Goal: Transaction & Acquisition: Book appointment/travel/reservation

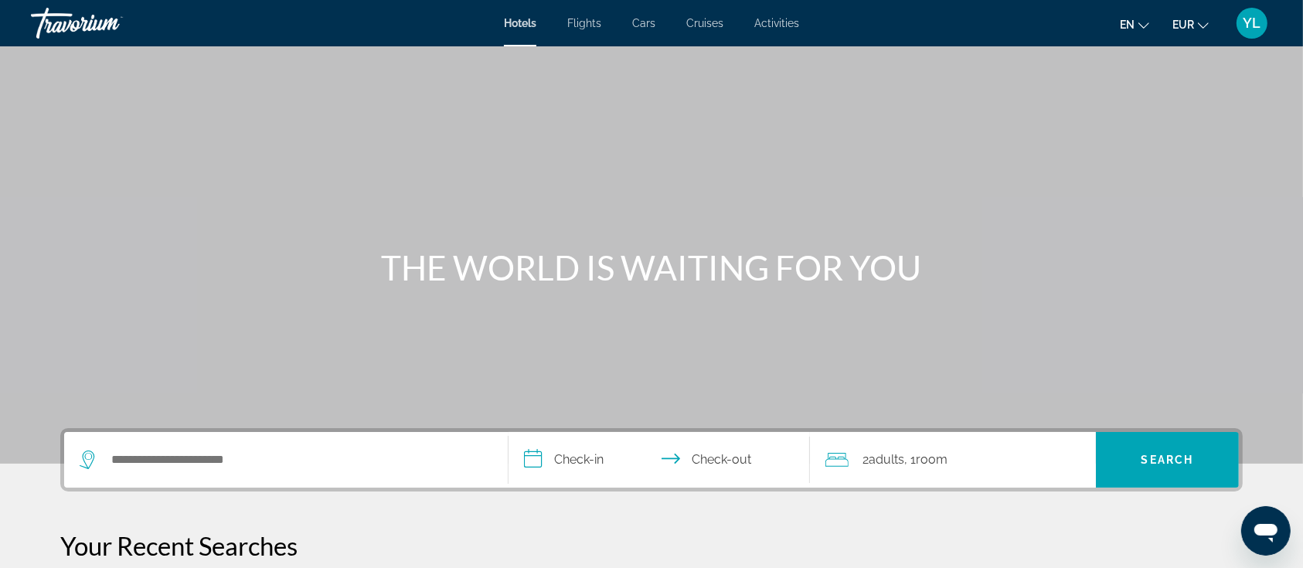
click at [323, 472] on div "Search widget" at bounding box center [286, 460] width 413 height 56
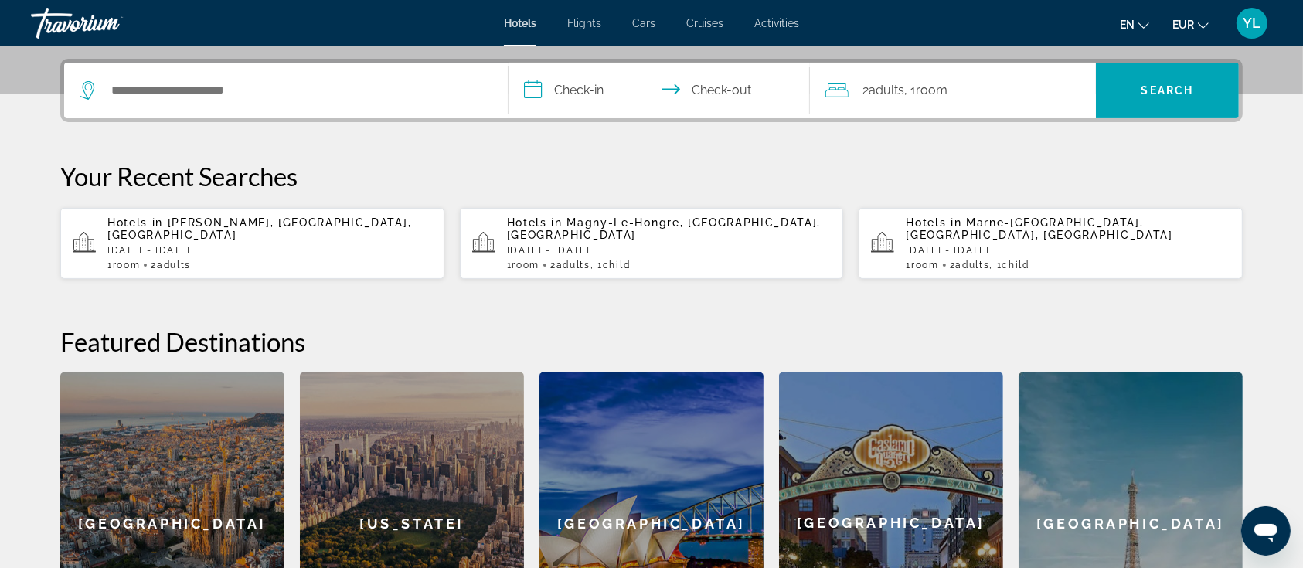
scroll to position [377, 0]
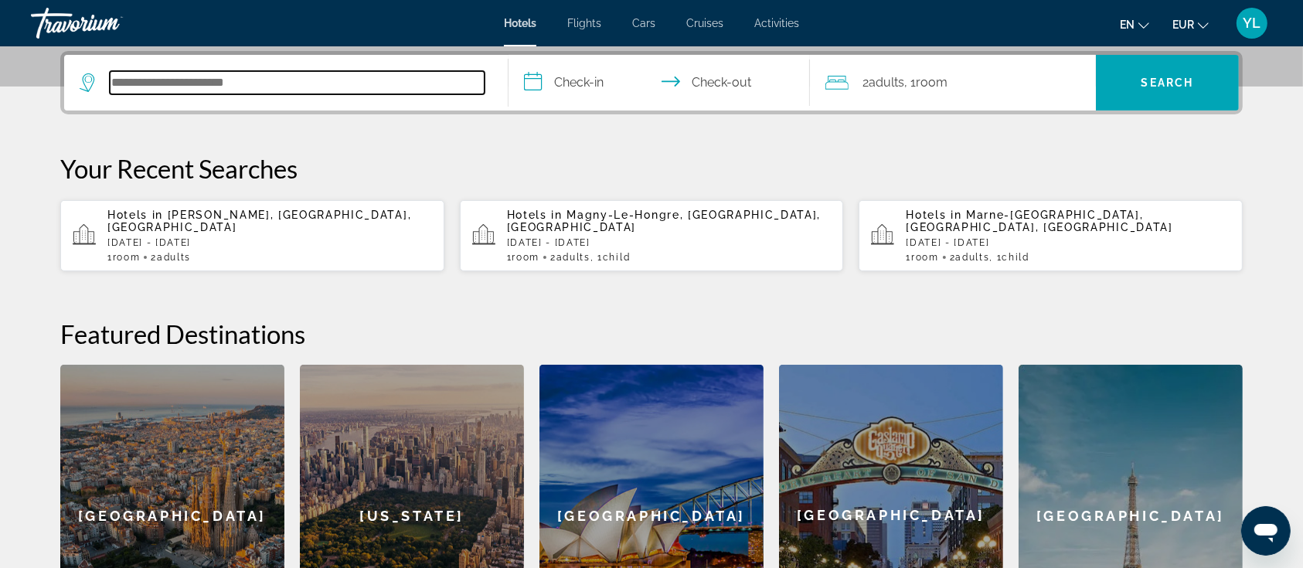
click at [339, 84] on input "Search hotel destination" at bounding box center [297, 82] width 375 height 23
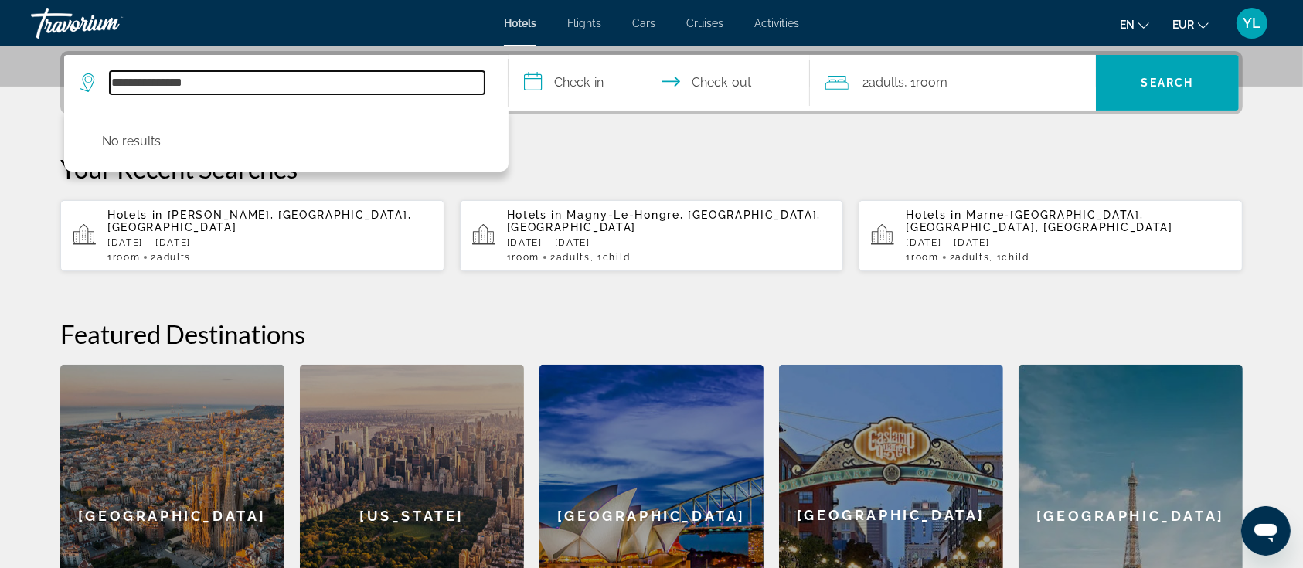
drag, startPoint x: 214, startPoint y: 83, endPoint x: 148, endPoint y: 87, distance: 65.8
click at [148, 87] on input "**********" at bounding box center [297, 82] width 375 height 23
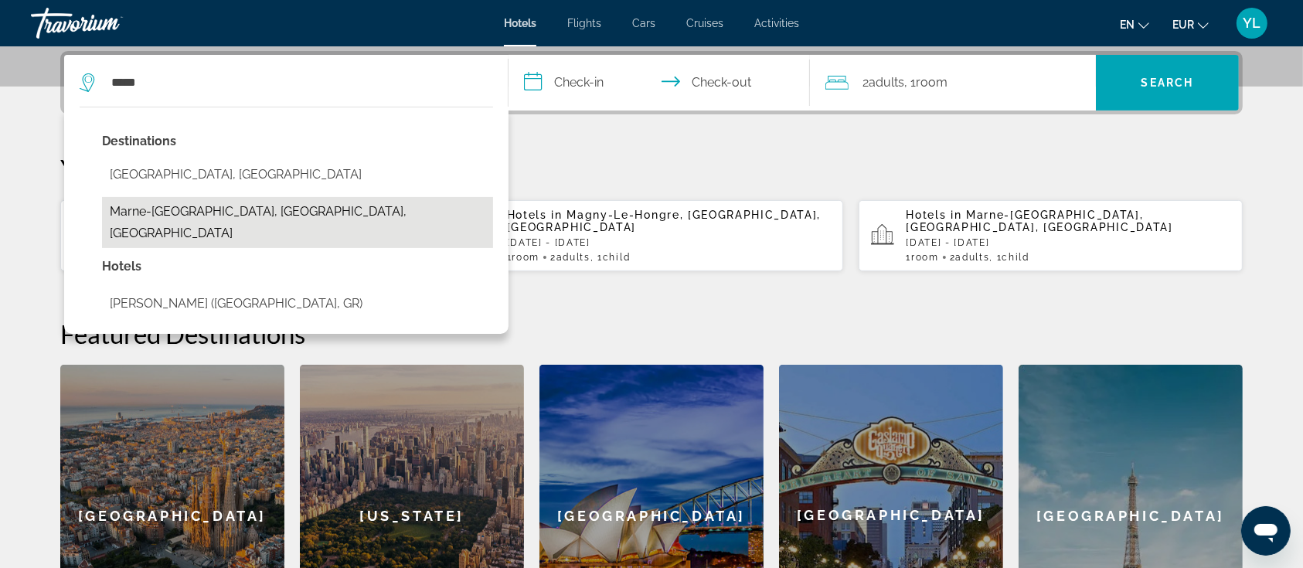
click at [140, 209] on button "Marne-[GEOGRAPHIC_DATA], [GEOGRAPHIC_DATA], [GEOGRAPHIC_DATA]" at bounding box center [297, 222] width 391 height 51
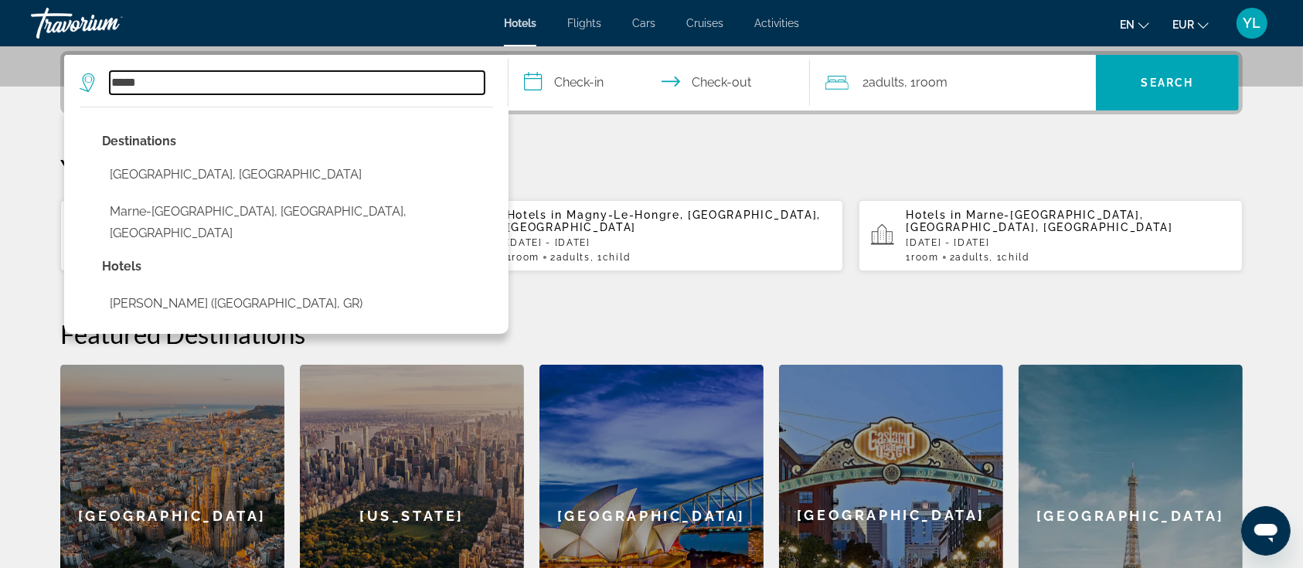
type input "**********"
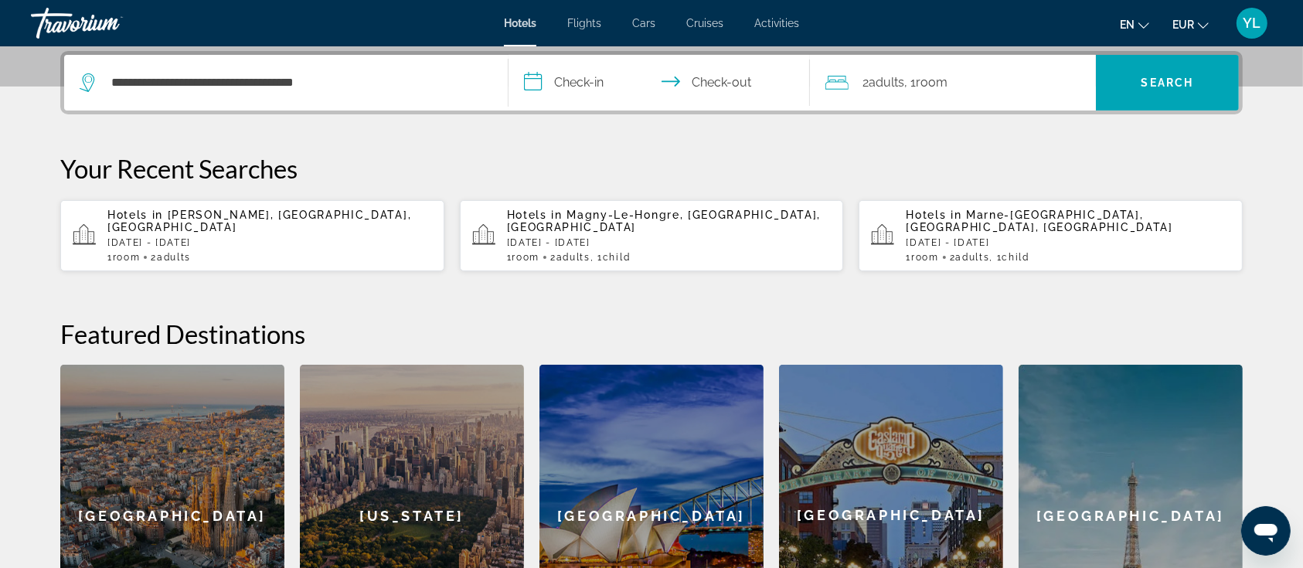
click at [606, 82] on input "**********" at bounding box center [663, 85] width 308 height 60
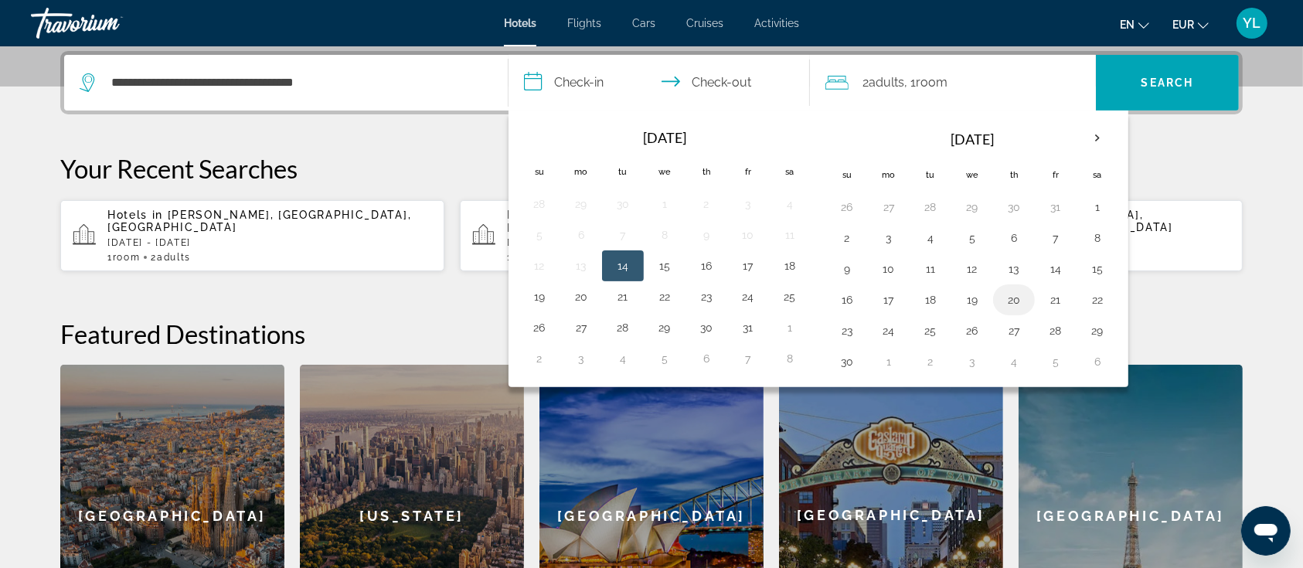
click at [1011, 297] on button "20" at bounding box center [1014, 300] width 25 height 22
click at [1090, 297] on button "22" at bounding box center [1097, 300] width 25 height 22
type input "**********"
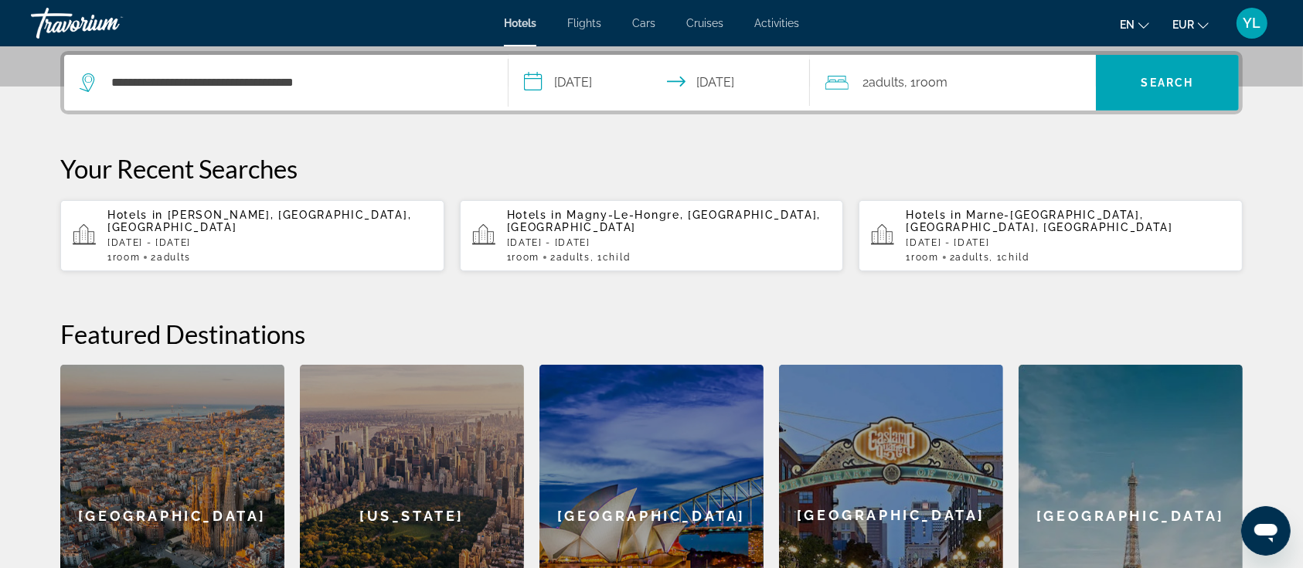
click at [1015, 96] on div "2 Adult Adults , 1 Room rooms" at bounding box center [961, 83] width 271 height 56
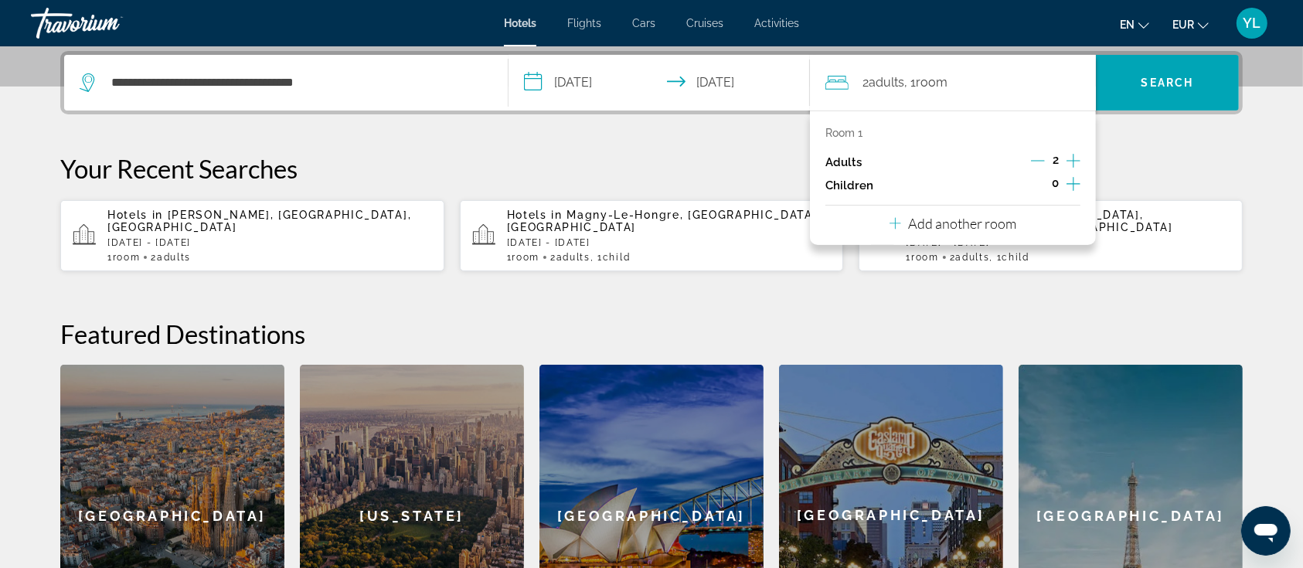
click at [1066, 185] on div "0" at bounding box center [1055, 185] width 50 height 23
click at [1071, 182] on icon "Increment children" at bounding box center [1074, 184] width 14 height 14
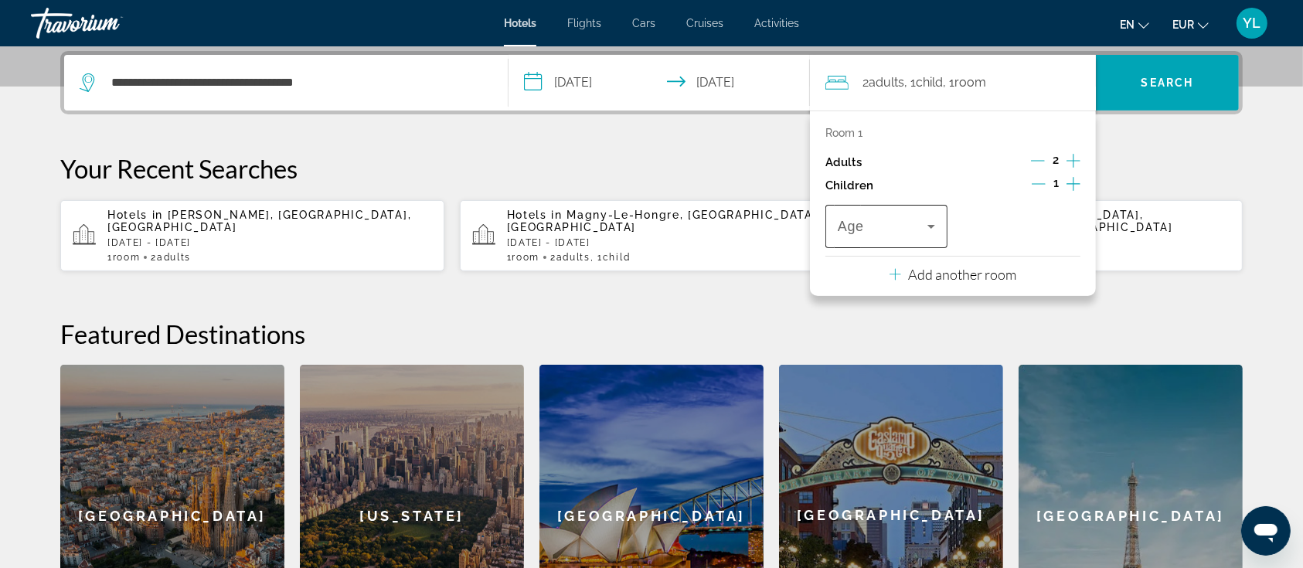
click at [921, 221] on span "Travelers: 2 adults, 1 child" at bounding box center [883, 226] width 90 height 19
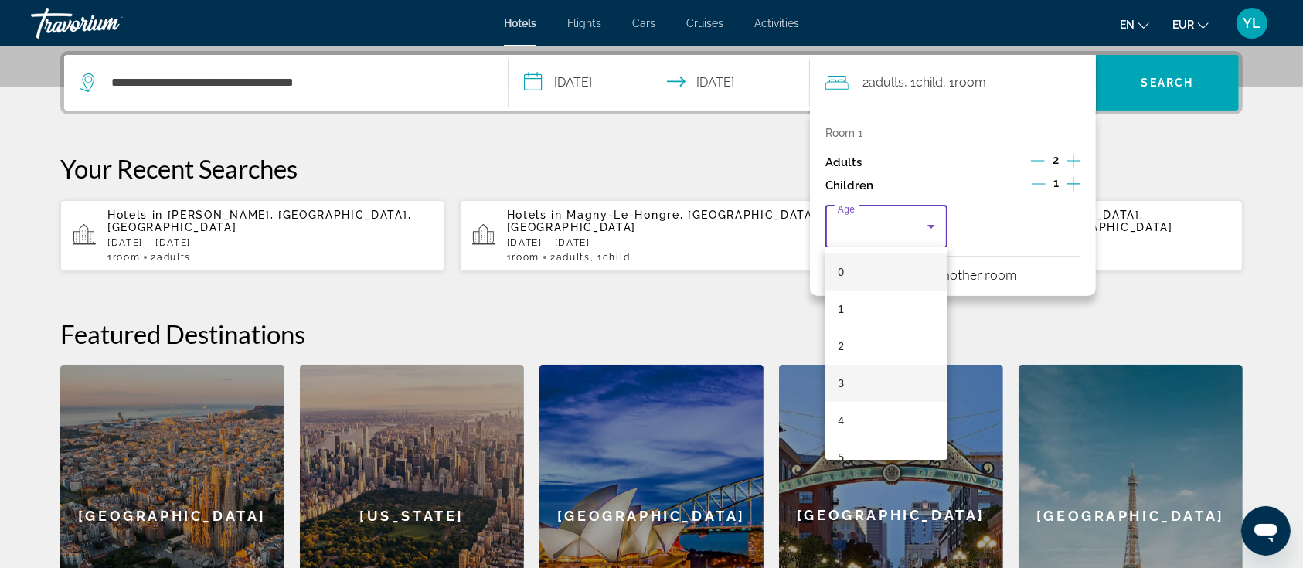
click at [862, 377] on mat-option "3" at bounding box center [887, 383] width 122 height 37
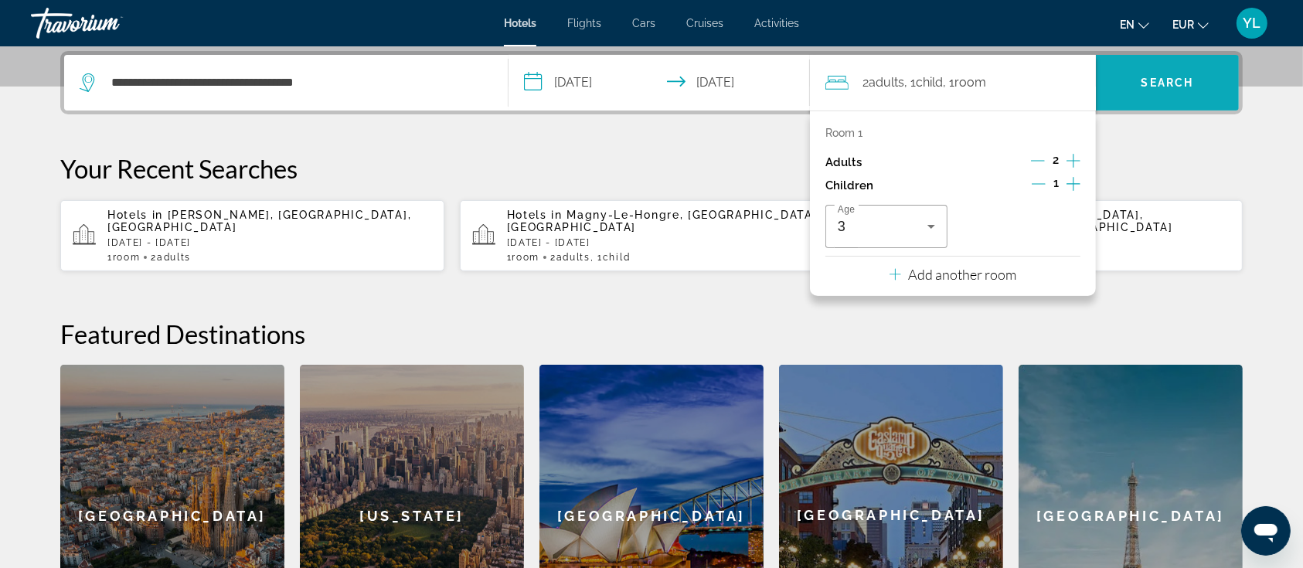
click at [1135, 93] on span "Search" at bounding box center [1167, 82] width 143 height 37
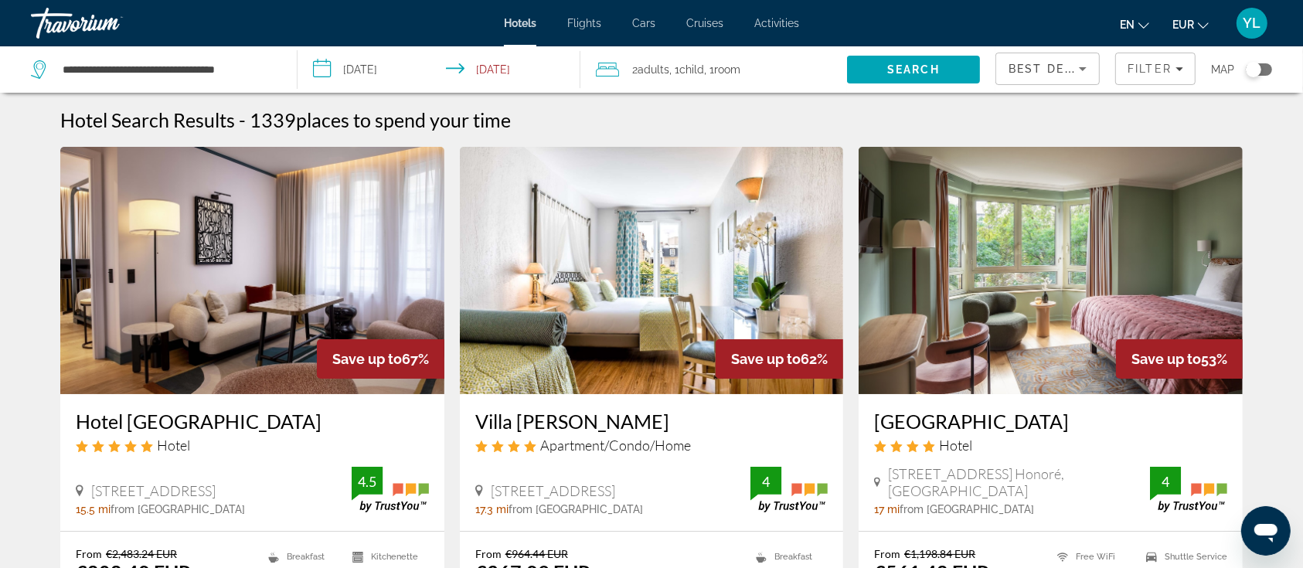
click at [1252, 74] on div "Toggle map" at bounding box center [1253, 69] width 15 height 15
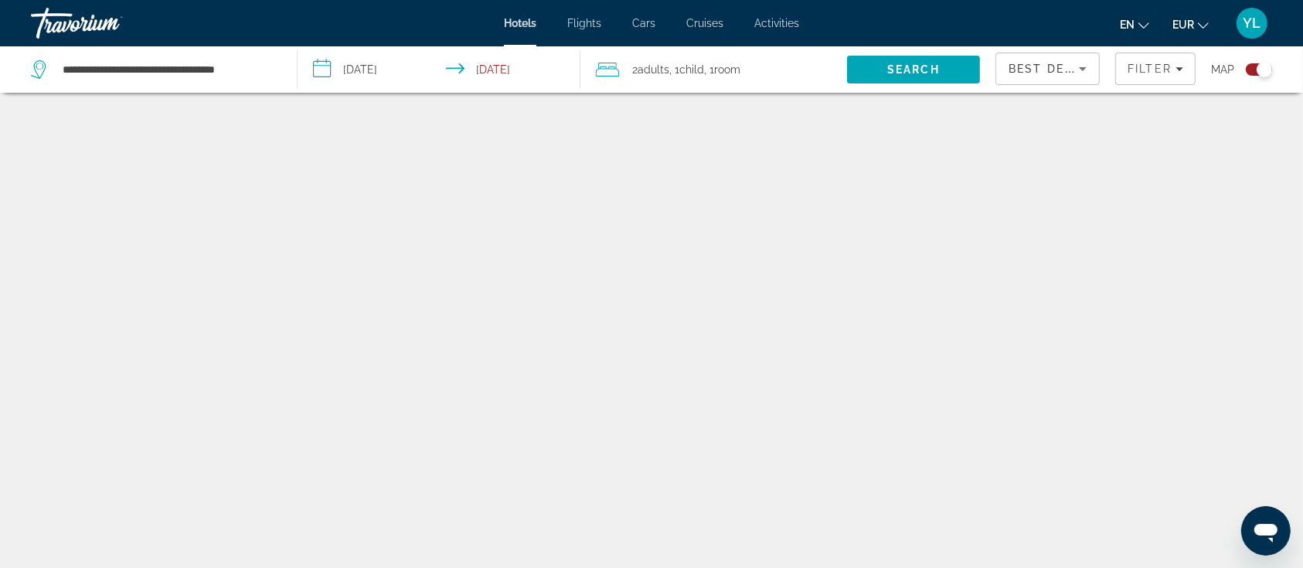
scroll to position [93, 0]
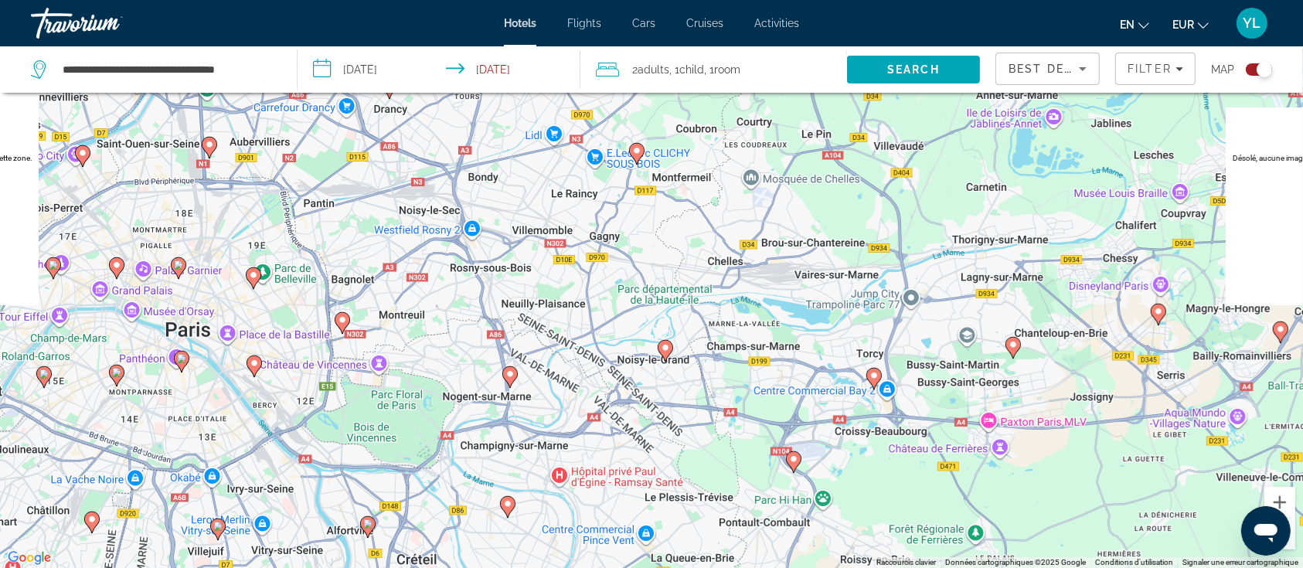
drag, startPoint x: 1069, startPoint y: 312, endPoint x: 901, endPoint y: 329, distance: 169.4
click at [775, 322] on div "Pour activer le glissement avec le clavier, appuyez sur Alt+Entrée. Une fois ce…" at bounding box center [651, 284] width 1303 height 568
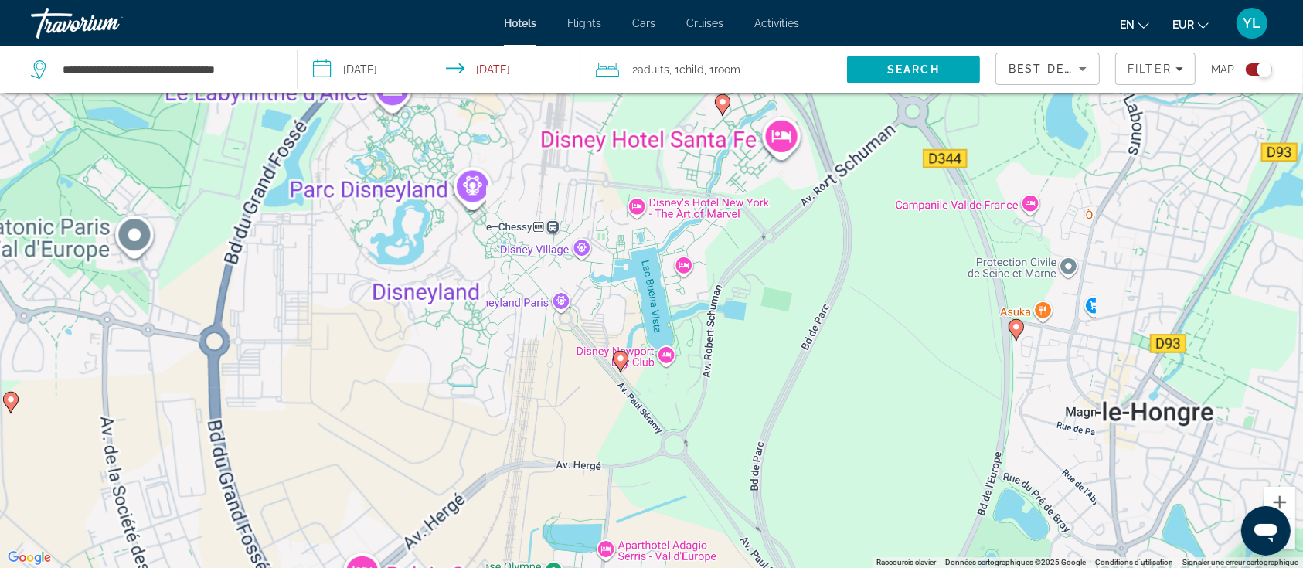
drag, startPoint x: 691, startPoint y: 184, endPoint x: 717, endPoint y: 337, distance: 155.2
click at [717, 337] on div "Pour activer le glissement avec le clavier, appuyez sur Alt+Entrée. Une fois ce…" at bounding box center [651, 284] width 1303 height 568
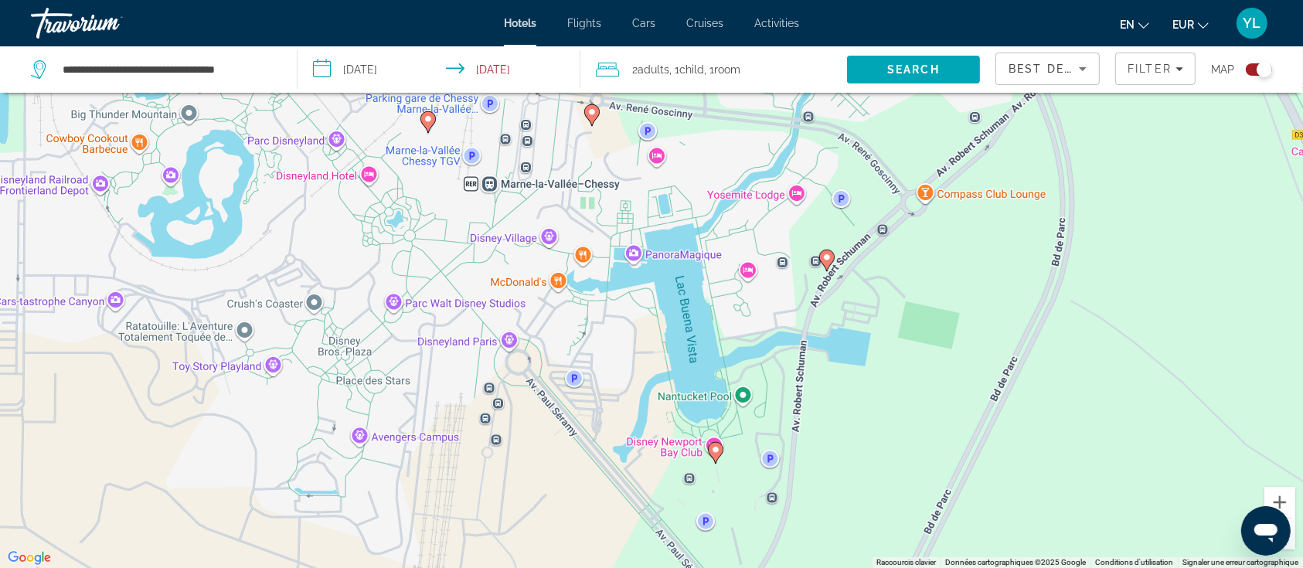
click at [423, 118] on icon "Main content" at bounding box center [428, 121] width 14 height 20
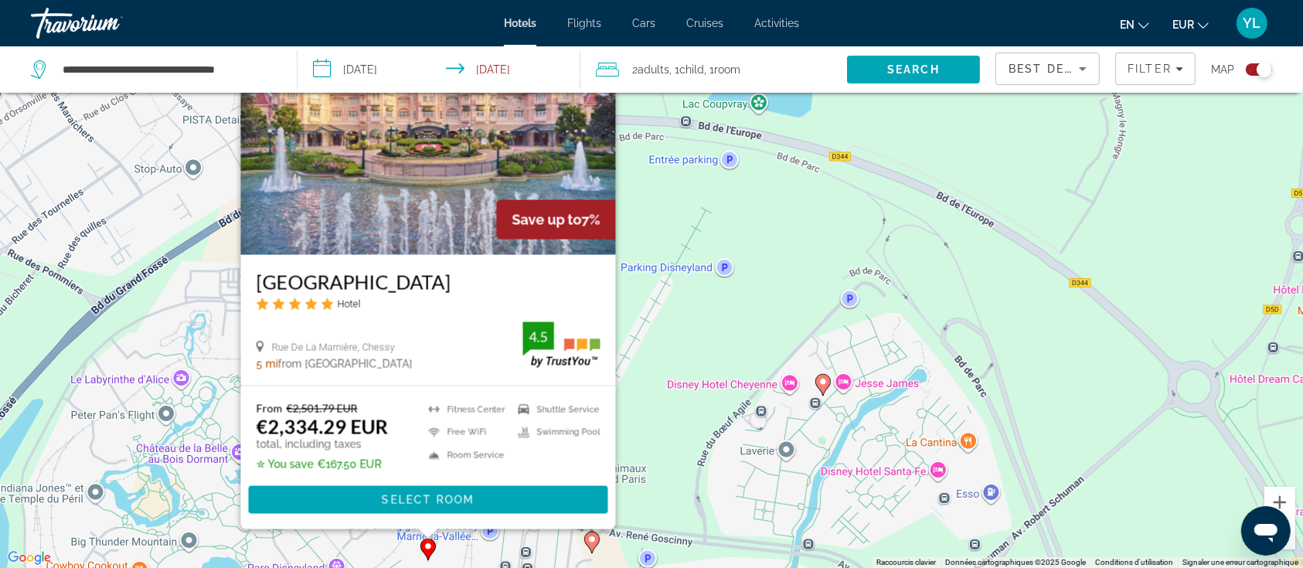
click at [683, 283] on div "Pour activer le glissement avec le clavier, appuyez sur Alt+Entrée. Une fois ce…" at bounding box center [651, 284] width 1303 height 568
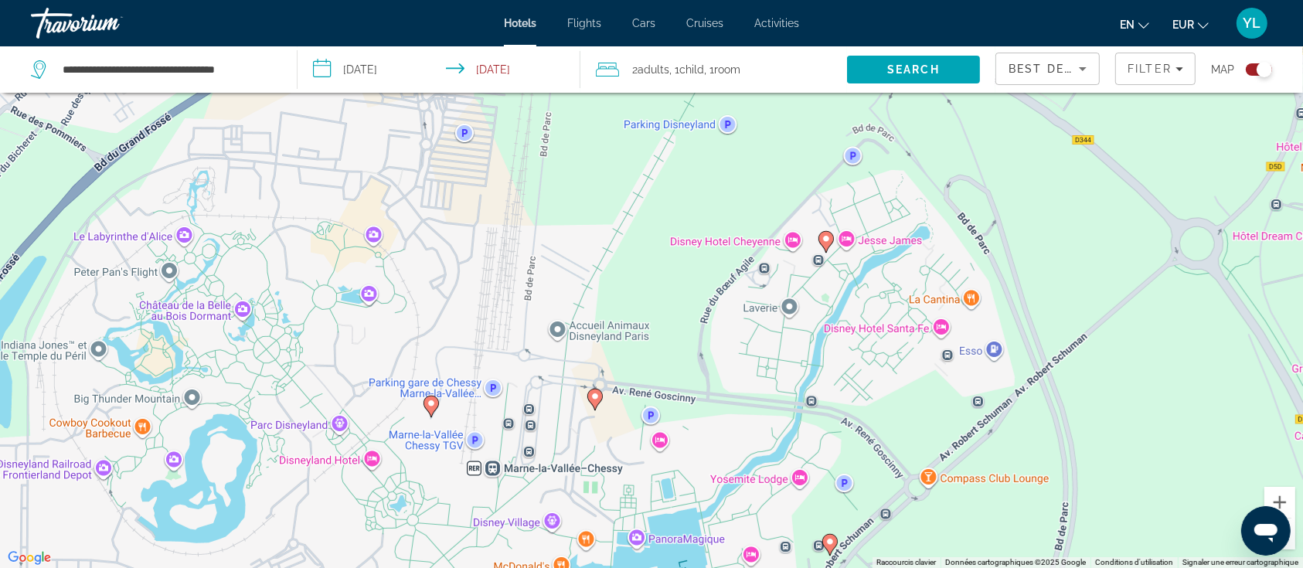
drag, startPoint x: 674, startPoint y: 414, endPoint x: 640, endPoint y: 353, distance: 69.2
click at [677, 269] on div "Pour activer le glissement avec le clavier, appuyez sur Alt+Entrée. Une fois ce…" at bounding box center [651, 284] width 1303 height 568
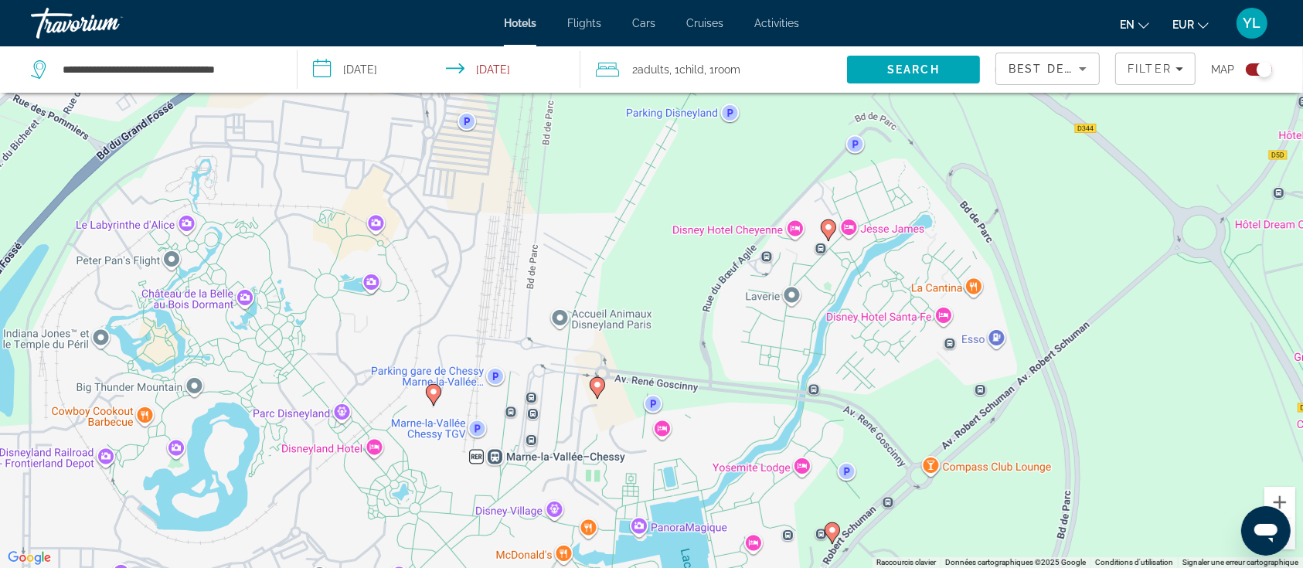
click at [598, 382] on image "Main content" at bounding box center [597, 384] width 9 height 9
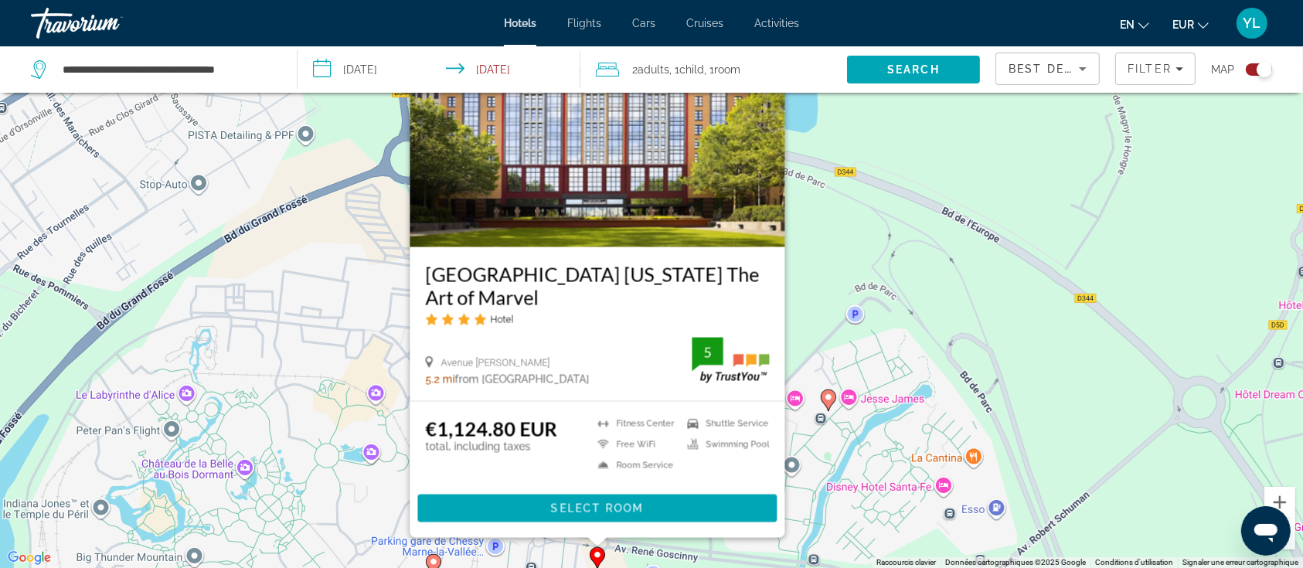
click at [836, 362] on div "Pour activer le glissement avec le clavier, appuyez sur Alt+Entrée. Une fois ce…" at bounding box center [651, 284] width 1303 height 568
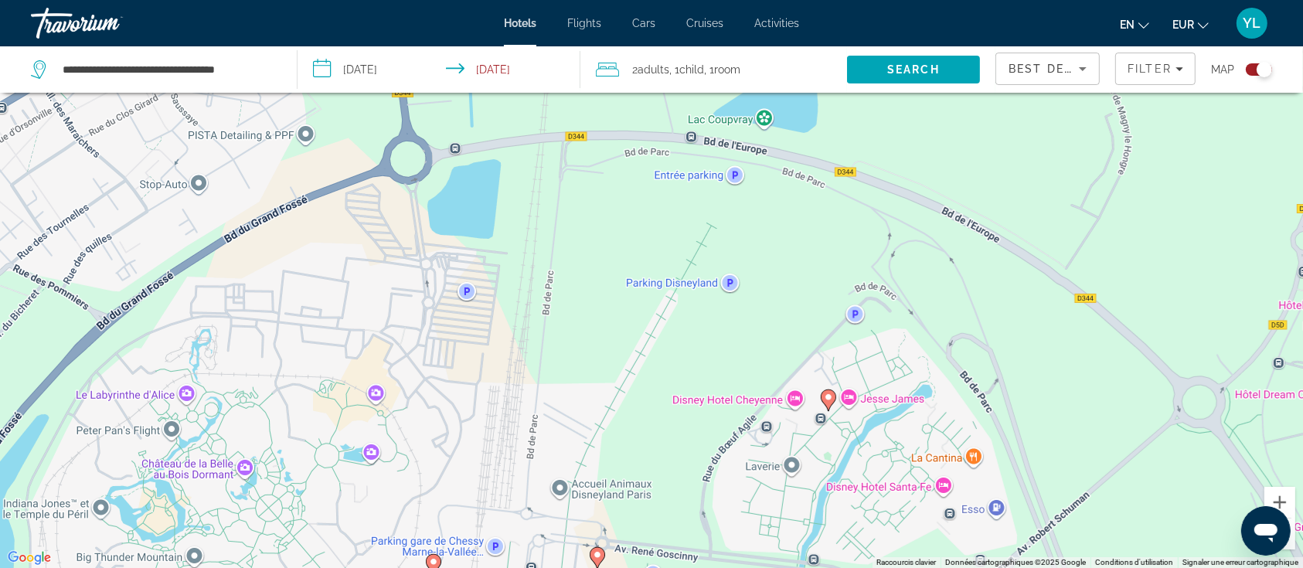
click at [830, 403] on icon "Main content" at bounding box center [829, 400] width 14 height 20
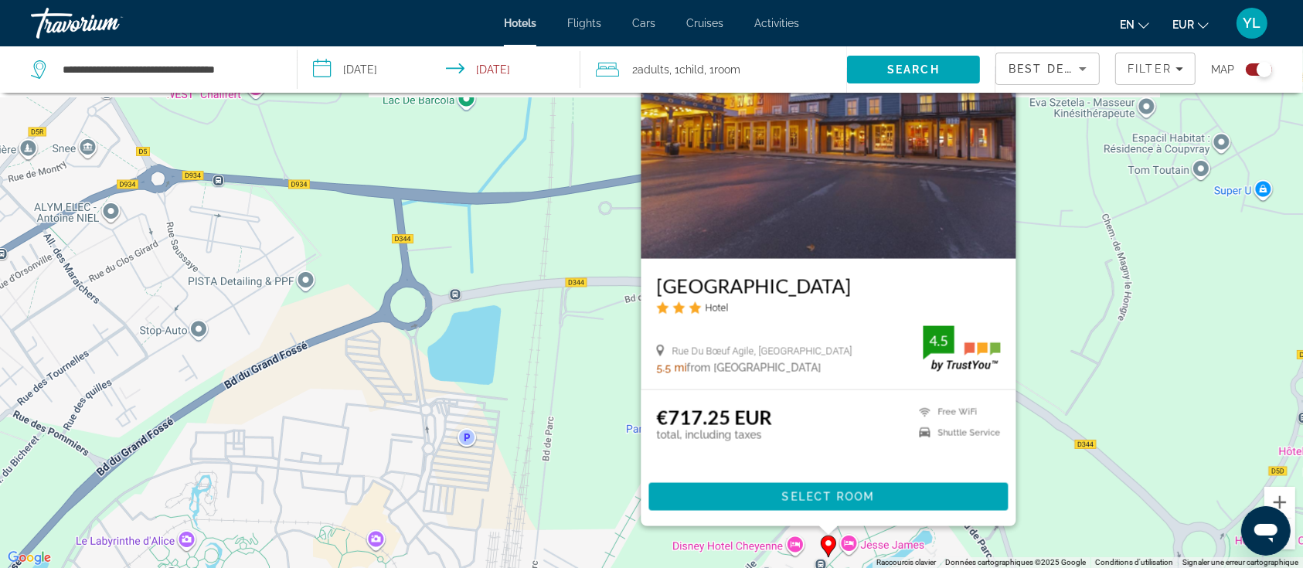
click at [1052, 458] on div "Pour activer le glissement avec le clavier, appuyez sur Alt+Entrée. Une fois ce…" at bounding box center [651, 284] width 1303 height 568
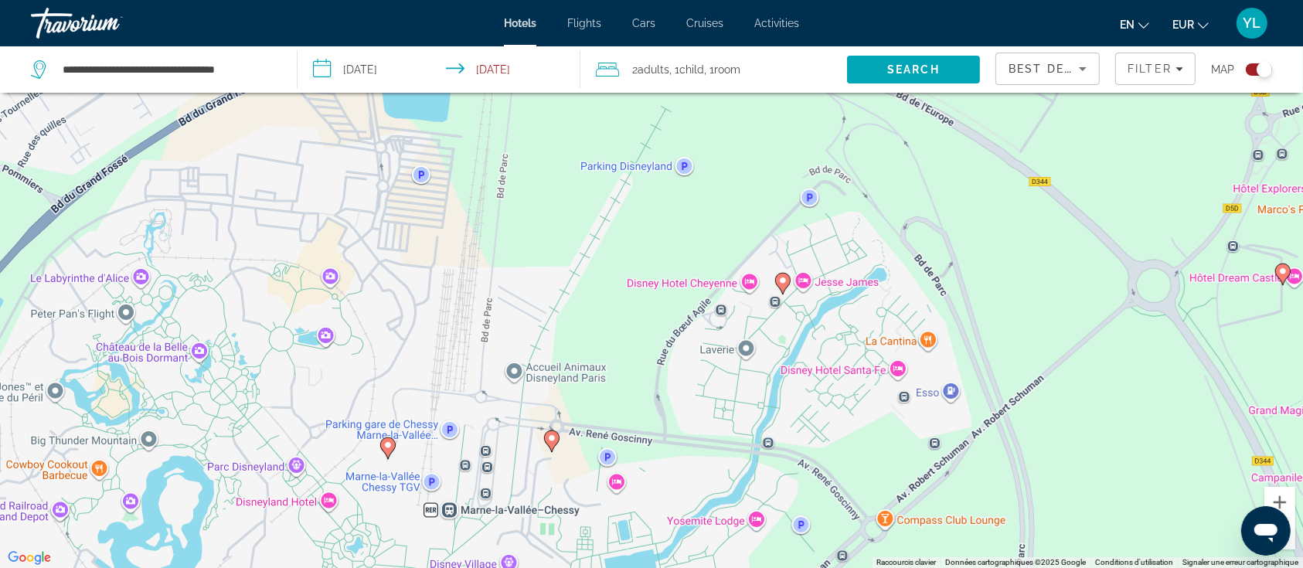
drag, startPoint x: 996, startPoint y: 489, endPoint x: 951, endPoint y: 226, distance: 266.8
click at [951, 226] on div "Pour activer le glissement avec le clavier, appuyez sur Alt+Entrée. Une fois ce…" at bounding box center [651, 284] width 1303 height 568
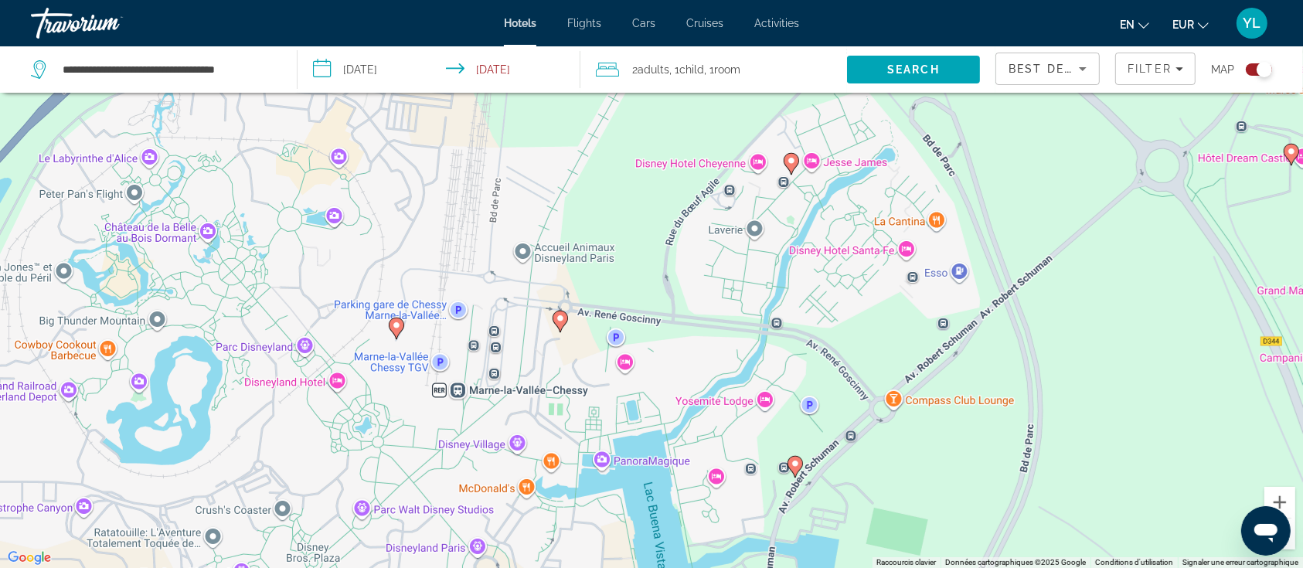
drag, startPoint x: 888, startPoint y: 388, endPoint x: 847, endPoint y: 373, distance: 43.8
click at [903, 299] on div "Pour activer le glissement avec le clavier, appuyez sur Alt+Entrée. Une fois ce…" at bounding box center [651, 284] width 1303 height 568
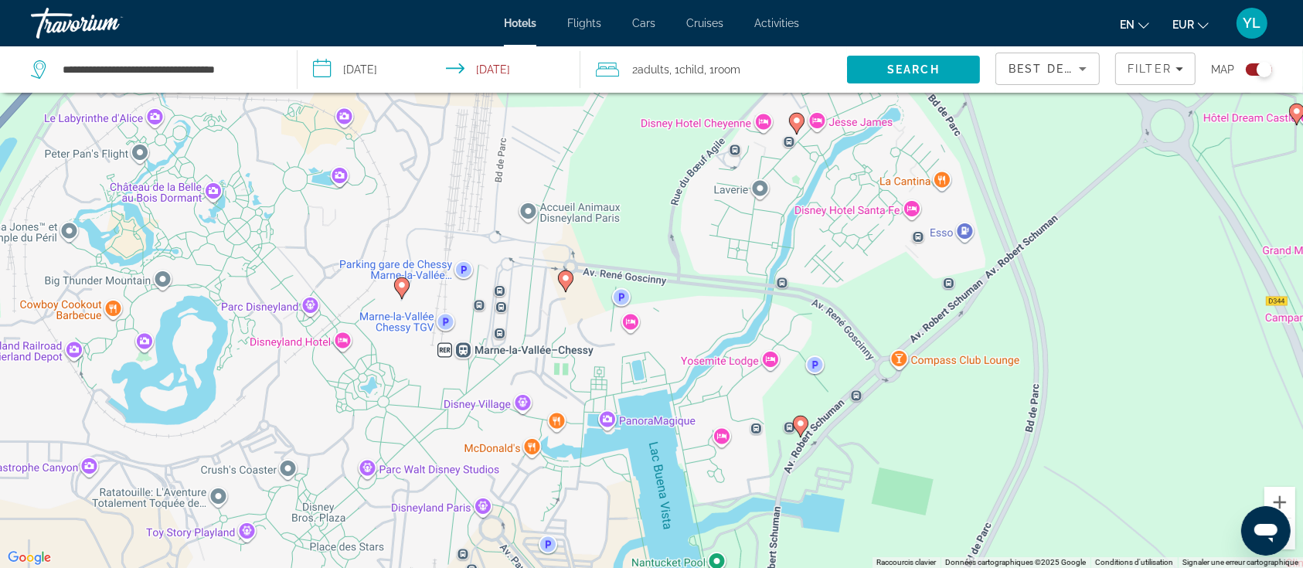
click at [796, 423] on icon "Main content" at bounding box center [801, 426] width 14 height 20
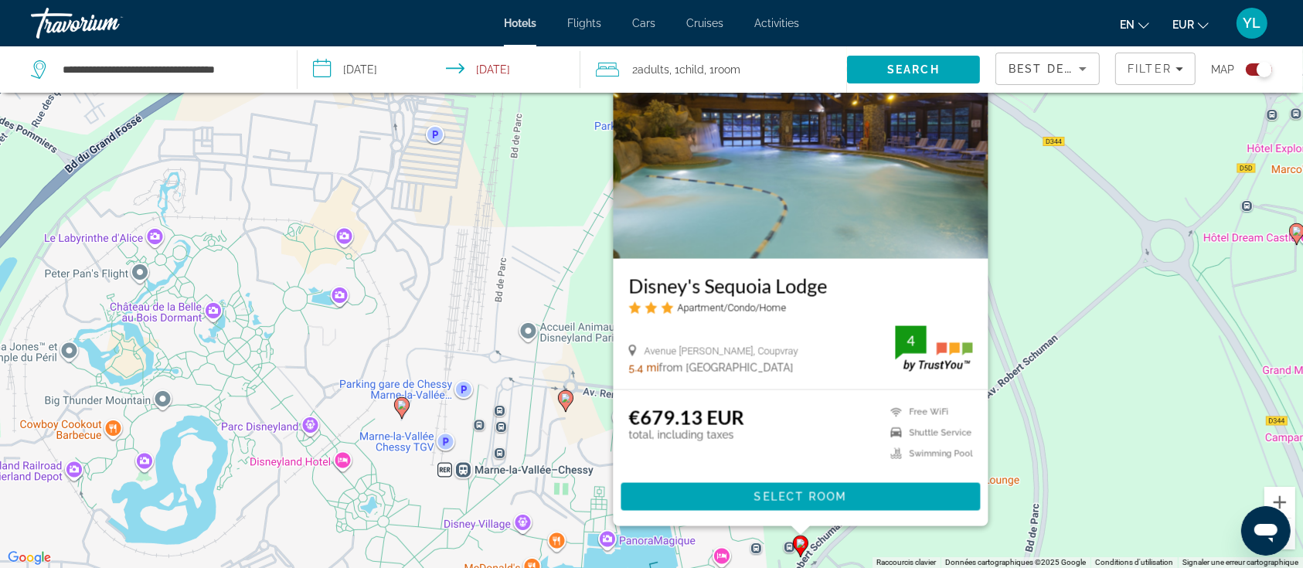
click at [1037, 355] on div "Pour activer le glissement avec le clavier, appuyez sur Alt+Entrée. Une fois ce…" at bounding box center [651, 284] width 1303 height 568
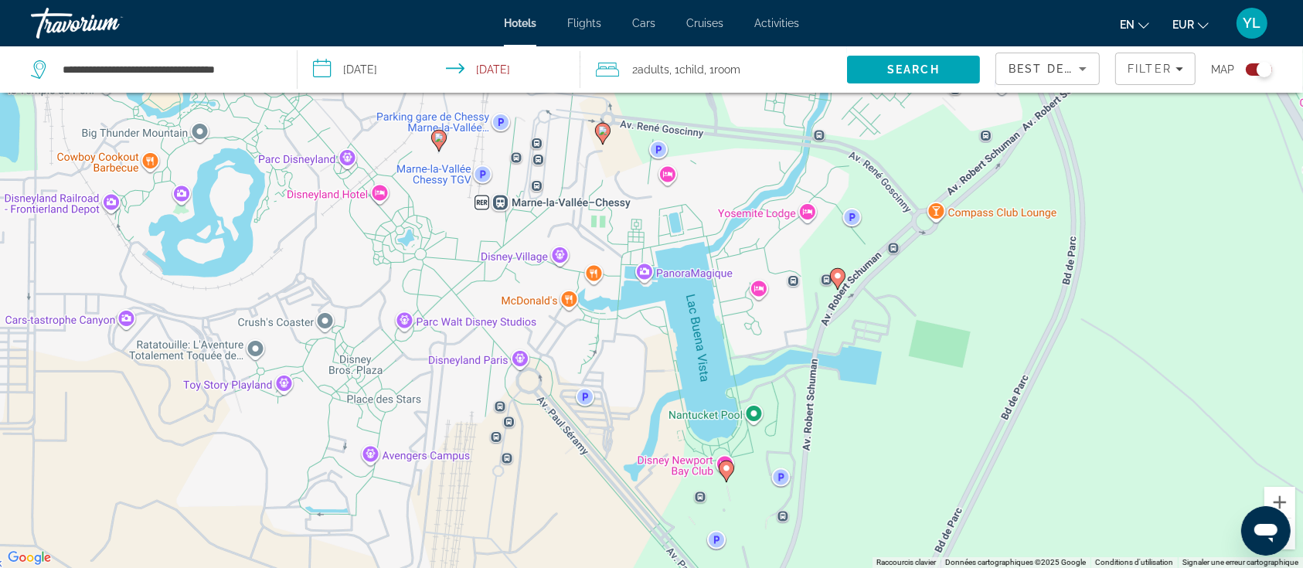
drag, startPoint x: 859, startPoint y: 410, endPoint x: 894, endPoint y: 146, distance: 266.0
click at [894, 146] on div "Pour activer le glissement avec le clavier, appuyez sur Alt+Entrée. Une fois ce…" at bounding box center [651, 284] width 1303 height 568
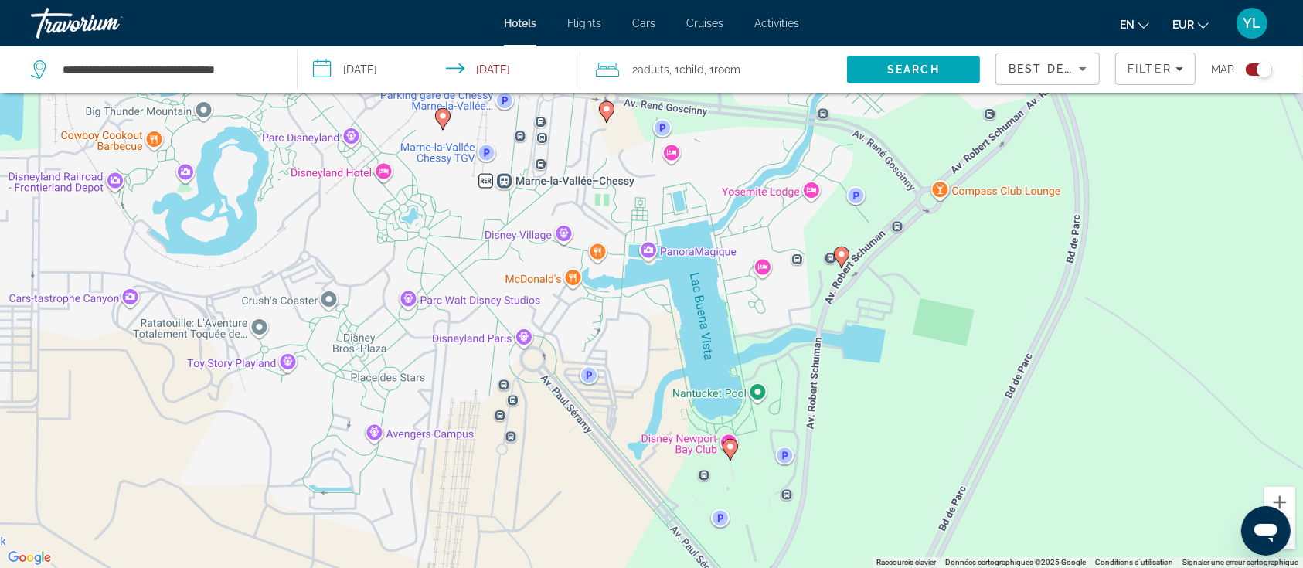
click at [733, 448] on image "Main content" at bounding box center [730, 446] width 9 height 9
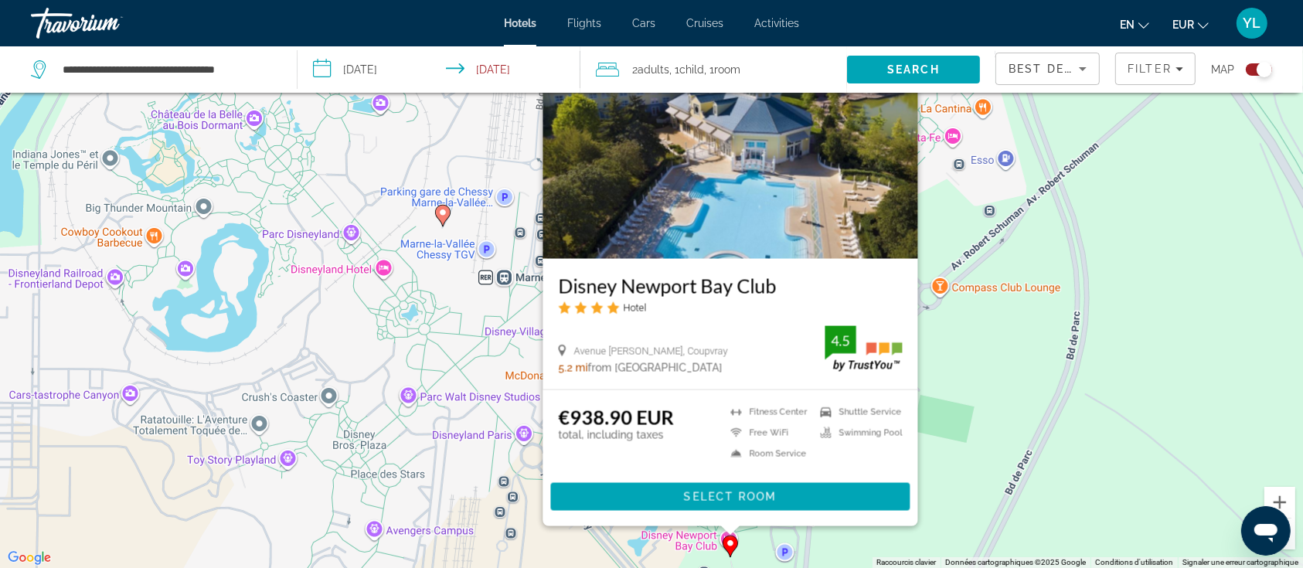
click at [935, 471] on div "Pour activer le glissement avec le clavier, appuyez sur Alt+Entrée. Une fois ce…" at bounding box center [651, 284] width 1303 height 568
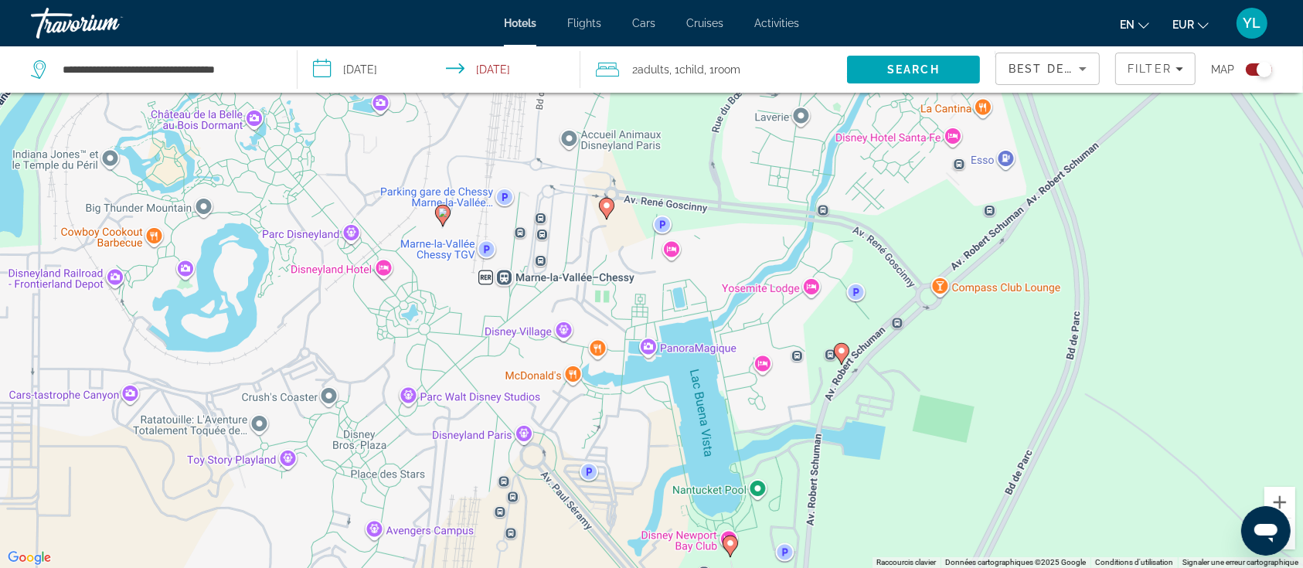
click at [835, 350] on icon "Main content" at bounding box center [842, 353] width 14 height 20
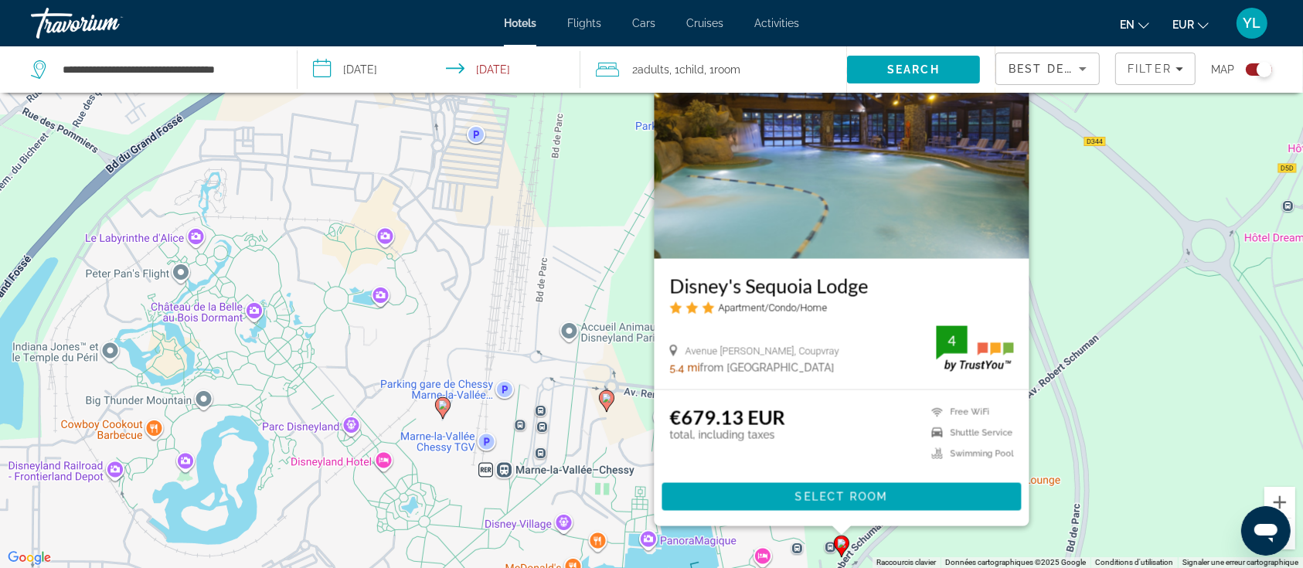
scroll to position [186, 0]
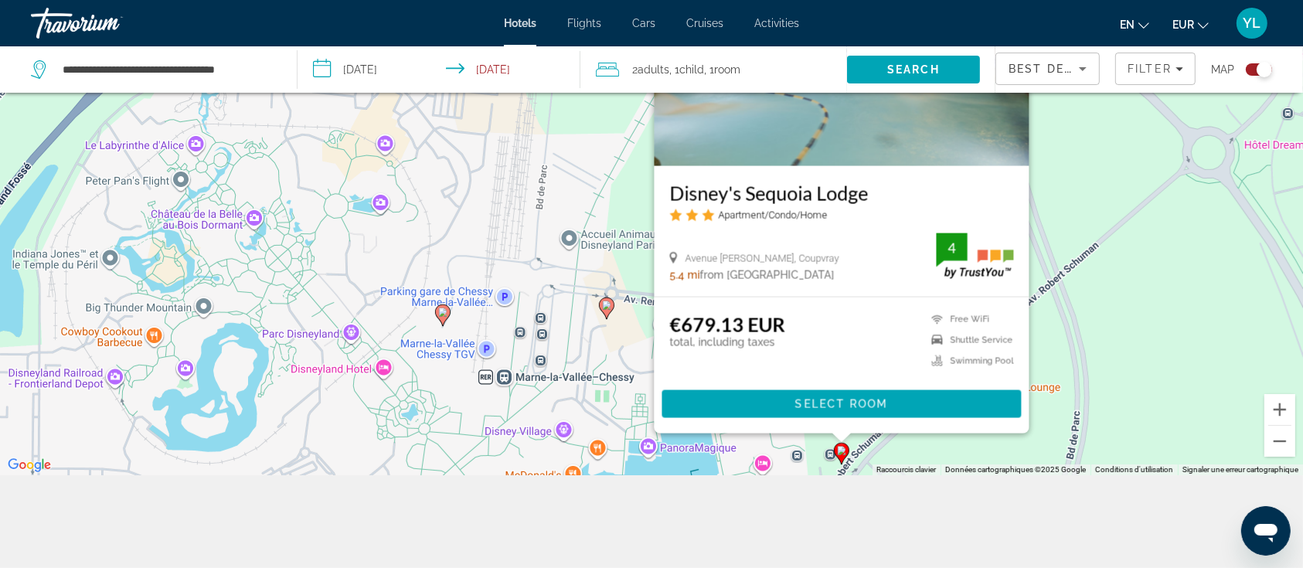
click at [1095, 400] on div "Pour activer le glissement avec le clavier, appuyez sur Alt+Entrée. Une fois ce…" at bounding box center [651, 191] width 1303 height 568
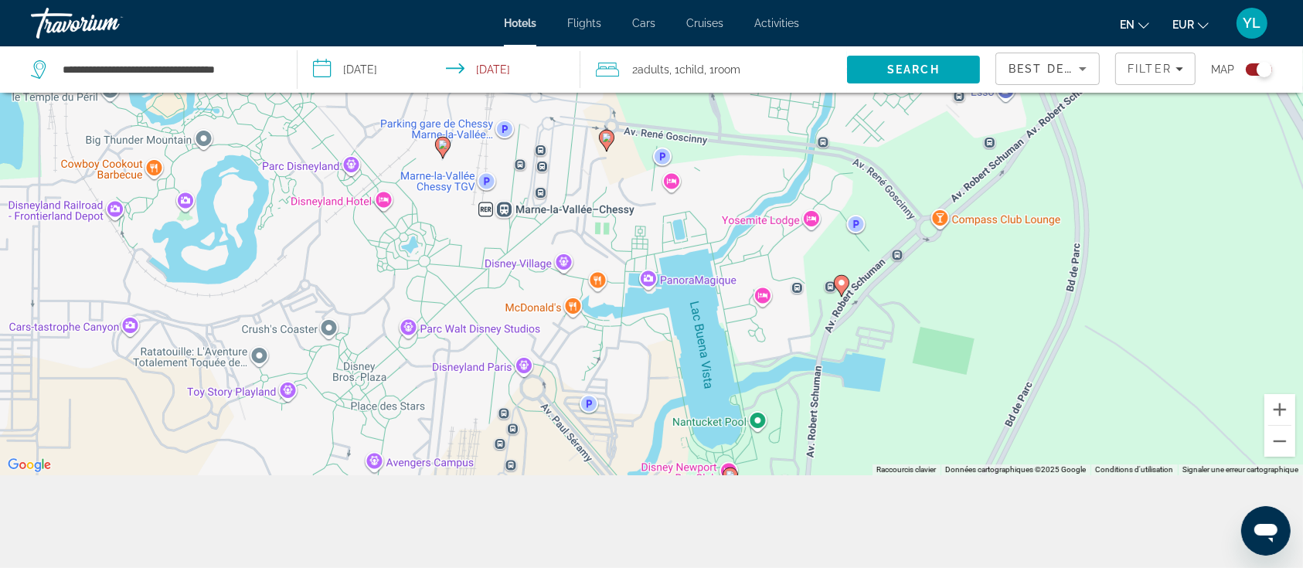
drag, startPoint x: 966, startPoint y: 411, endPoint x: 966, endPoint y: 238, distance: 173.2
click at [966, 238] on div "Pour activer le glissement avec le clavier, appuyez sur Alt+Entrée. Une fois ce…" at bounding box center [651, 191] width 1303 height 568
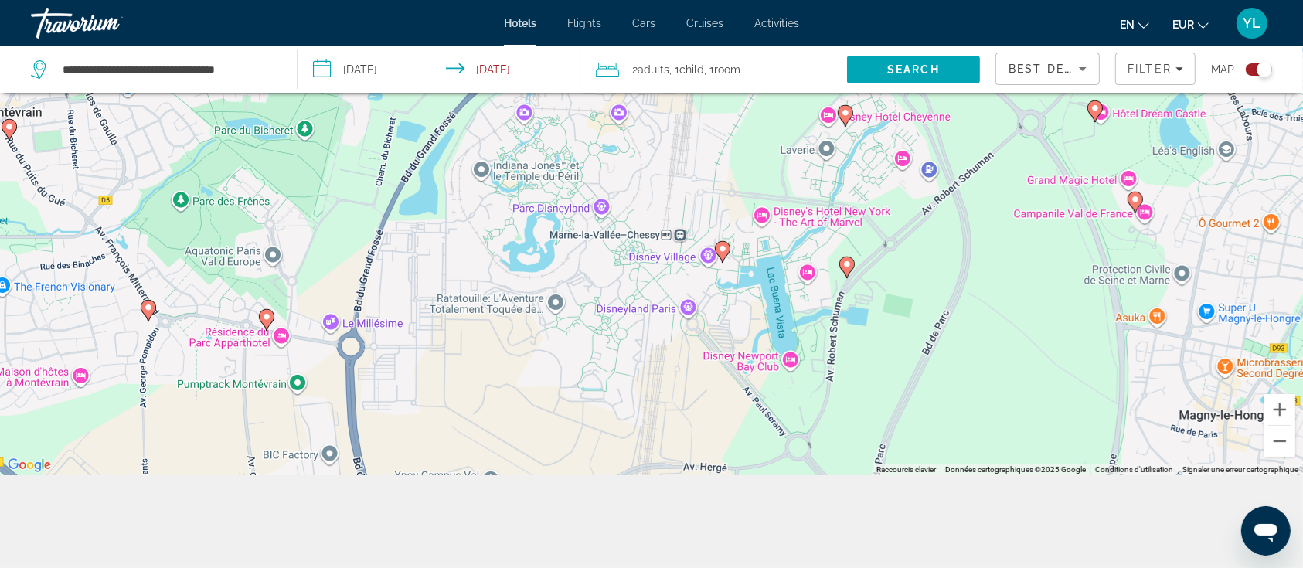
drag, startPoint x: 737, startPoint y: 323, endPoint x: 675, endPoint y: 346, distance: 65.8
click at [675, 346] on div "Pour activer le glissement avec le clavier, appuyez sur Alt+Entrée. Une fois ce…" at bounding box center [651, 191] width 1303 height 568
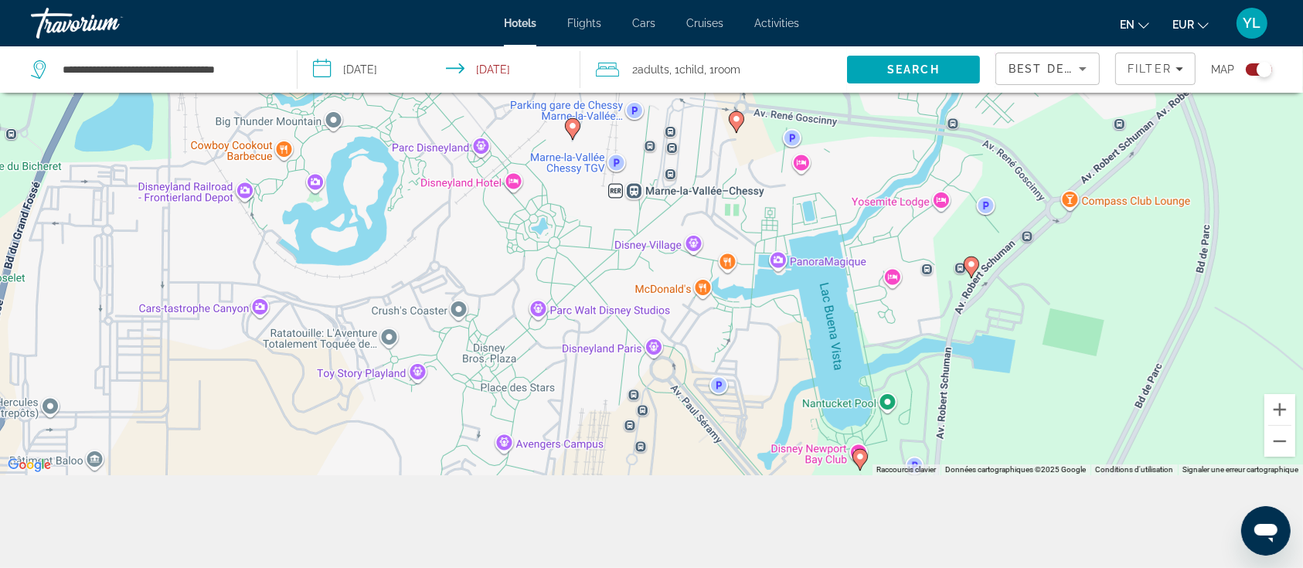
drag, startPoint x: 794, startPoint y: 232, endPoint x: 792, endPoint y: 294, distance: 61.9
click at [792, 294] on div "Pour activer le glissement avec le clavier, appuyez sur Alt+Entrée. Une fois ce…" at bounding box center [651, 191] width 1303 height 568
click at [863, 452] on g "Main content" at bounding box center [860, 459] width 15 height 22
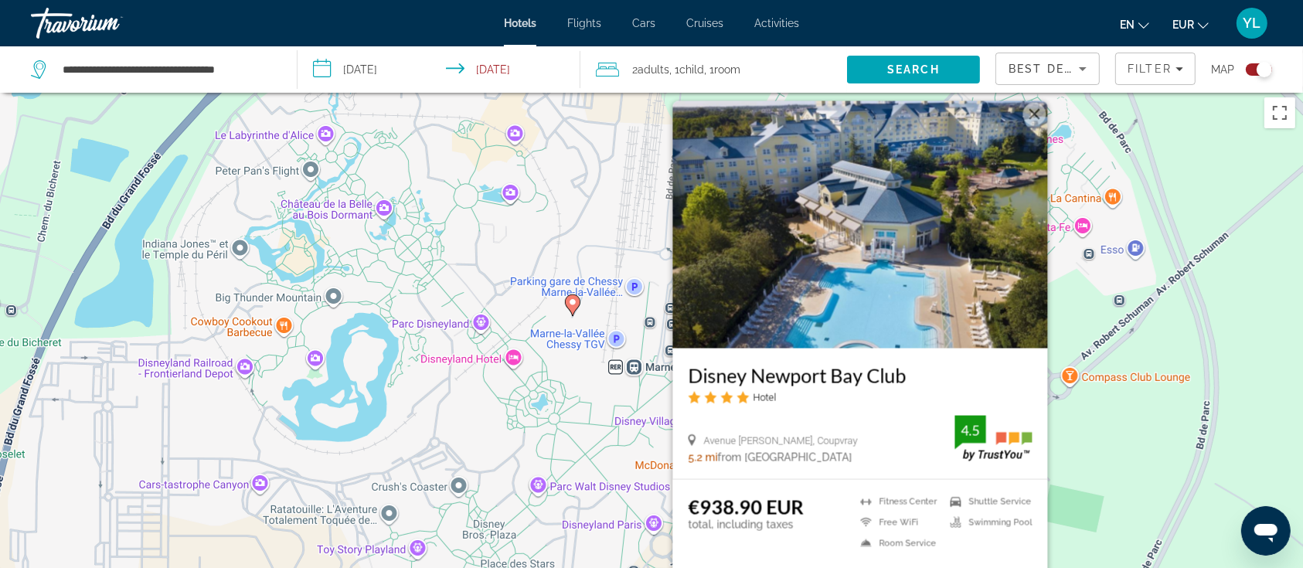
scroll to position [0, 0]
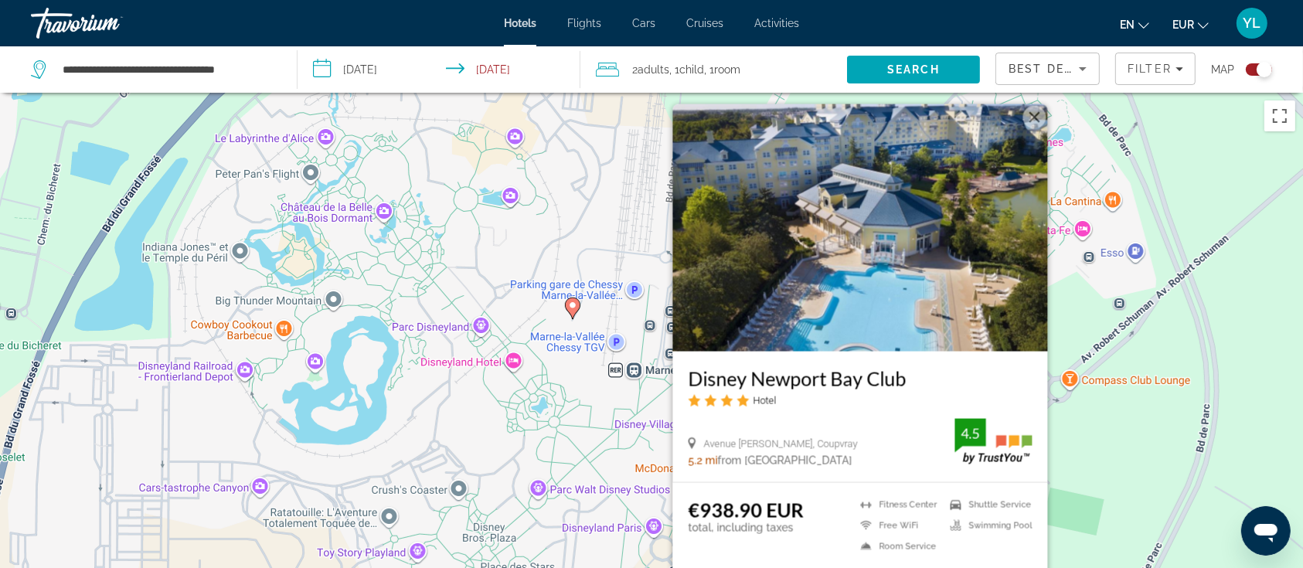
click at [1030, 118] on button "Fermer" at bounding box center [1034, 116] width 23 height 23
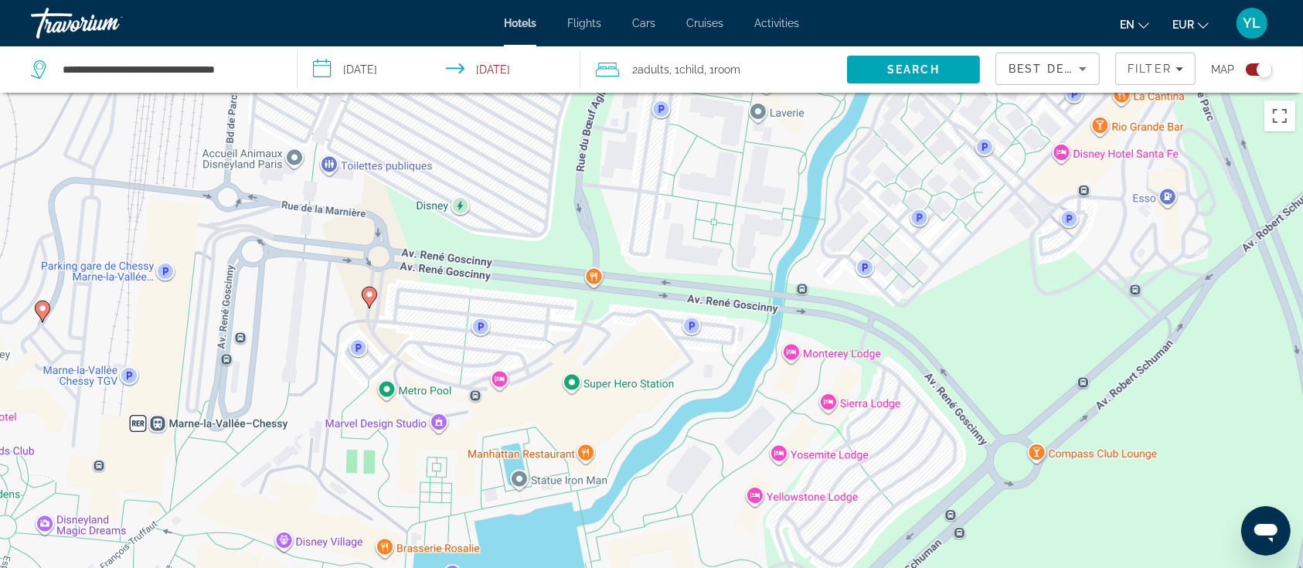
drag, startPoint x: 1058, startPoint y: 180, endPoint x: 972, endPoint y: 103, distance: 116.1
click at [972, 103] on div "Pour naviguer, appuyez sur les touches fléchées. Pour activer le glissement ave…" at bounding box center [651, 377] width 1303 height 568
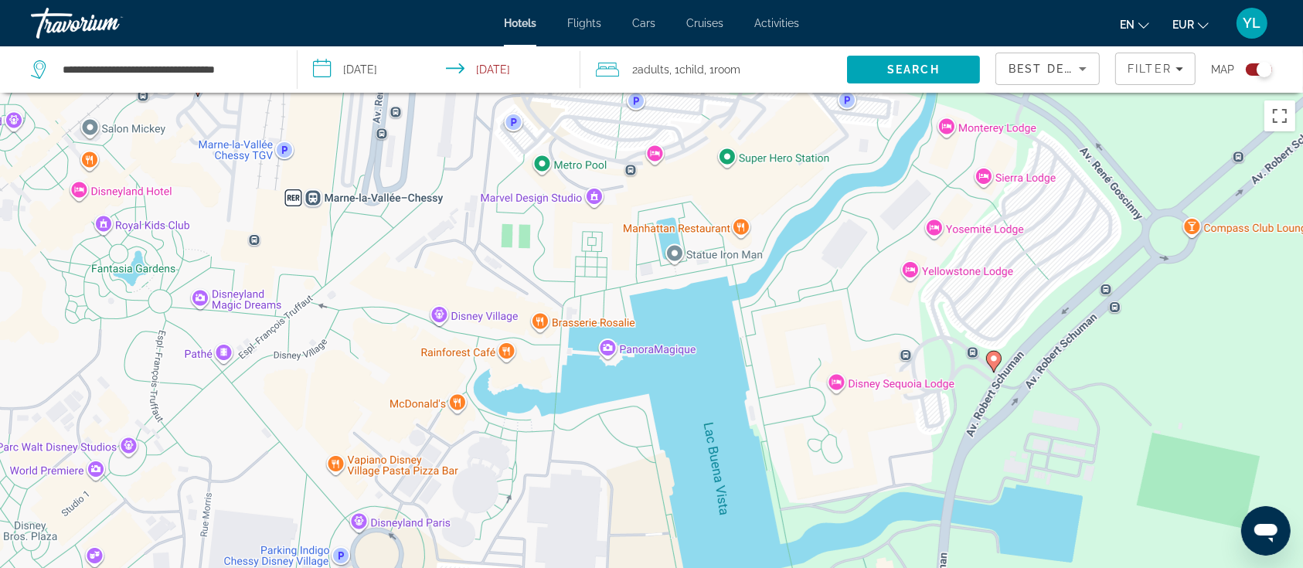
drag, startPoint x: 722, startPoint y: 471, endPoint x: 880, endPoint y: 244, distance: 276.0
click at [880, 244] on div "Pour naviguer, appuyez sur les touches fléchées. Pour activer le glissement ave…" at bounding box center [651, 377] width 1303 height 568
click at [997, 365] on icon "Main content" at bounding box center [995, 361] width 14 height 20
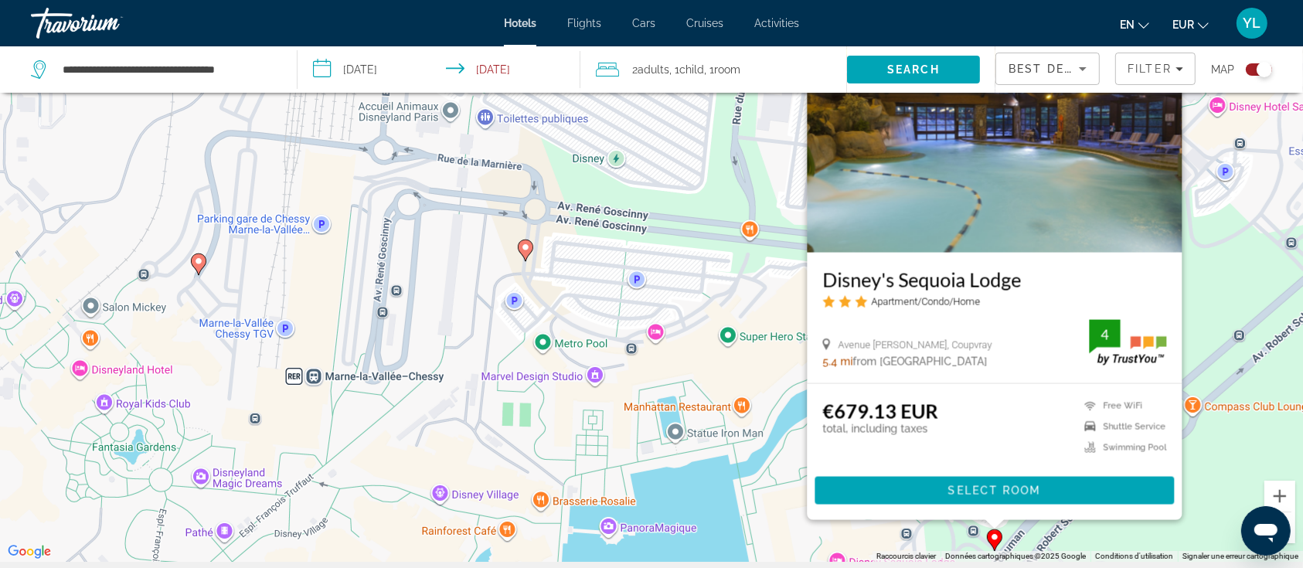
scroll to position [103, 0]
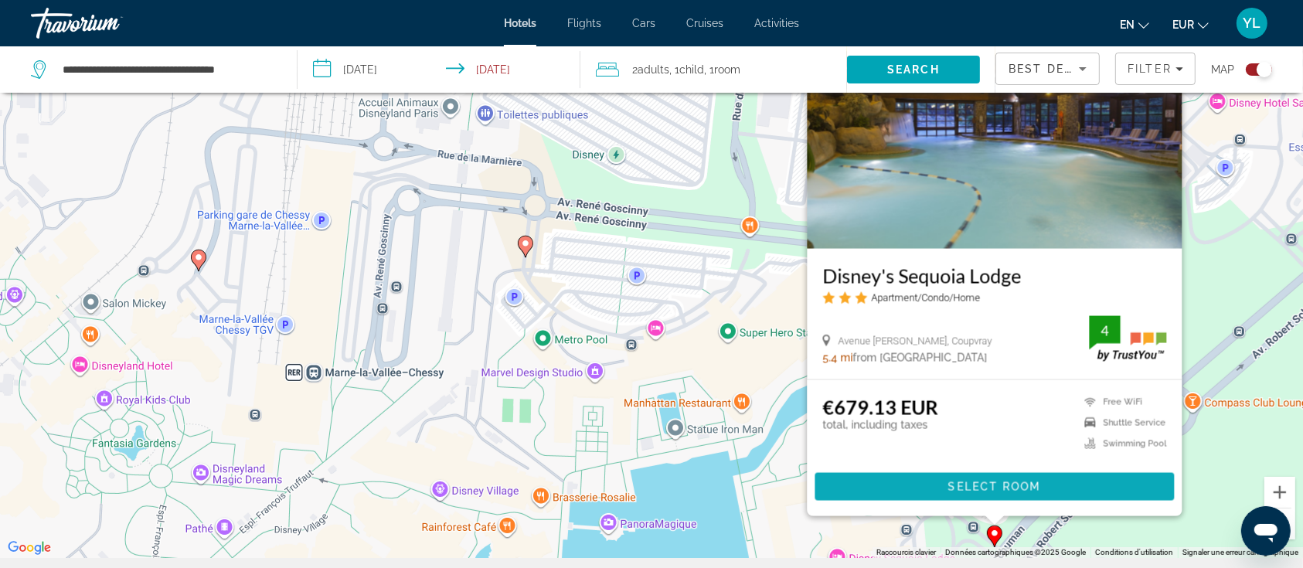
click at [919, 496] on span "Main content" at bounding box center [995, 486] width 359 height 37
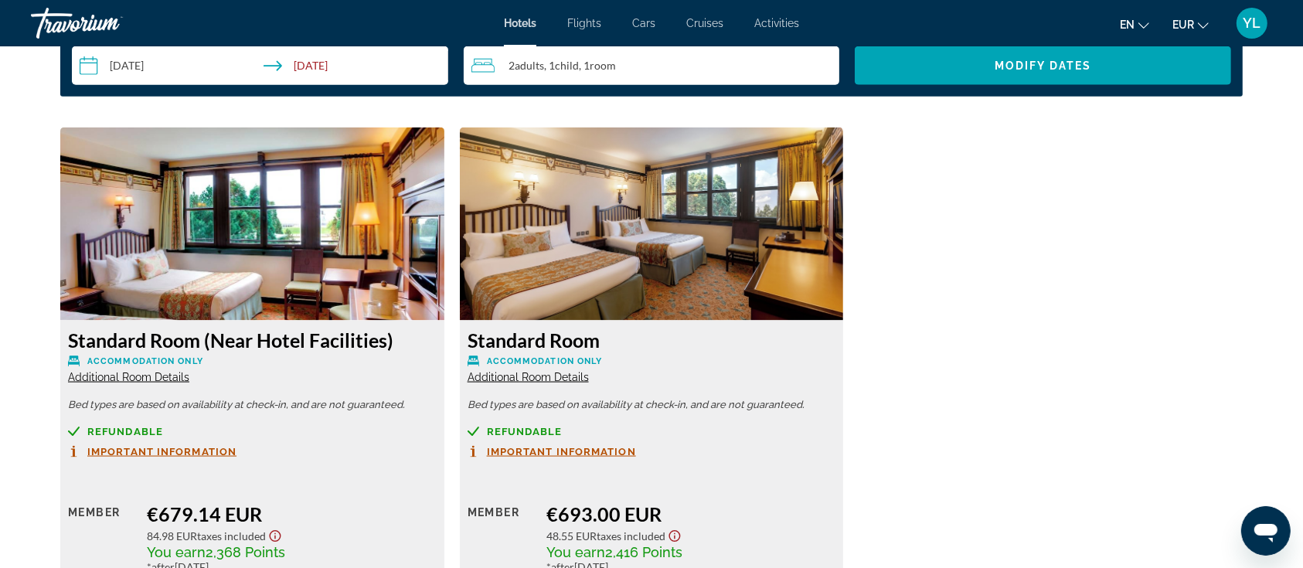
scroll to position [2164, 0]
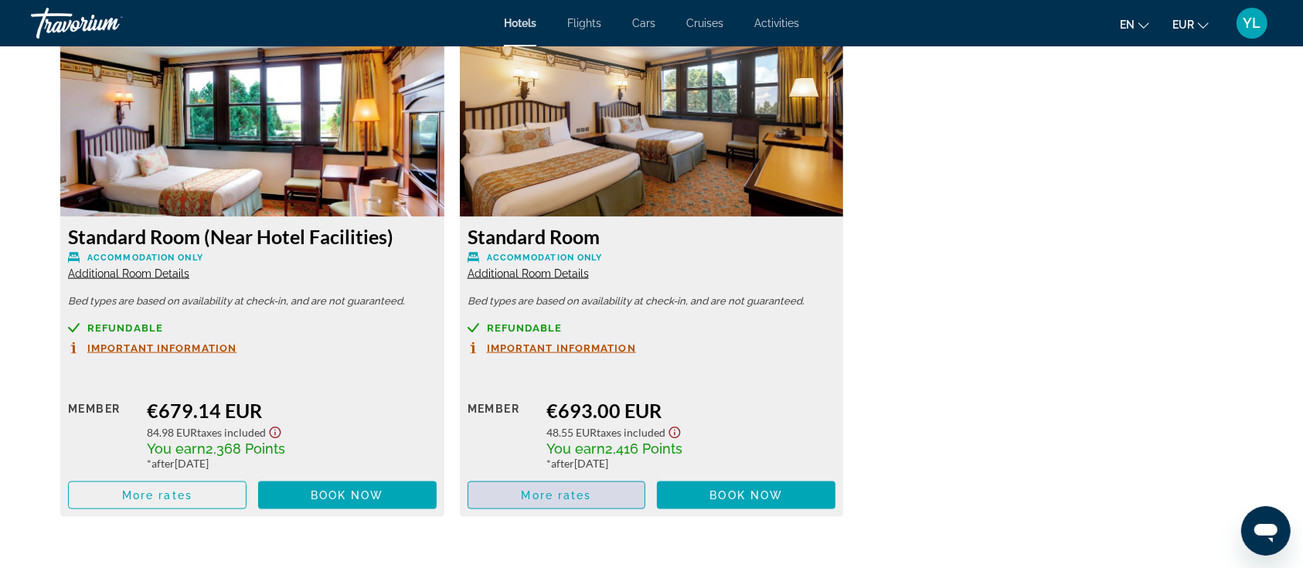
click at [533, 499] on span "More rates" at bounding box center [557, 495] width 70 height 12
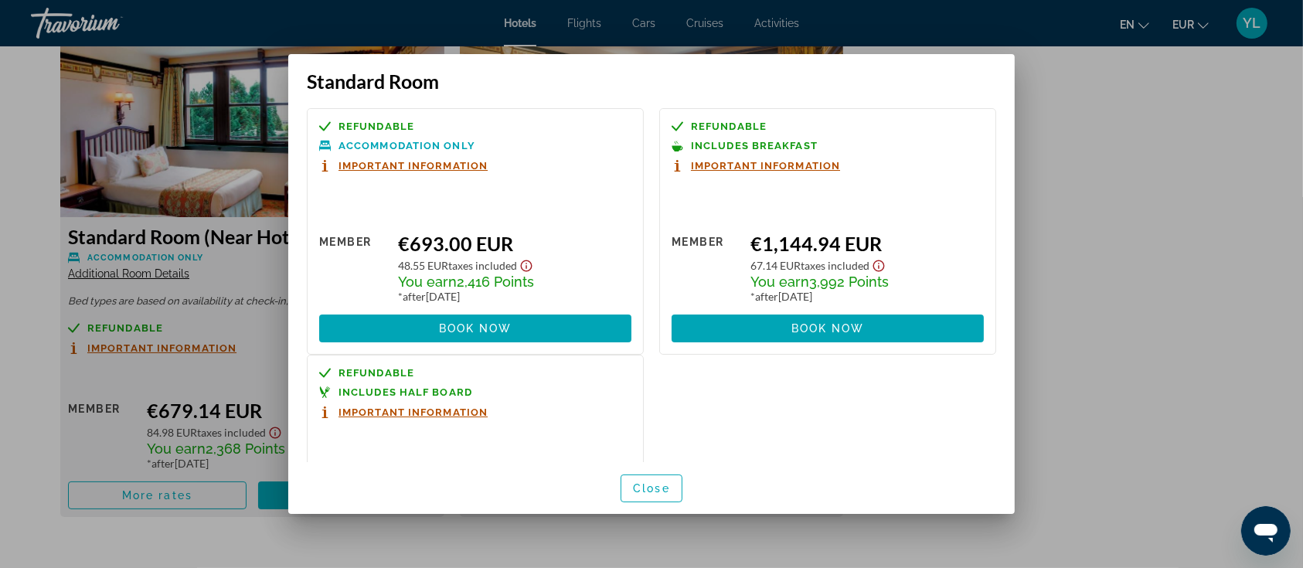
click at [517, 531] on div "Standard Room Refundable Accommodation Only Important Information Retail $0.00 …" at bounding box center [651, 284] width 1303 height 568
click at [680, 475] on span "button" at bounding box center [652, 488] width 60 height 37
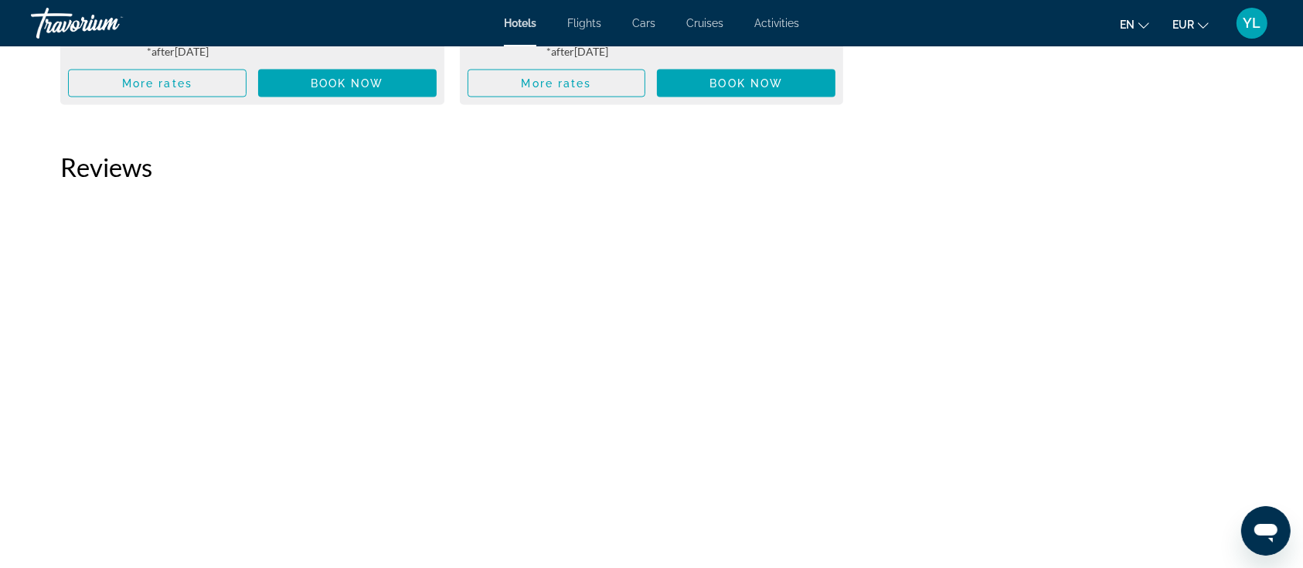
scroll to position [2164, 0]
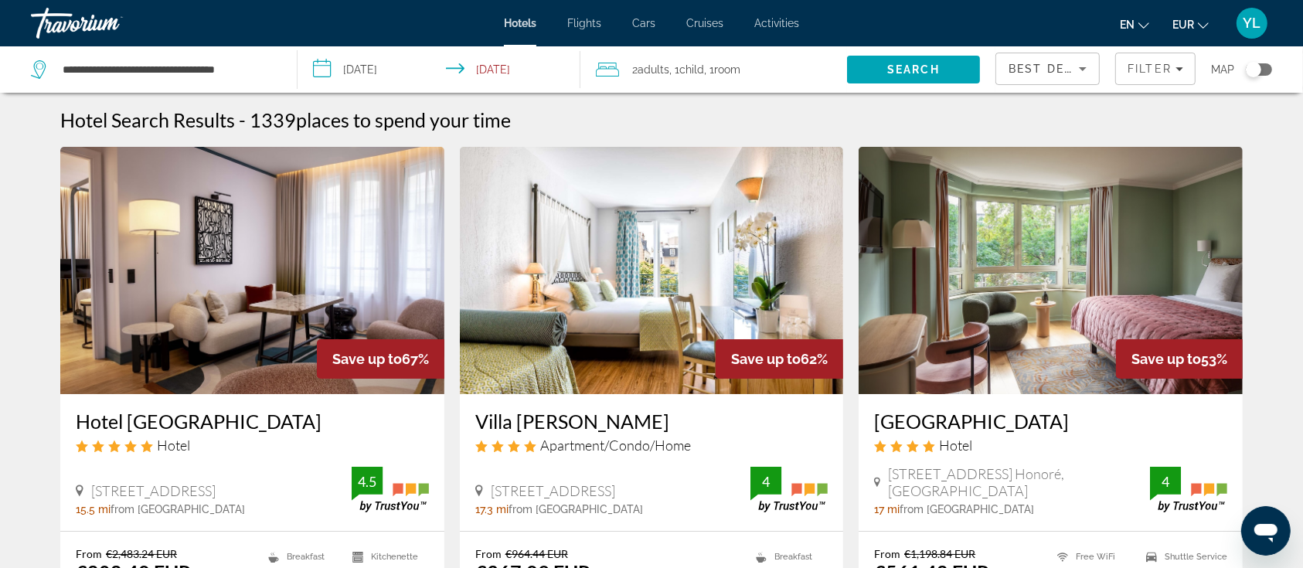
click at [1254, 64] on div "Toggle map" at bounding box center [1253, 69] width 15 height 15
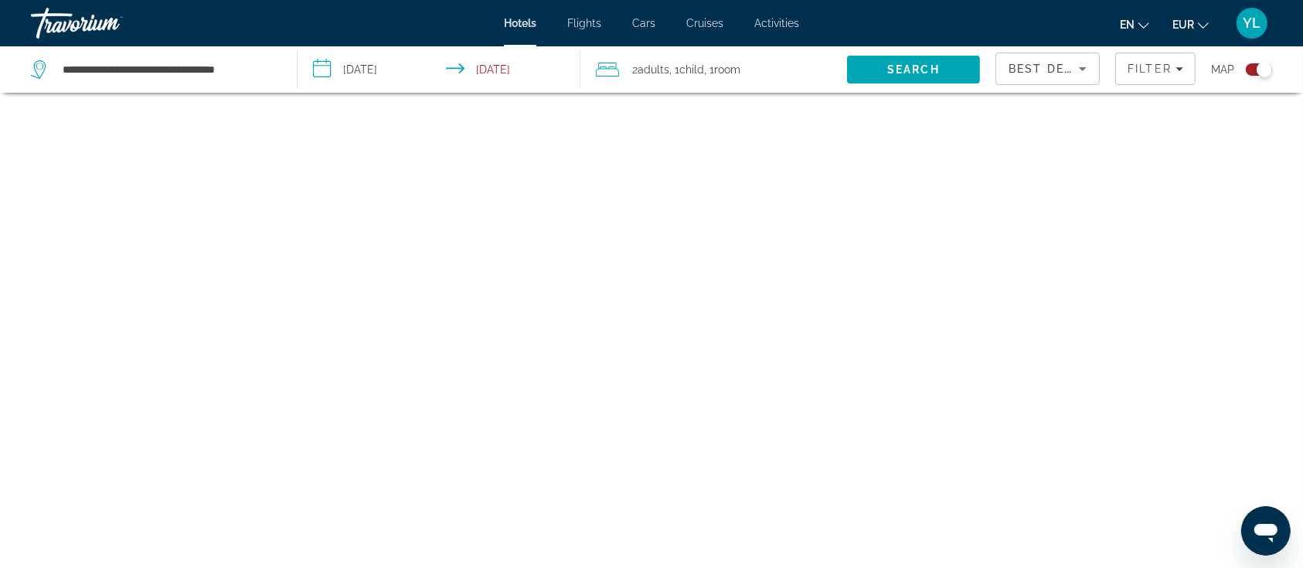
scroll to position [93, 0]
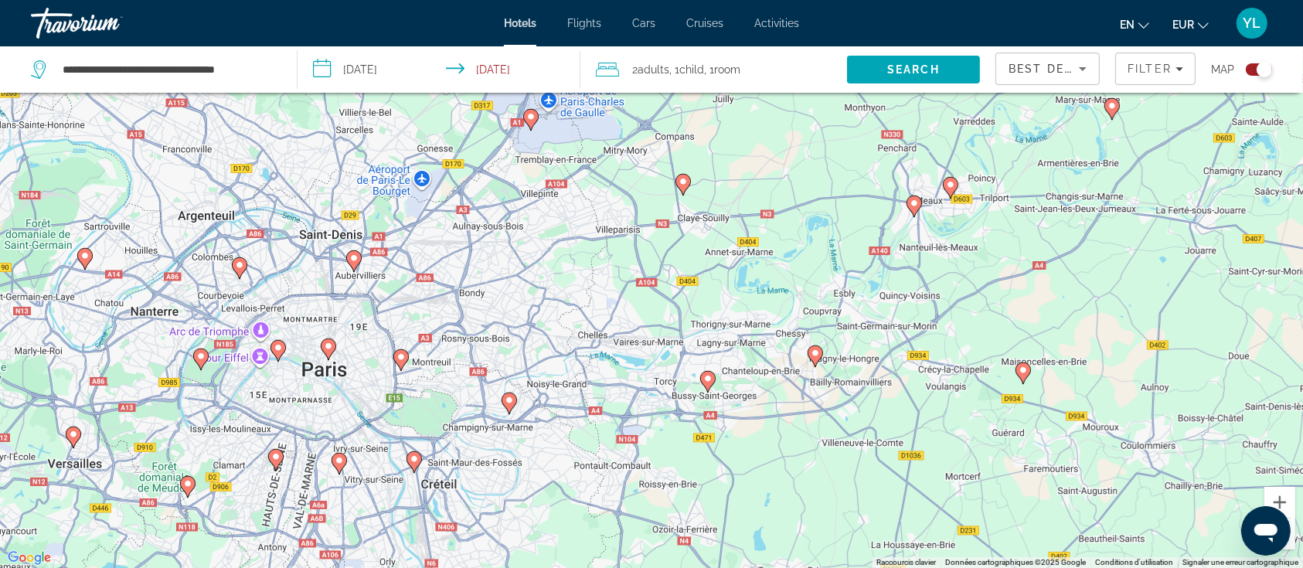
drag, startPoint x: 710, startPoint y: 220, endPoint x: 791, endPoint y: 385, distance: 183.2
click at [791, 385] on div "Pour activer le glissement avec le clavier, appuyez sur Alt+Entrée. Une fois ce…" at bounding box center [651, 284] width 1303 height 568
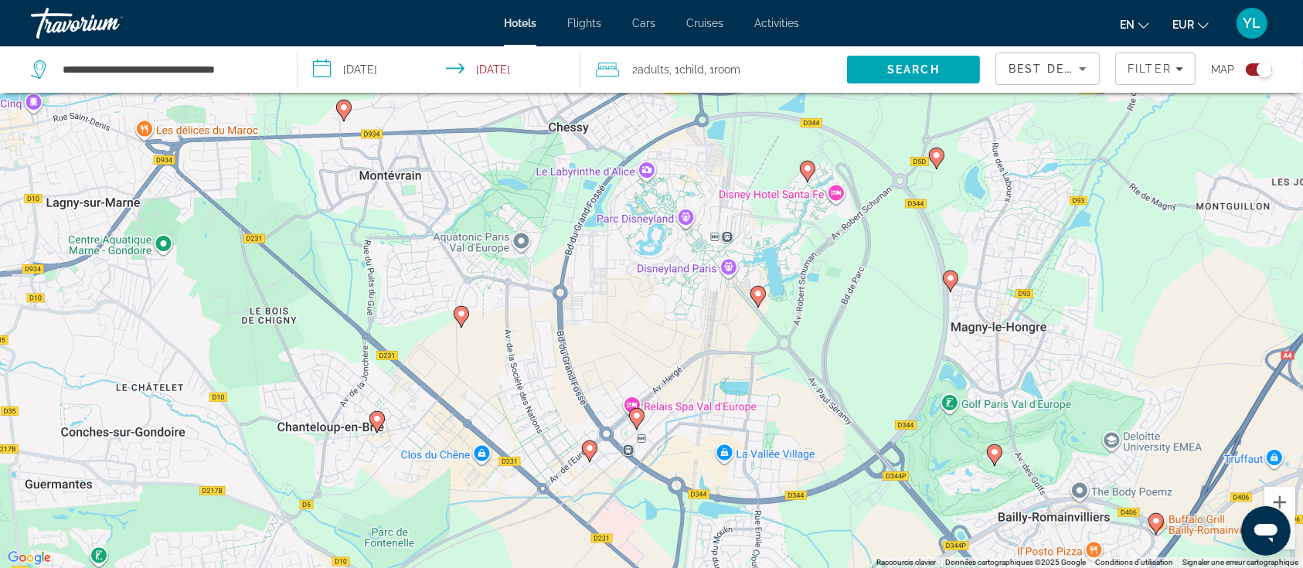
drag, startPoint x: 717, startPoint y: 271, endPoint x: 820, endPoint y: 312, distance: 111.1
click at [820, 336] on div "Pour activer le glissement avec le clavier, appuyez sur Alt+Entrée. Une fois ce…" at bounding box center [651, 284] width 1303 height 568
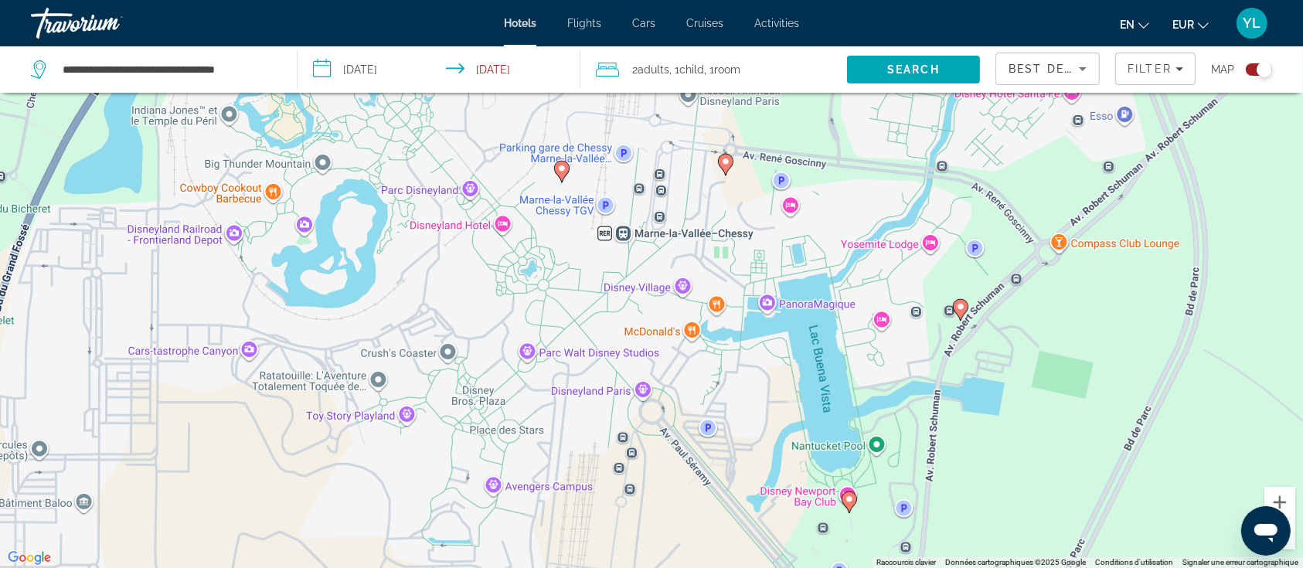
drag, startPoint x: 577, startPoint y: 196, endPoint x: 749, endPoint y: 333, distance: 219.5
click at [749, 333] on div "Pour activer le glissement avec le clavier, appuyez sur Alt+Entrée. Une fois ce…" at bounding box center [651, 284] width 1303 height 568
click at [562, 170] on image "Main content" at bounding box center [561, 168] width 9 height 9
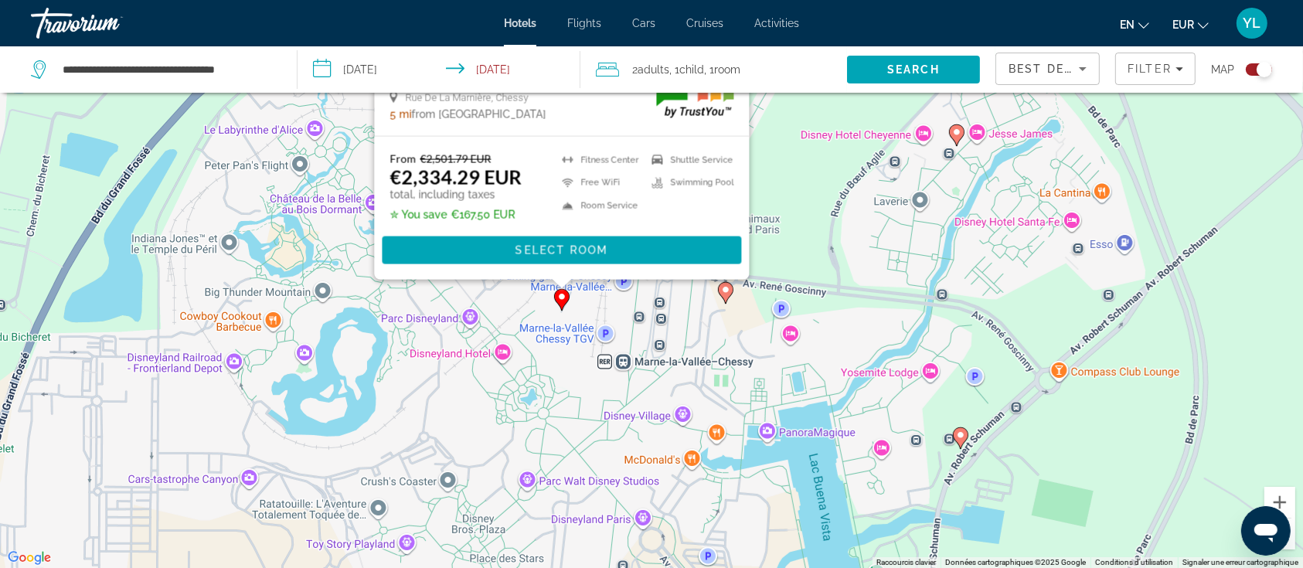
click at [878, 378] on div "Pour activer le glissement avec le clavier, appuyez sur Alt+Entrée. Une fois ce…" at bounding box center [651, 284] width 1303 height 568
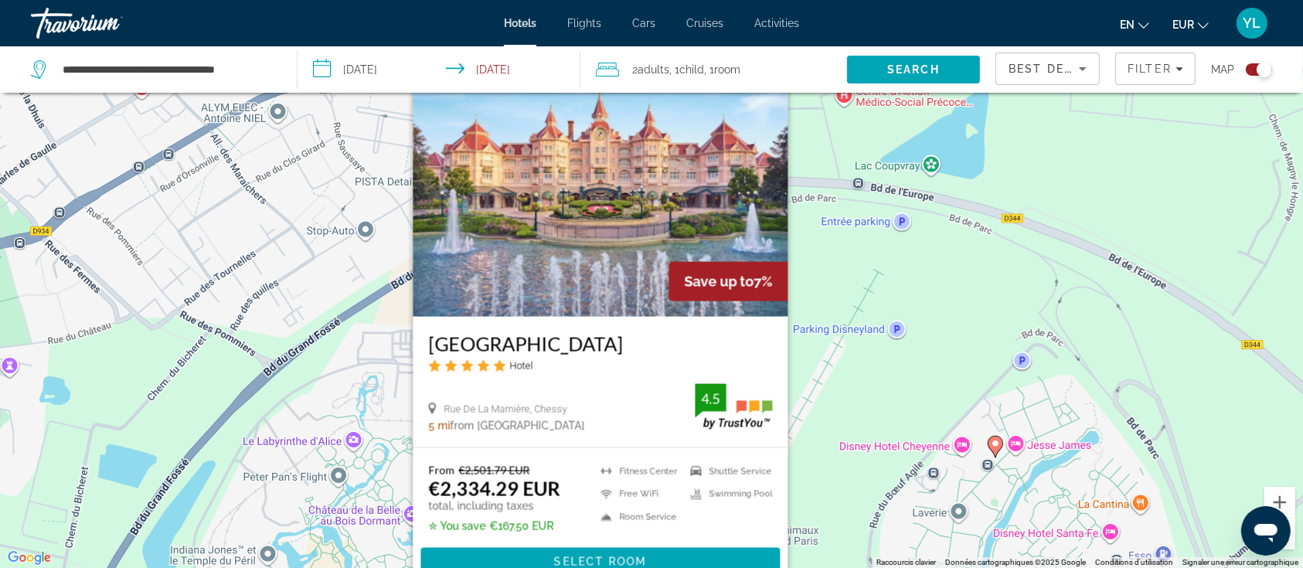
drag, startPoint x: 841, startPoint y: 274, endPoint x: 863, endPoint y: 506, distance: 233.0
click at [863, 506] on div "Pour activer le glissement avec le clavier, appuyez sur Alt+Entrée. Une fois ce…" at bounding box center [651, 284] width 1303 height 568
click at [840, 246] on div "Pour activer le glissement avec le clavier, appuyez sur Alt+Entrée. Une fois ce…" at bounding box center [651, 284] width 1303 height 568
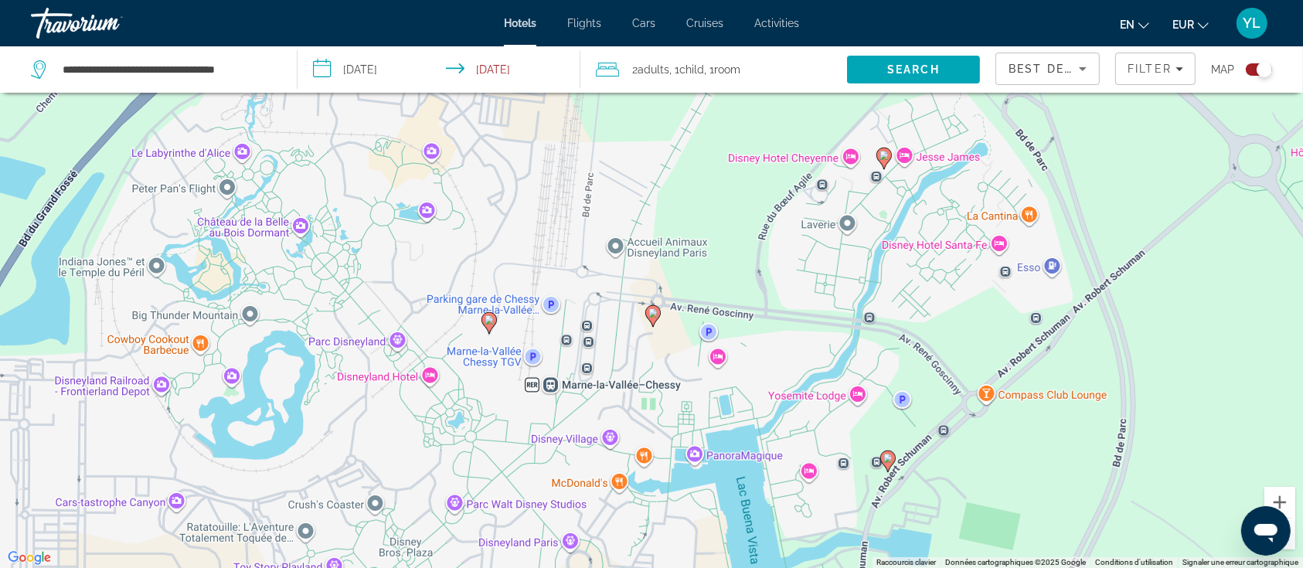
drag, startPoint x: 934, startPoint y: 431, endPoint x: 807, endPoint y: 131, distance: 325.6
click at [807, 131] on div "Pour activer le glissement avec le clavier, appuyez sur Alt+Entrée. Une fois ce…" at bounding box center [651, 284] width 1303 height 568
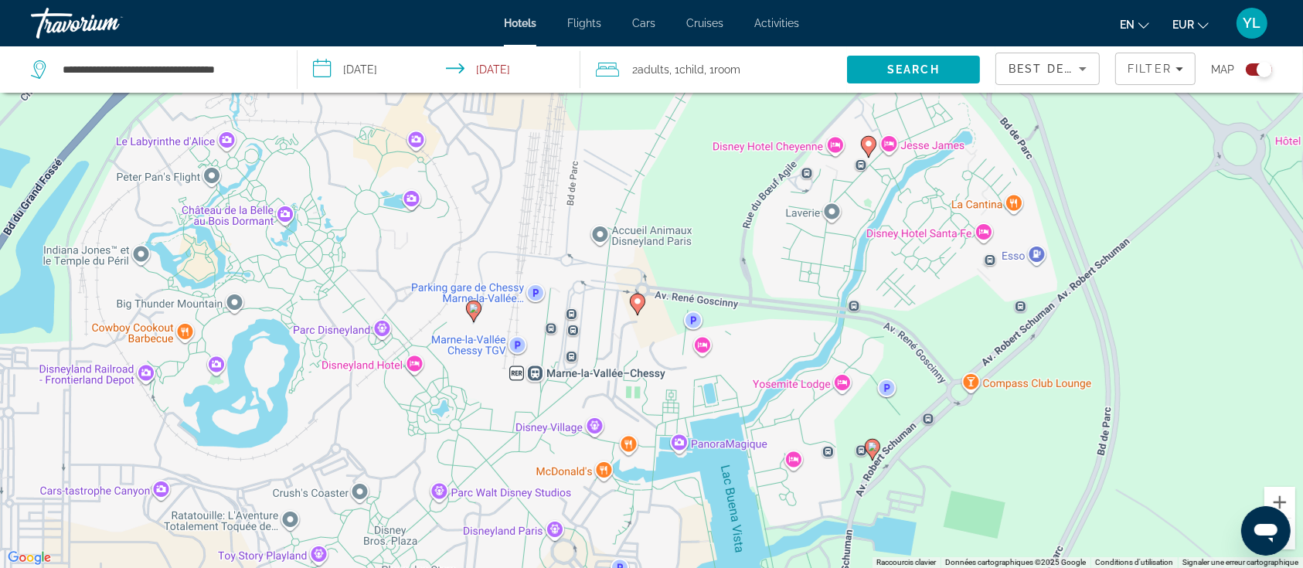
click at [642, 303] on image "Main content" at bounding box center [637, 301] width 9 height 9
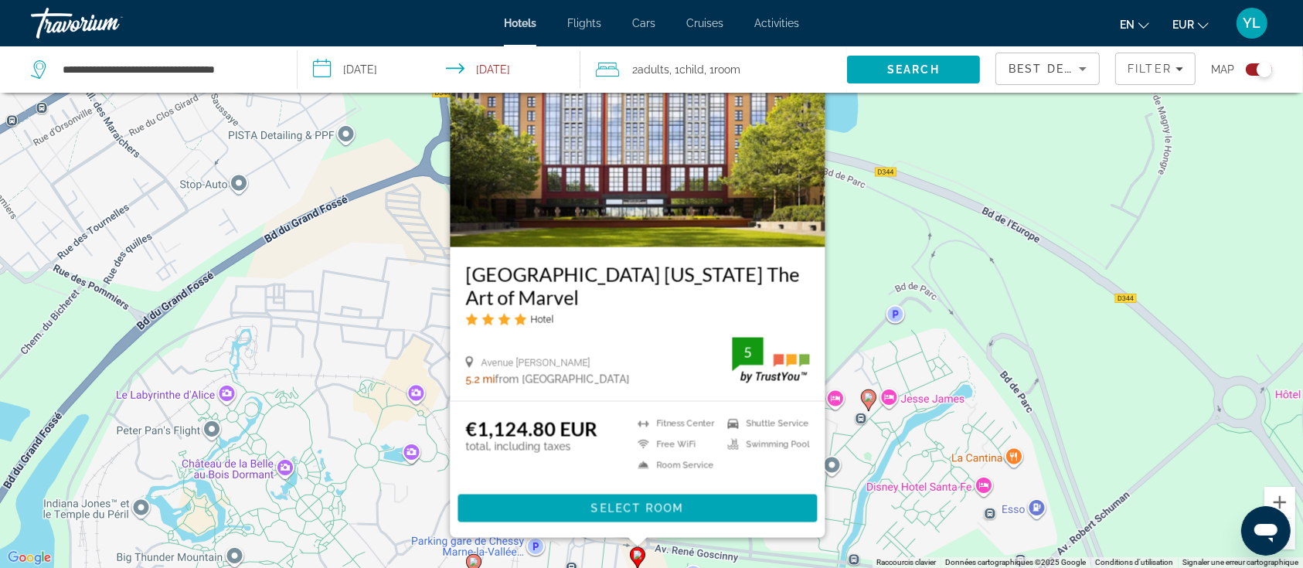
click at [865, 341] on div "Pour activer le glissement avec le clavier, appuyez sur Alt+Entrée. Une fois ce…" at bounding box center [651, 284] width 1303 height 568
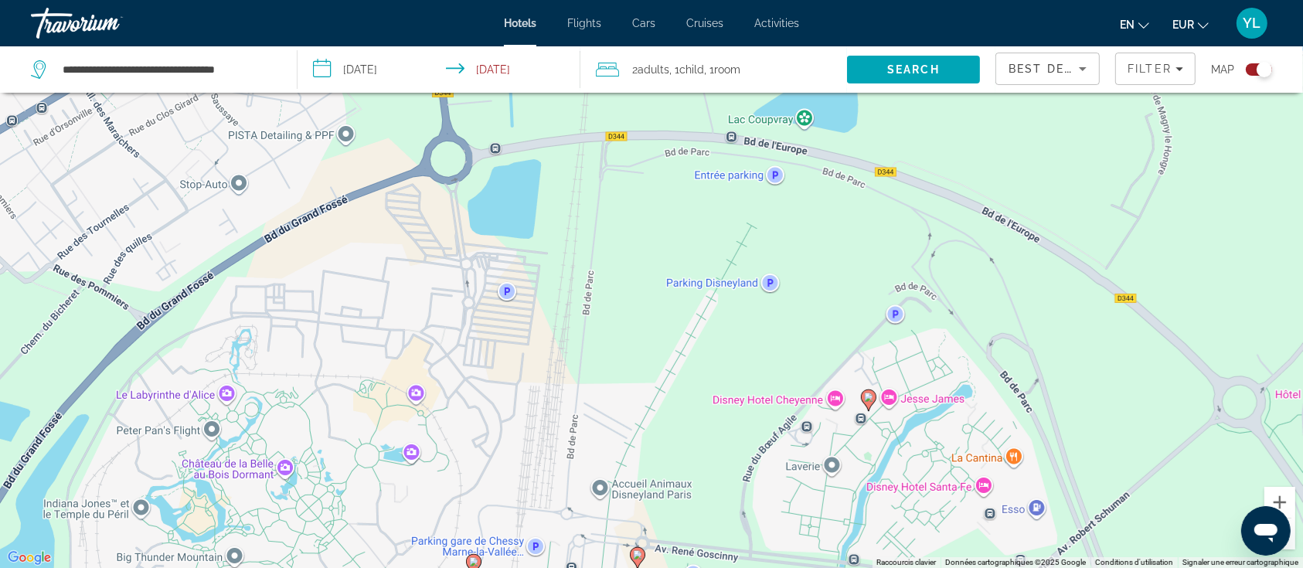
click at [871, 404] on icon "Main content" at bounding box center [869, 400] width 14 height 20
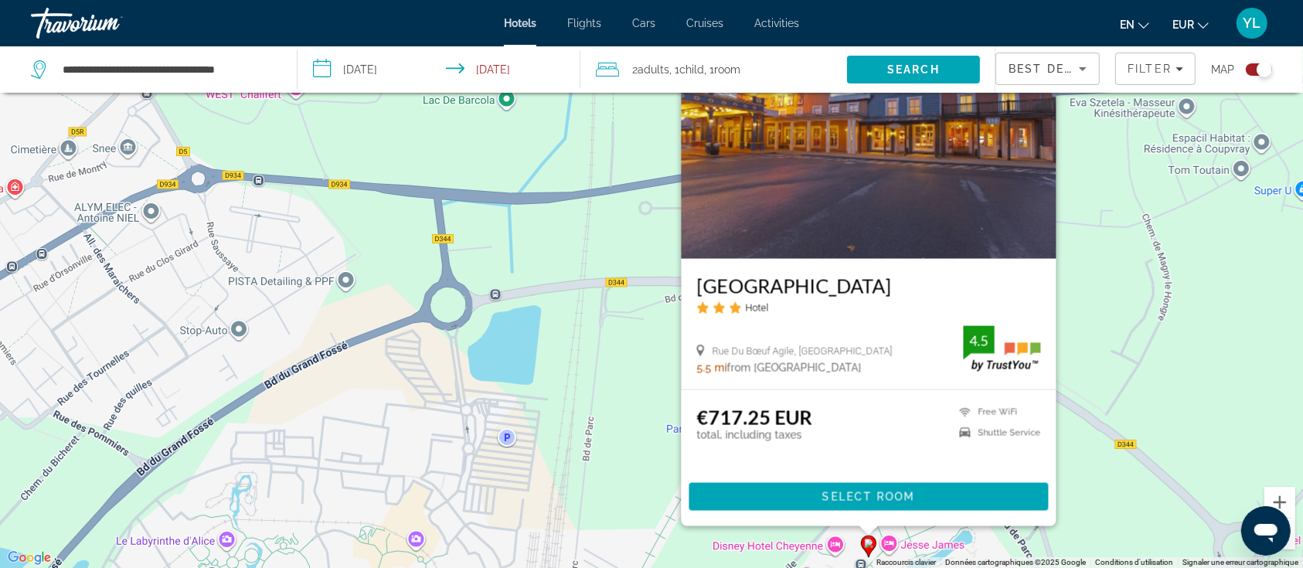
click at [1095, 250] on div "Pour activer le glissement avec le clavier, appuyez sur Alt+Entrée. Une fois ce…" at bounding box center [651, 284] width 1303 height 568
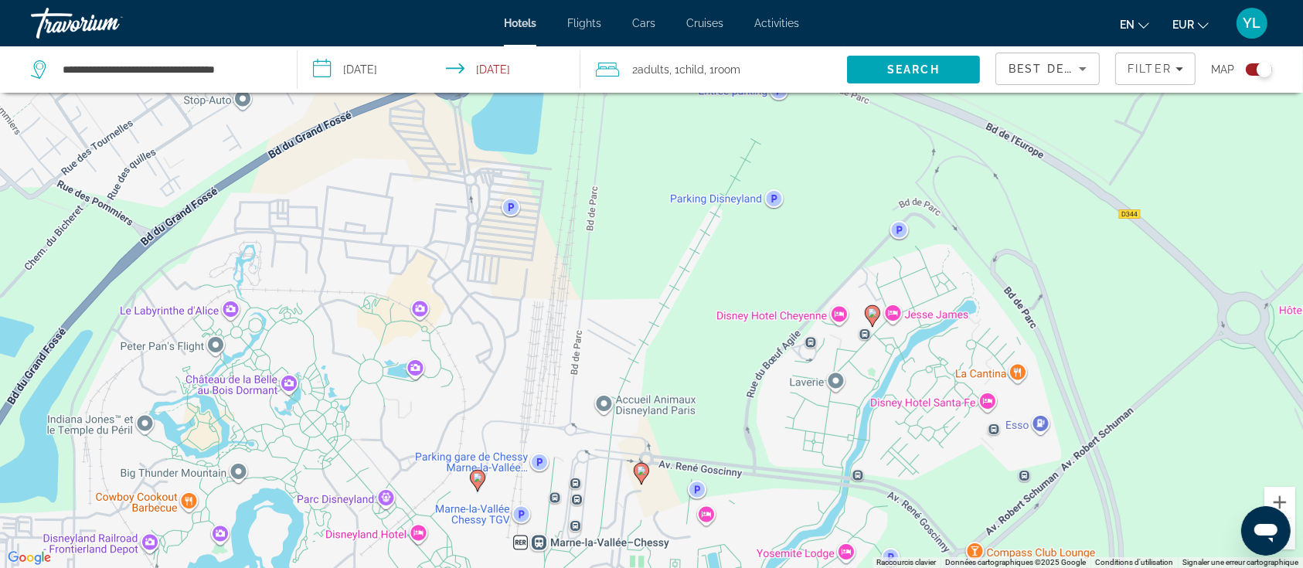
drag, startPoint x: 918, startPoint y: 444, endPoint x: 919, endPoint y: 223, distance: 220.3
click at [921, 216] on div "Pour activer le glissement avec le clavier, appuyez sur Alt+Entrée. Une fois ce…" at bounding box center [651, 284] width 1303 height 568
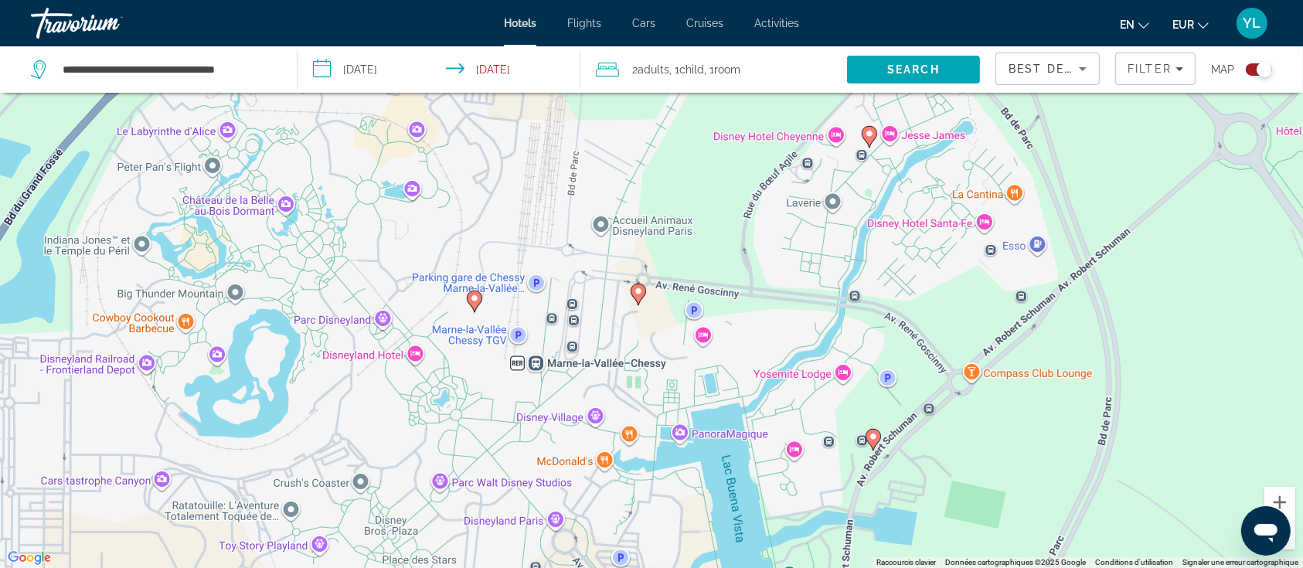
drag, startPoint x: 846, startPoint y: 482, endPoint x: 842, endPoint y: 291, distance: 191.0
click at [850, 278] on div "Pour activer le glissement avec le clavier, appuyez sur Alt+Entrée. Une fois ce…" at bounding box center [651, 284] width 1303 height 568
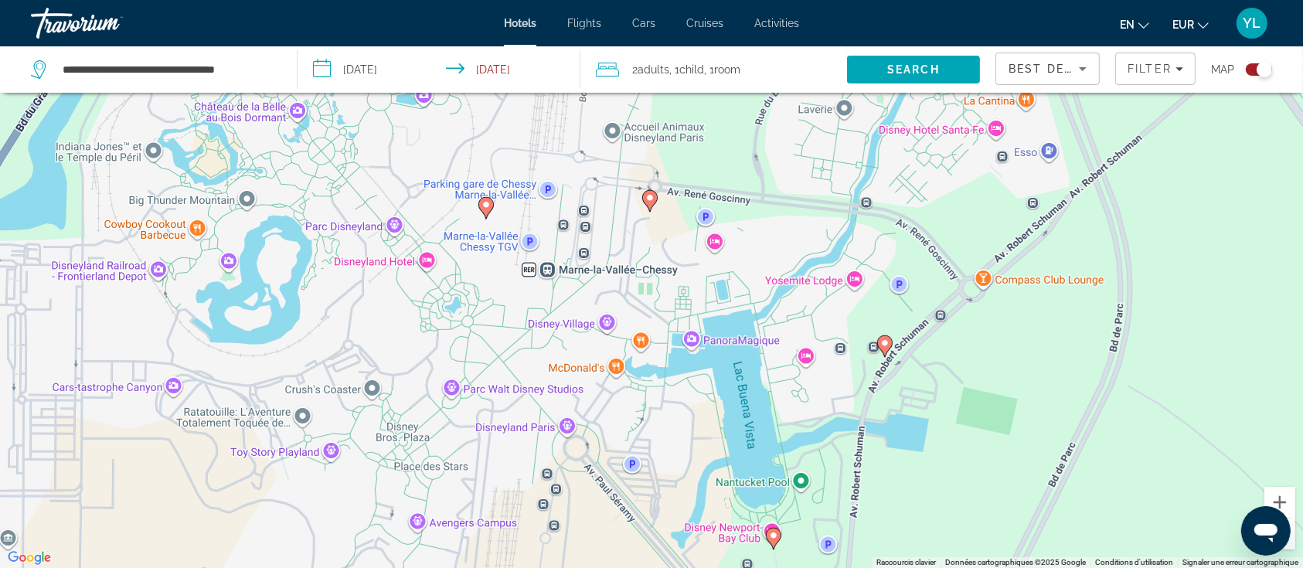
drag, startPoint x: 751, startPoint y: 431, endPoint x: 758, endPoint y: 343, distance: 87.6
click at [758, 342] on div "Pour activer le glissement avec le clavier, appuyez sur Alt+Entrée. Une fois ce…" at bounding box center [651, 284] width 1303 height 568
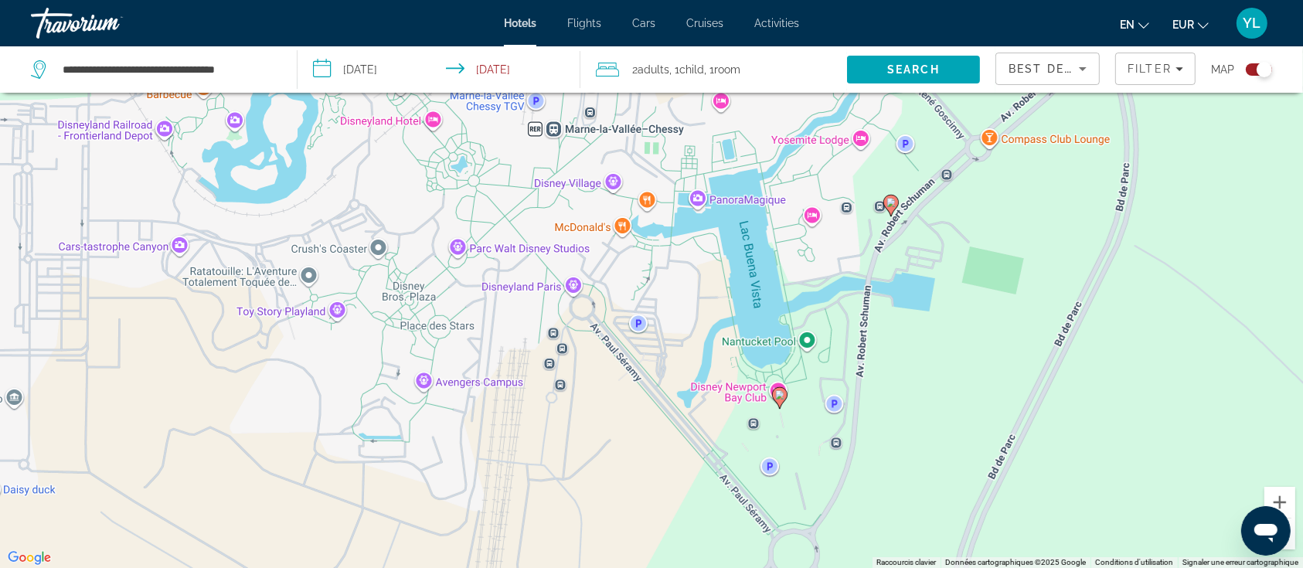
click at [779, 403] on icon "Main content" at bounding box center [780, 397] width 14 height 20
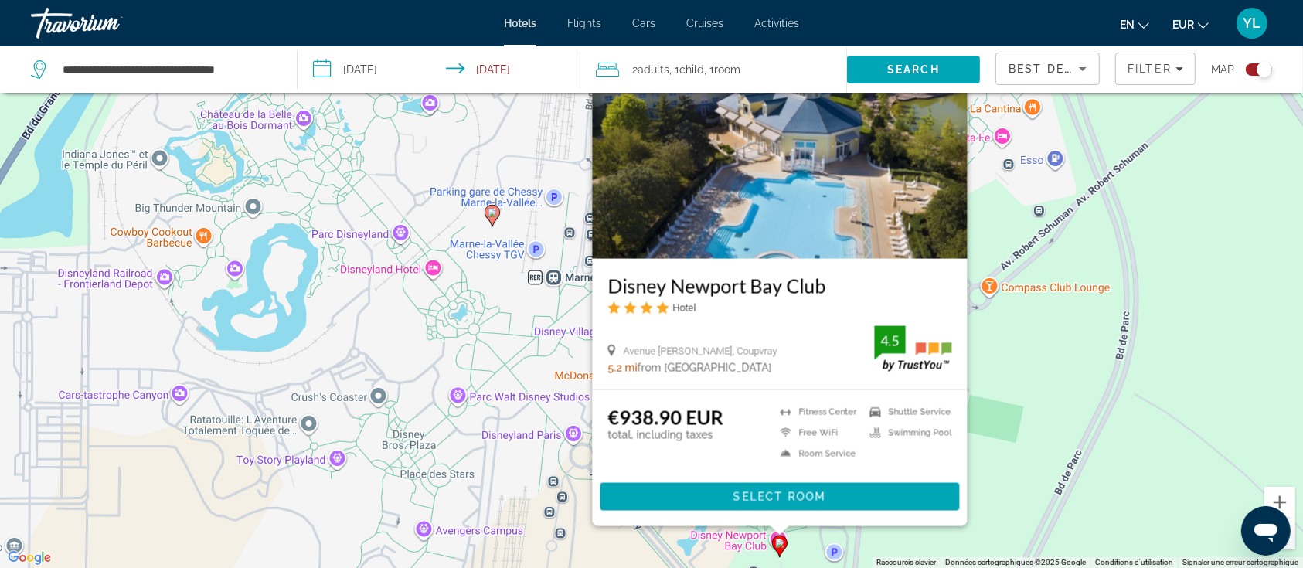
click at [1006, 361] on div "Pour activer le glissement avec le clavier, appuyez sur Alt+Entrée. Une fois ce…" at bounding box center [651, 284] width 1303 height 568
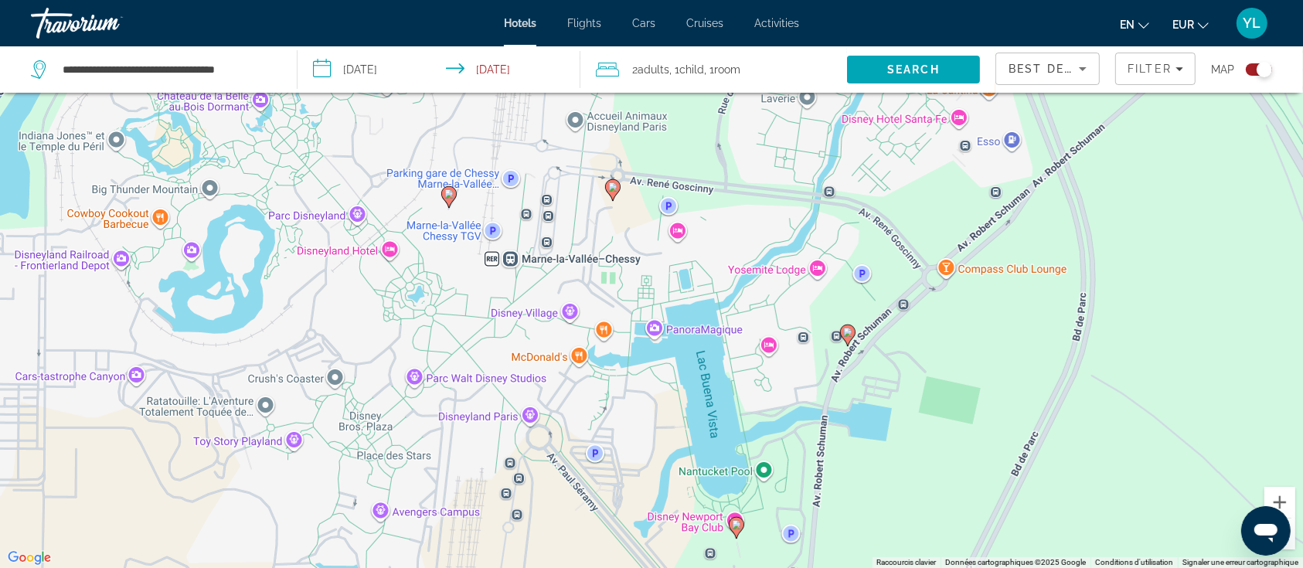
drag, startPoint x: 971, startPoint y: 421, endPoint x: 897, endPoint y: 400, distance: 76.3
click at [920, 417] on div "Pour activer le glissement avec le clavier, appuyez sur Alt+Entrée. Une fois ce…" at bounding box center [651, 284] width 1303 height 568
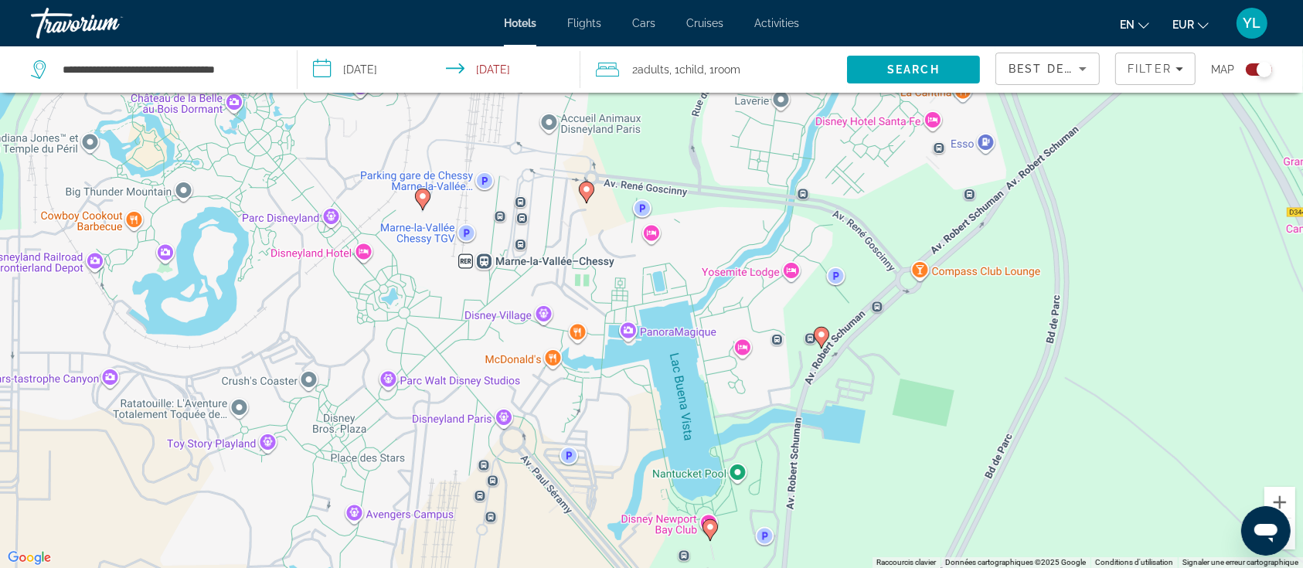
click at [822, 334] on image "Main content" at bounding box center [821, 334] width 9 height 9
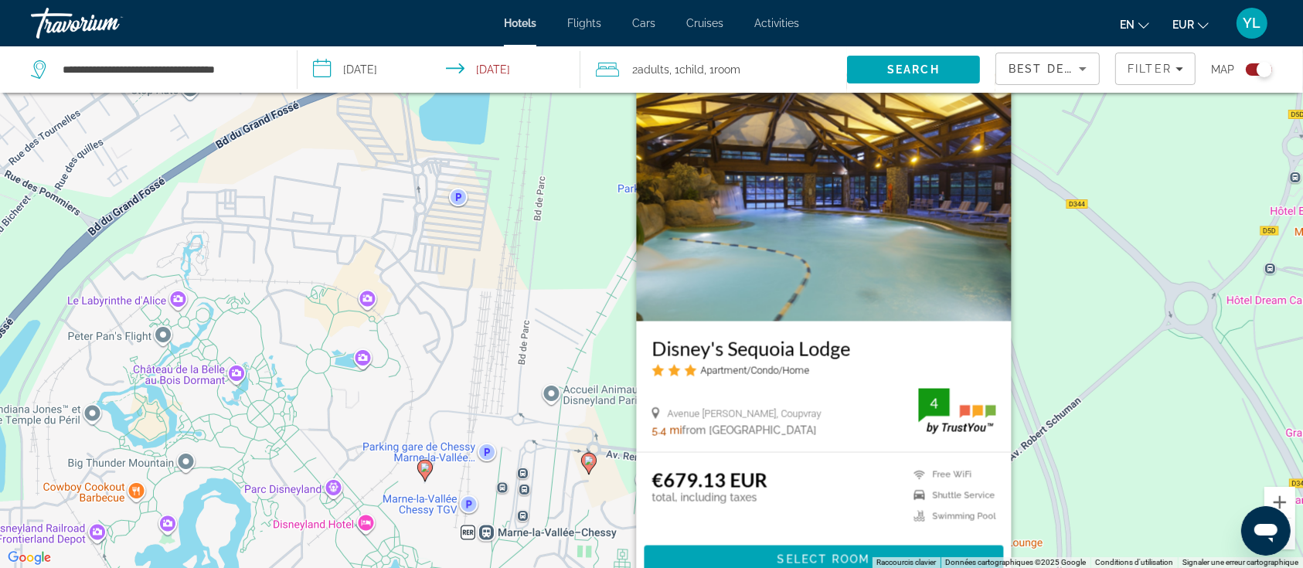
drag, startPoint x: 1064, startPoint y: 278, endPoint x: 1066, endPoint y: 343, distance: 65.0
click at [1066, 343] on div "Pour activer le glissement avec le clavier, appuyez sur Alt+Entrée. Une fois ce…" at bounding box center [651, 284] width 1303 height 568
click at [1122, 238] on div "Pour activer le glissement avec le clavier, appuyez sur Alt+Entrée. Une fois ce…" at bounding box center [651, 284] width 1303 height 568
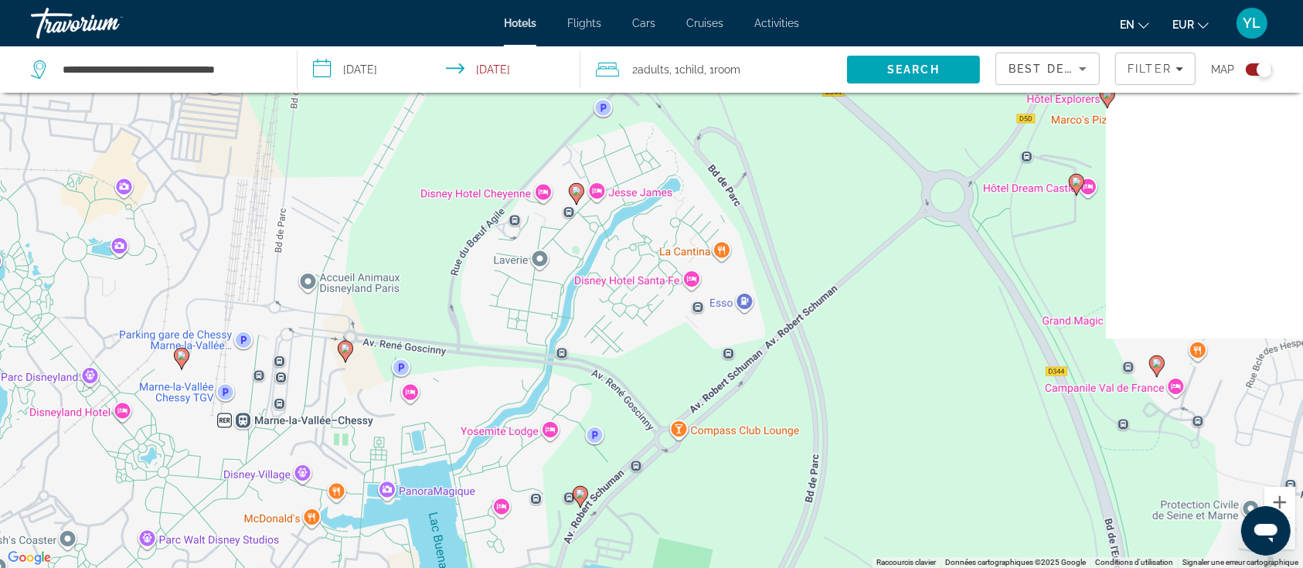
drag, startPoint x: 1047, startPoint y: 372, endPoint x: 772, endPoint y: 254, distance: 298.5
click at [771, 252] on div "Pour activer le glissement avec le clavier, appuyez sur Alt+Entrée. Une fois ce…" at bounding box center [651, 284] width 1303 height 568
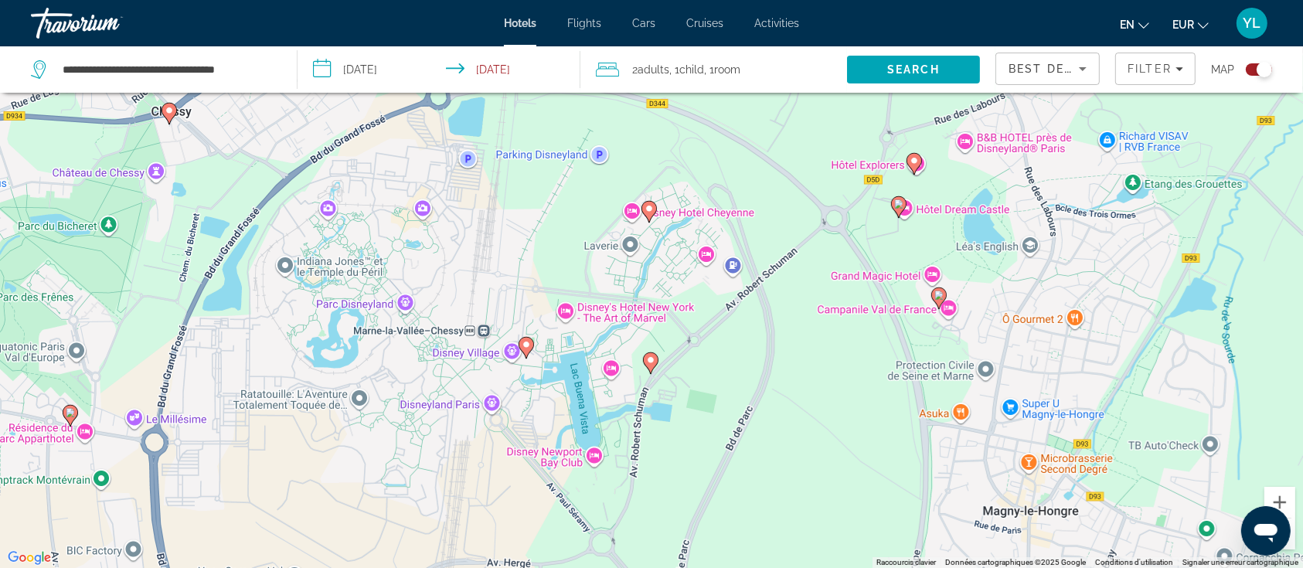
click at [901, 202] on image "Main content" at bounding box center [898, 203] width 9 height 9
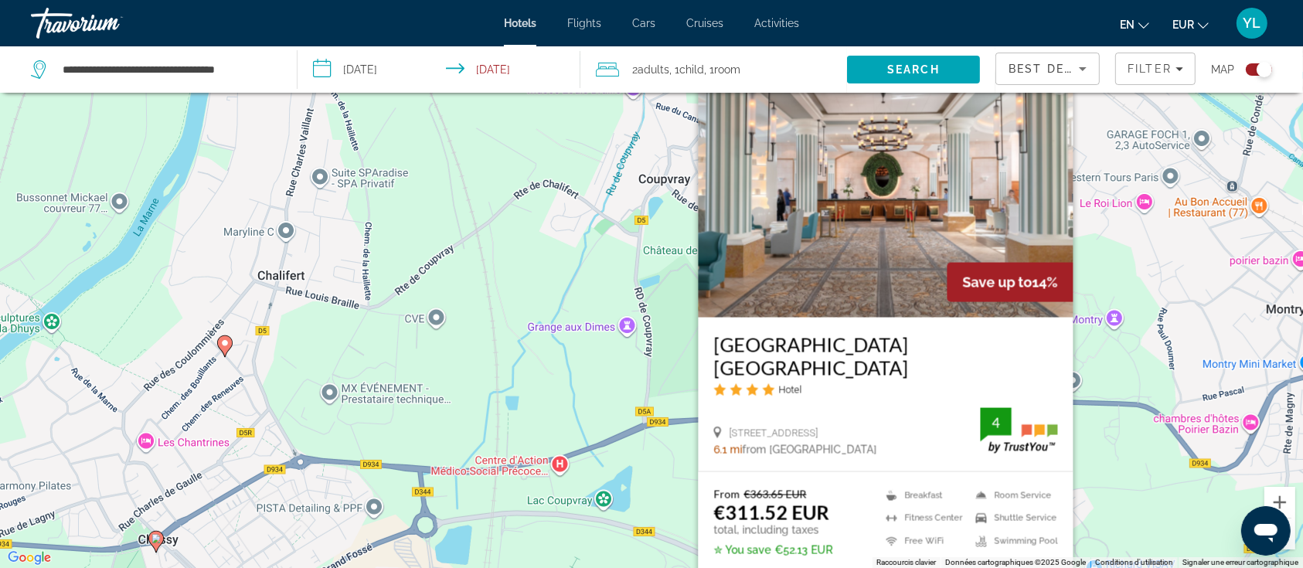
drag, startPoint x: 1169, startPoint y: 289, endPoint x: 1154, endPoint y: 374, distance: 86.3
click at [1154, 374] on div "Pour activer le glissement avec le clavier, appuyez sur Alt+Entrée. Une fois ce…" at bounding box center [651, 284] width 1303 height 568
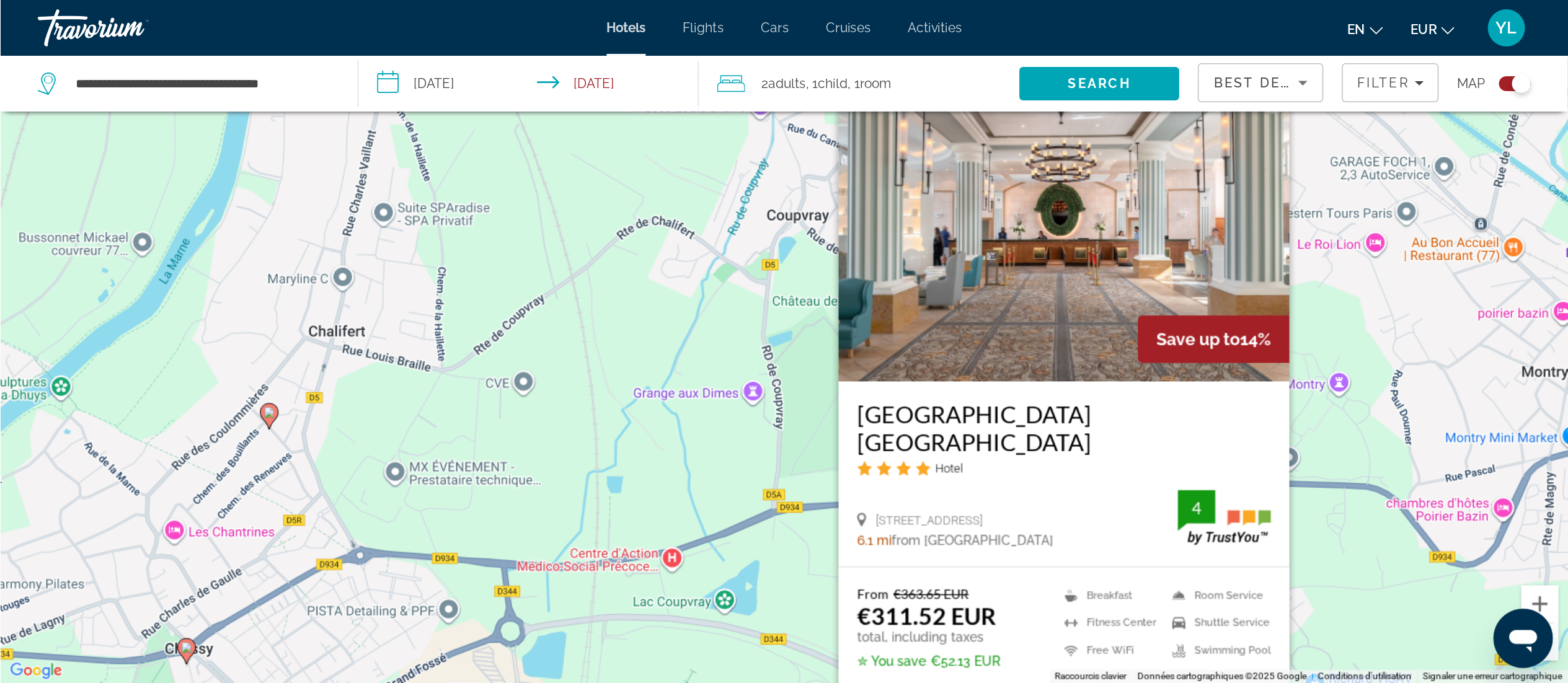
scroll to position [149, 0]
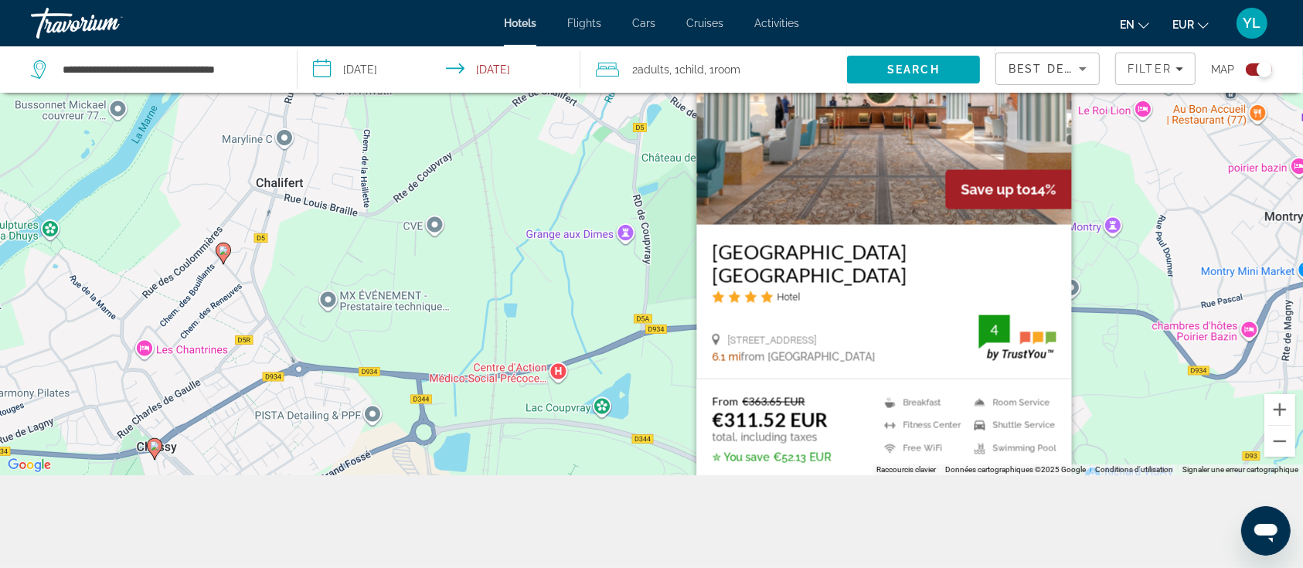
click at [1107, 308] on div "Pour activer le glissement avec le clavier, appuyez sur Alt+Entrée. Une fois ce…" at bounding box center [651, 191] width 1303 height 568
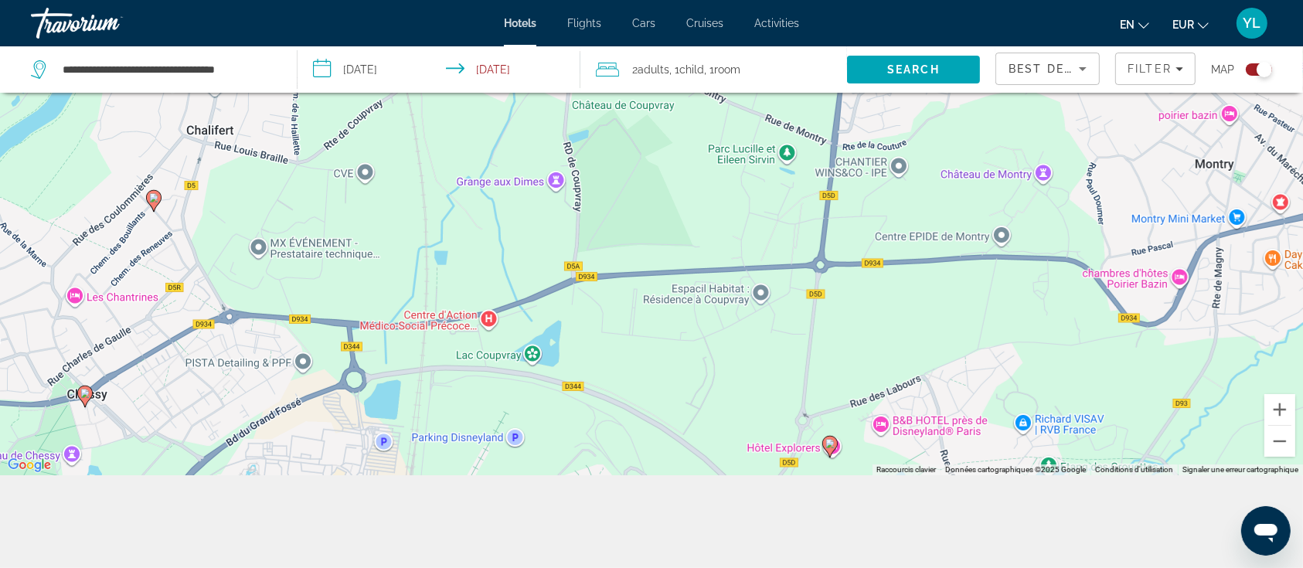
drag, startPoint x: 1025, startPoint y: 306, endPoint x: 1004, endPoint y: 297, distance: 22.8
click at [1007, 294] on div "Pour activer le glissement avec le clavier, appuyez sur Alt+Entrée. Une fois ce…" at bounding box center [651, 191] width 1303 height 568
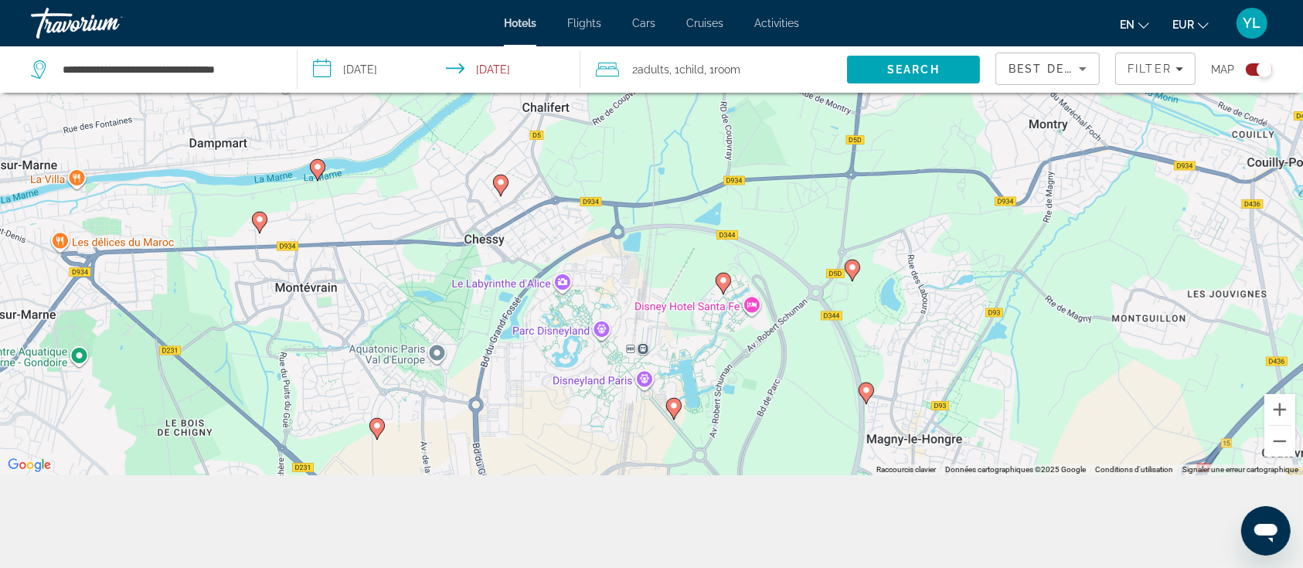
drag, startPoint x: 904, startPoint y: 368, endPoint x: 903, endPoint y: 240, distance: 127.6
click at [903, 240] on div "Pour activer le glissement avec le clavier, appuyez sur Alt+Entrée. Une fois ce…" at bounding box center [651, 191] width 1303 height 568
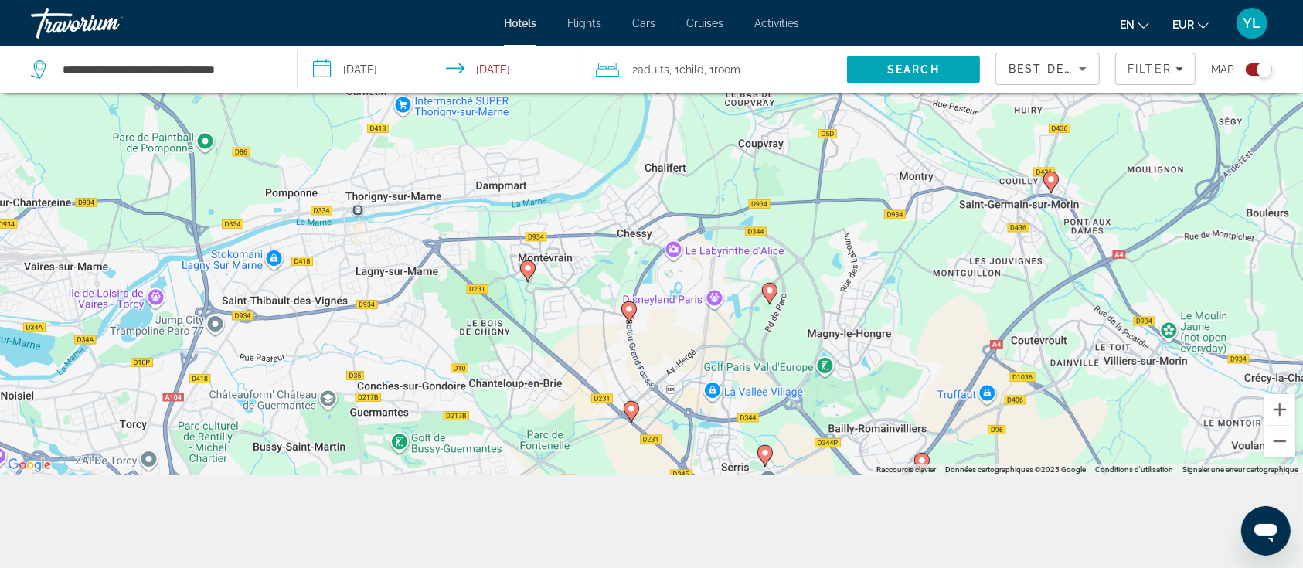
drag, startPoint x: 866, startPoint y: 339, endPoint x: 947, endPoint y: 288, distance: 95.5
click at [947, 288] on div "Pour activer le glissement avec le clavier, appuyez sur Alt+Entrée. Une fois ce…" at bounding box center [651, 191] width 1303 height 568
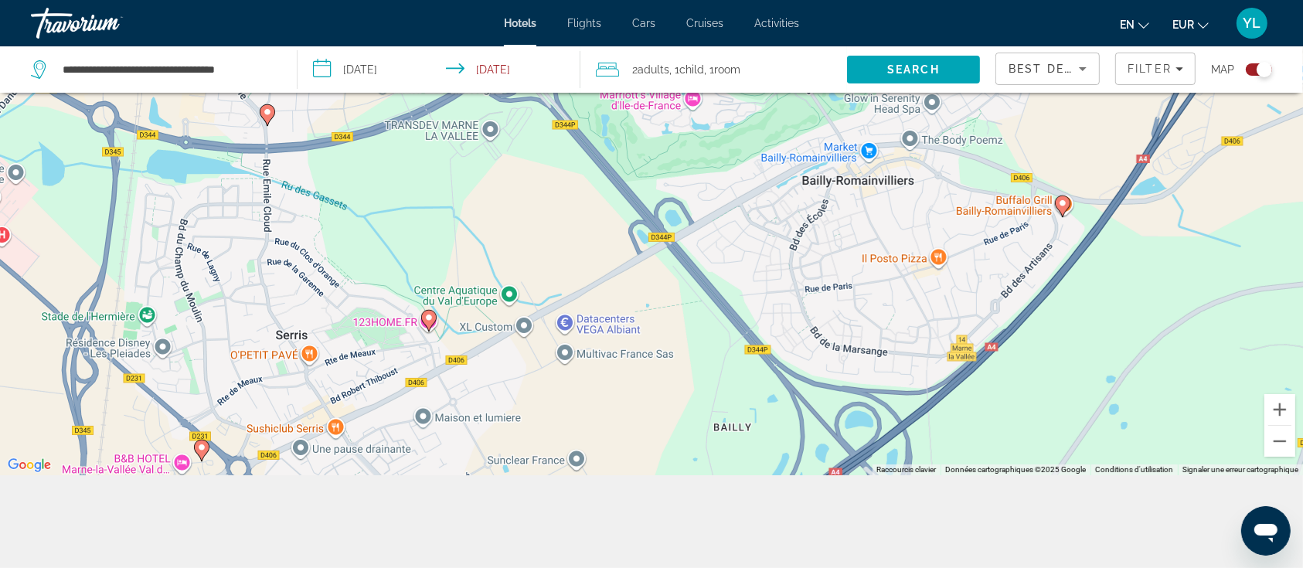
drag, startPoint x: 976, startPoint y: 325, endPoint x: 978, endPoint y: 226, distance: 99.0
click at [975, 213] on div "Pour activer le glissement avec le clavier, appuyez sur Alt+Entrée. Une fois ce…" at bounding box center [651, 191] width 1303 height 568
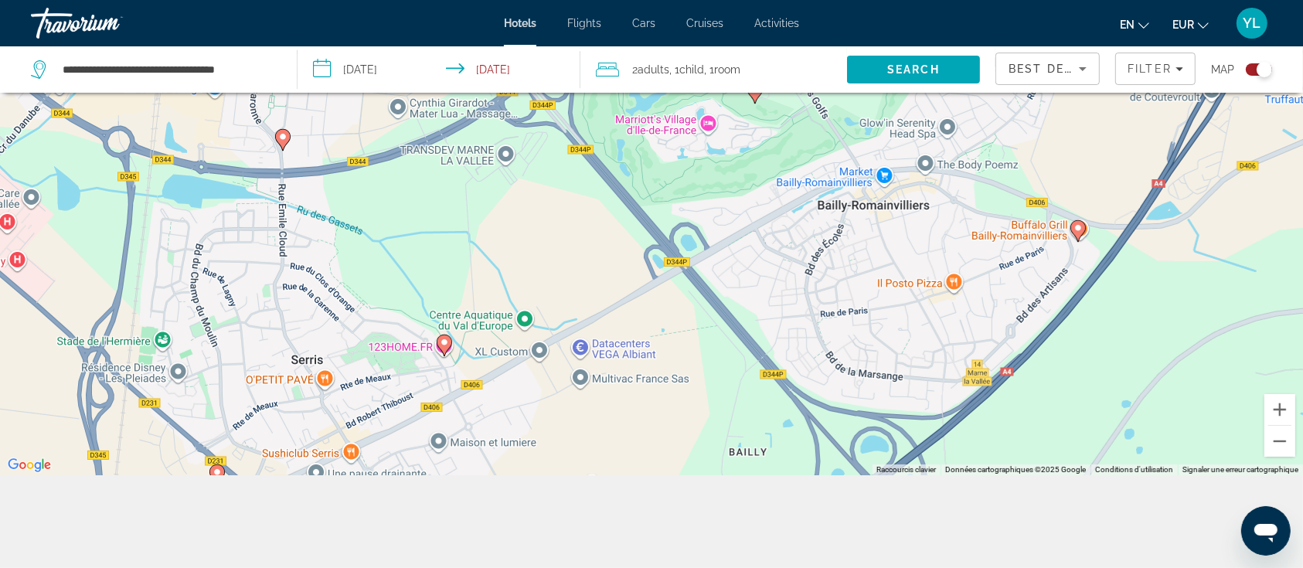
drag, startPoint x: 945, startPoint y: 206, endPoint x: 965, endPoint y: 369, distance: 163.6
click at [965, 369] on div "Pour activer le glissement avec le clavier, appuyez sur Alt+Entrée. Une fois ce…" at bounding box center [651, 191] width 1303 height 568
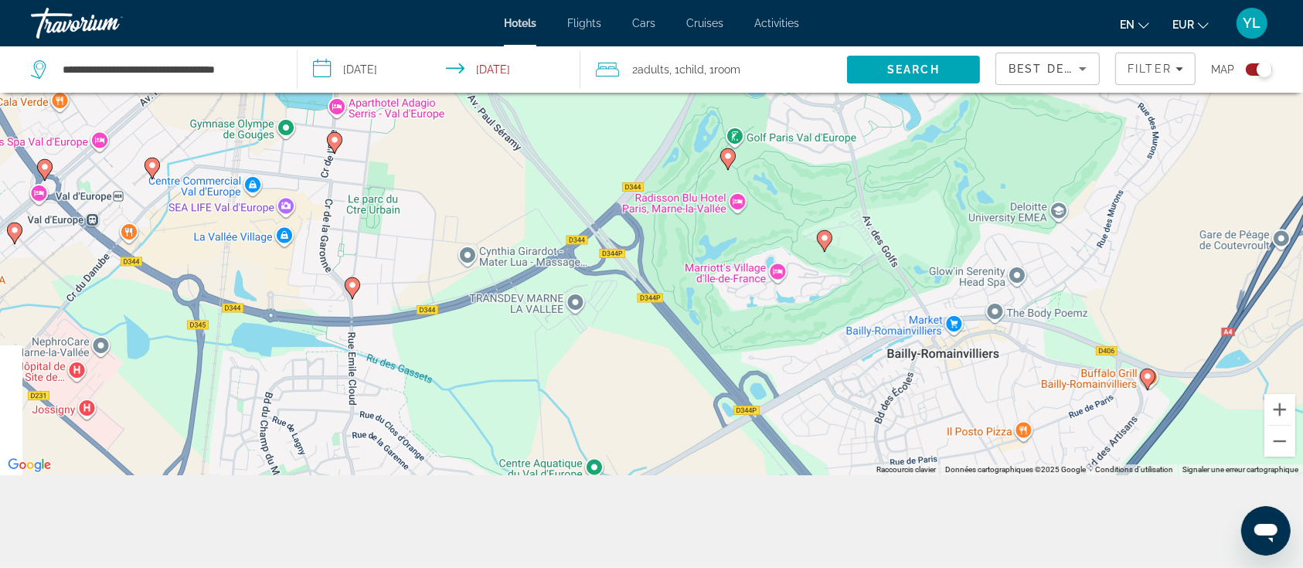
drag, startPoint x: 784, startPoint y: 200, endPoint x: 864, endPoint y: 344, distance: 164.7
click at [864, 344] on div "Pour activer le glissement avec le clavier, appuyez sur Alt+Entrée. Une fois ce…" at bounding box center [651, 191] width 1303 height 568
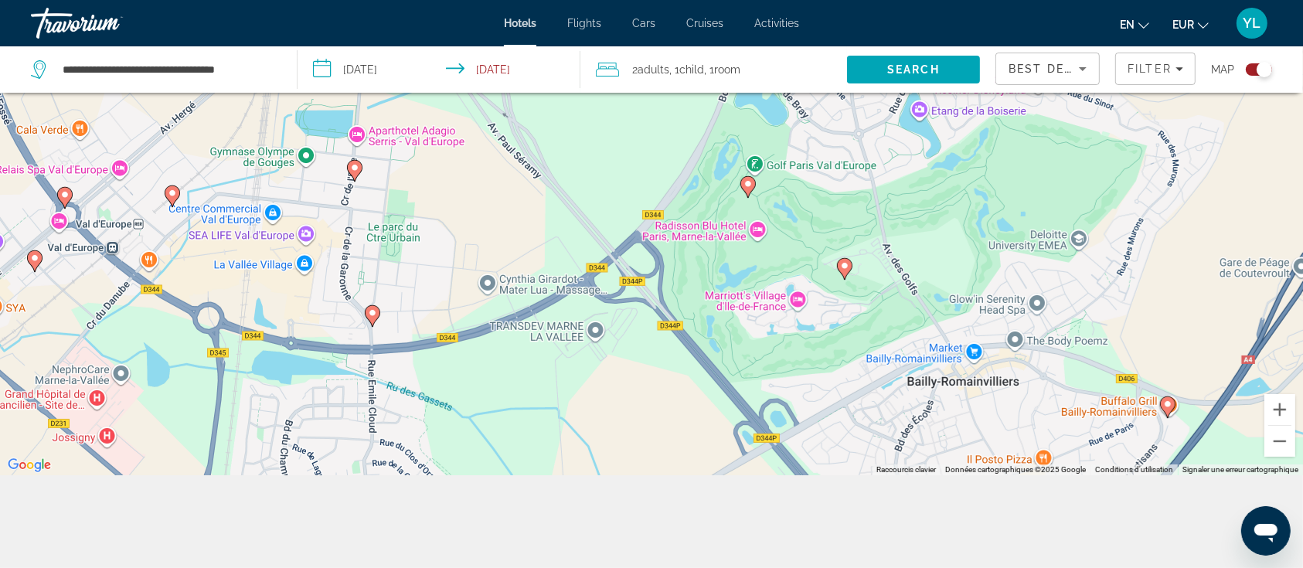
click at [846, 268] on image "Main content" at bounding box center [844, 265] width 9 height 9
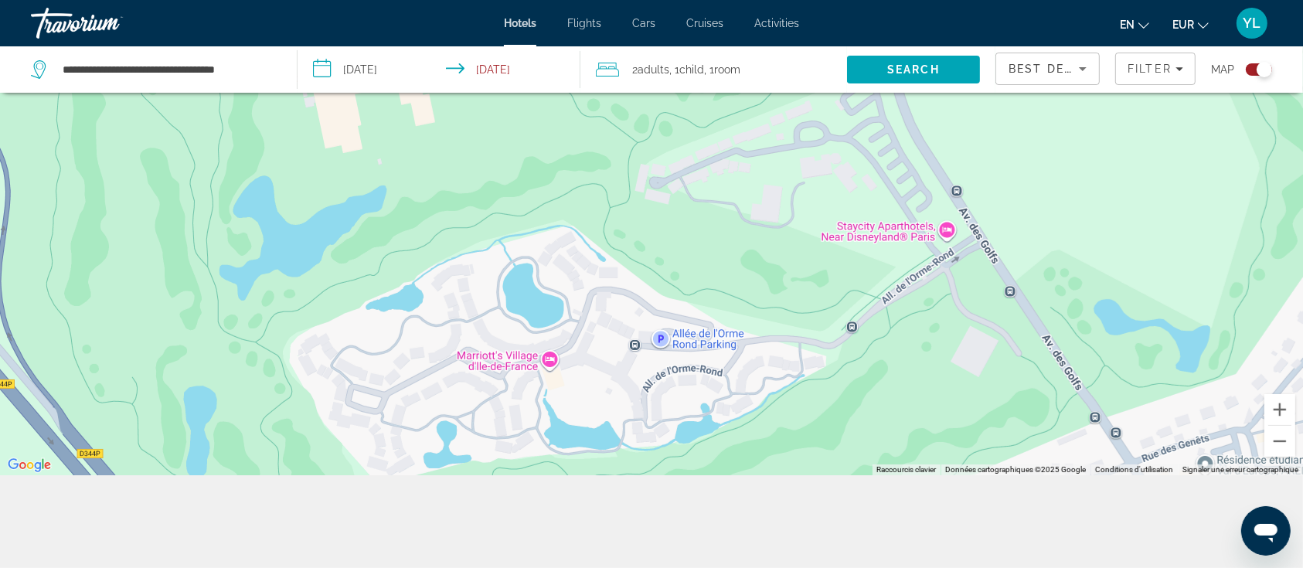
drag, startPoint x: 703, startPoint y: 324, endPoint x: 823, endPoint y: 393, distance: 137.9
click at [823, 393] on div "Pour naviguer, appuyez sur les touches fléchées. Pour activer le glissement ave…" at bounding box center [651, 191] width 1303 height 568
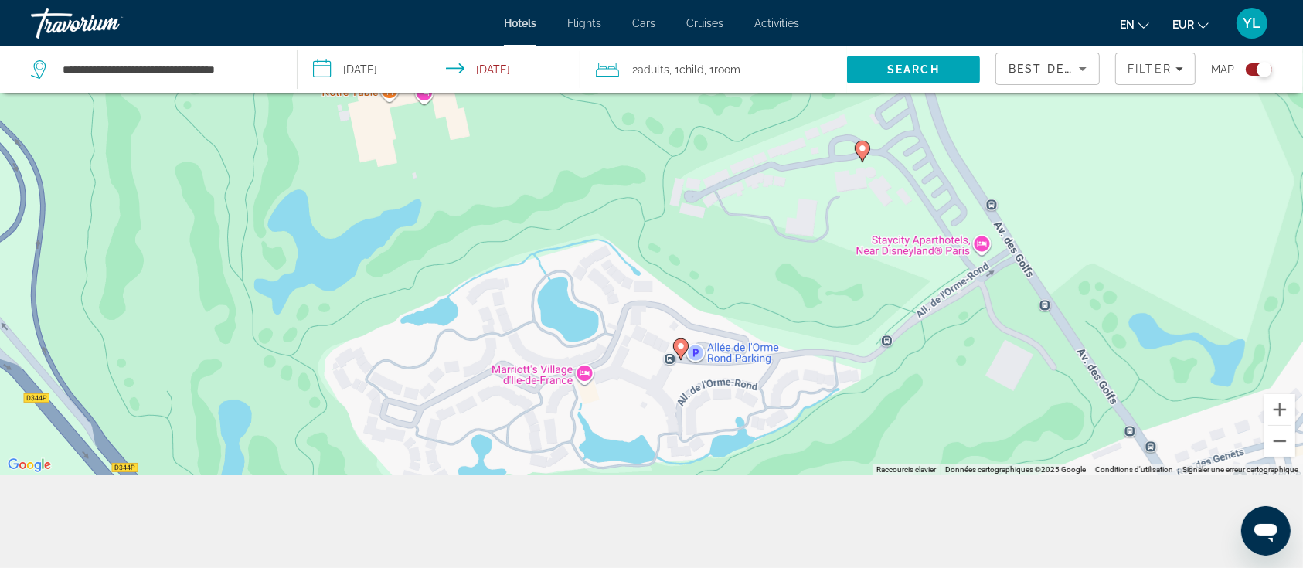
click at [680, 344] on image "Main content" at bounding box center [680, 346] width 9 height 9
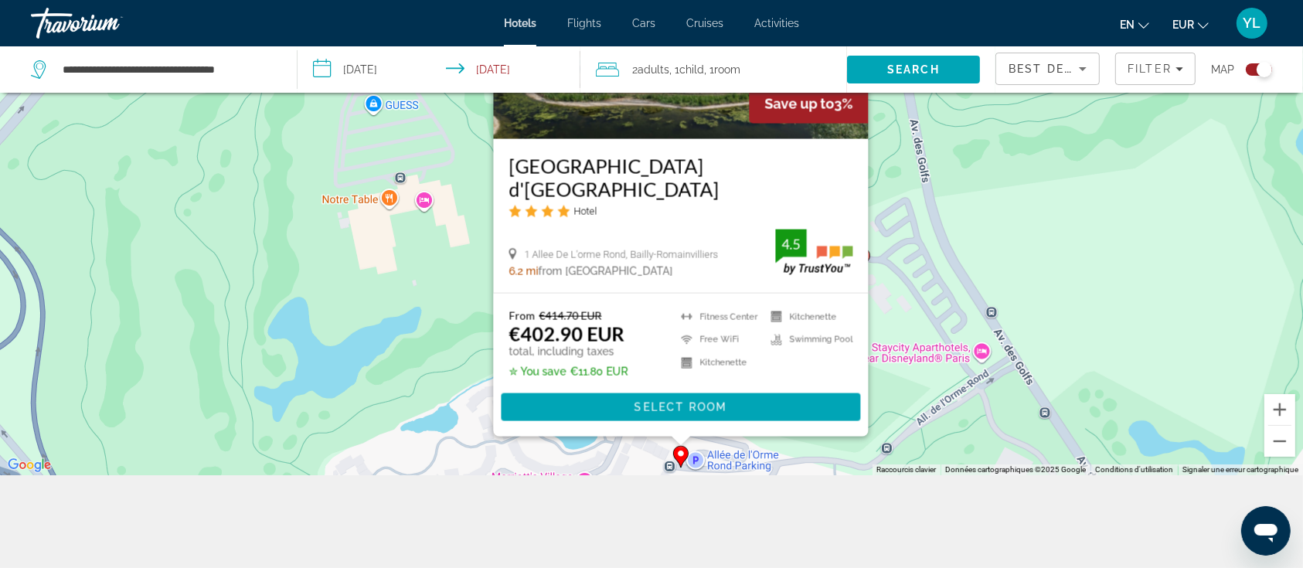
click at [911, 373] on div "Pour activer le glissement avec le clavier, appuyez sur Alt+Entrée. Une fois ce…" at bounding box center [651, 191] width 1303 height 568
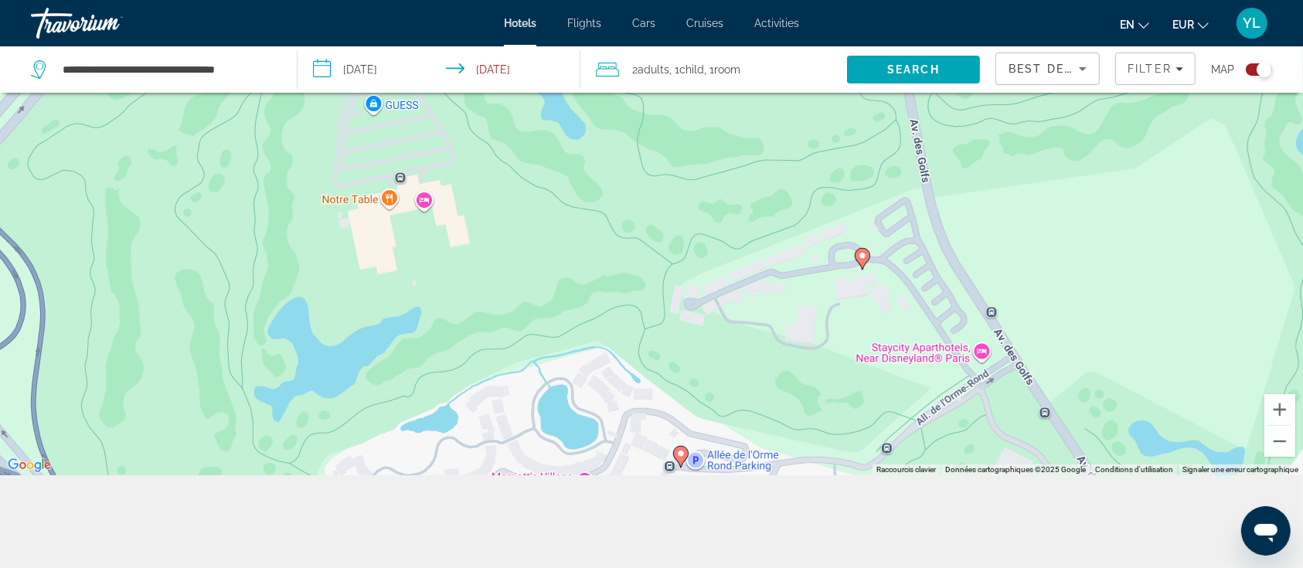
click at [863, 257] on image "Main content" at bounding box center [862, 255] width 9 height 9
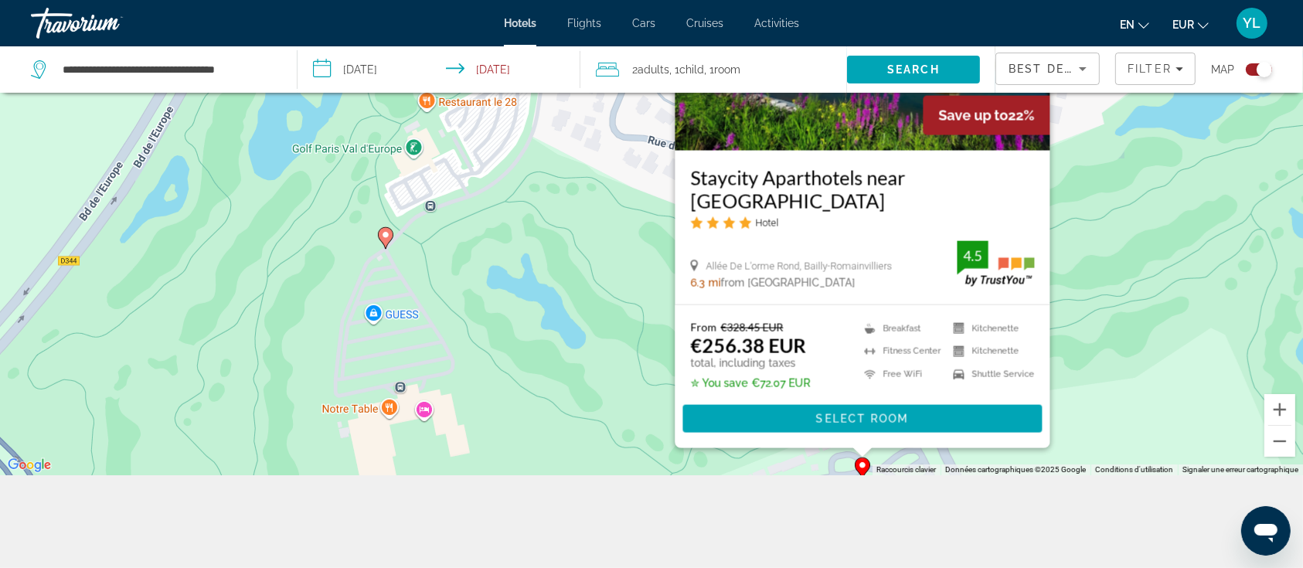
click at [574, 280] on div "Pour activer le glissement avec le clavier, appuyez sur Alt+Entrée. Une fois ce…" at bounding box center [651, 191] width 1303 height 568
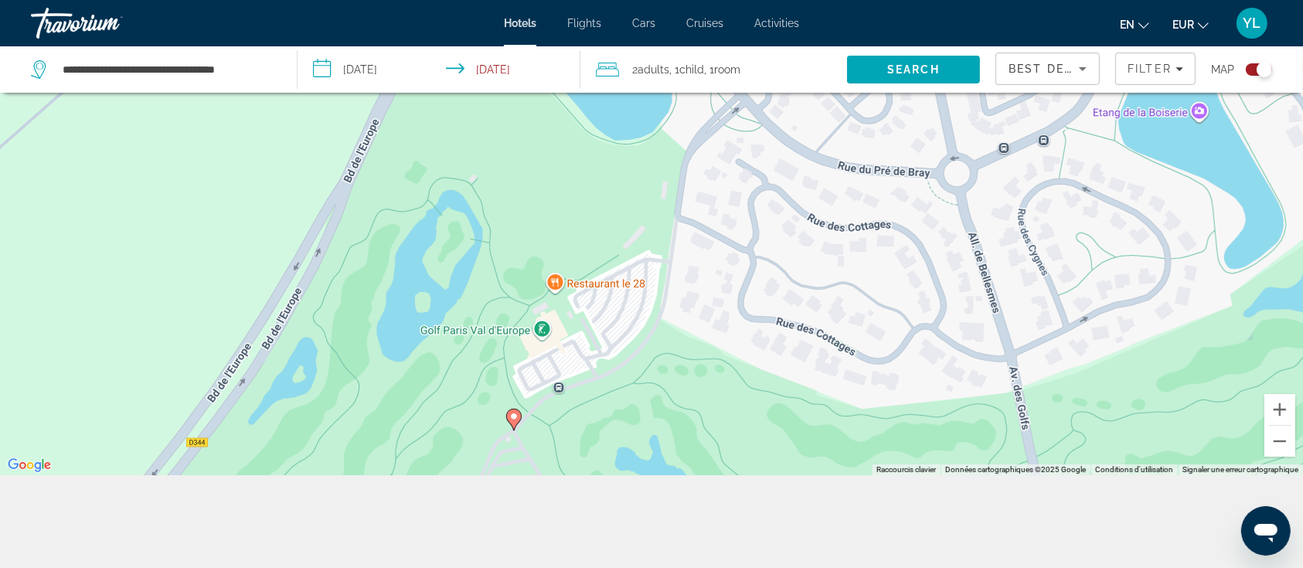
drag, startPoint x: 568, startPoint y: 238, endPoint x: 696, endPoint y: 420, distance: 222.4
click at [696, 420] on div "Pour activer le glissement avec le clavier, appuyez sur Alt+Entrée. Une fois ce…" at bounding box center [651, 191] width 1303 height 568
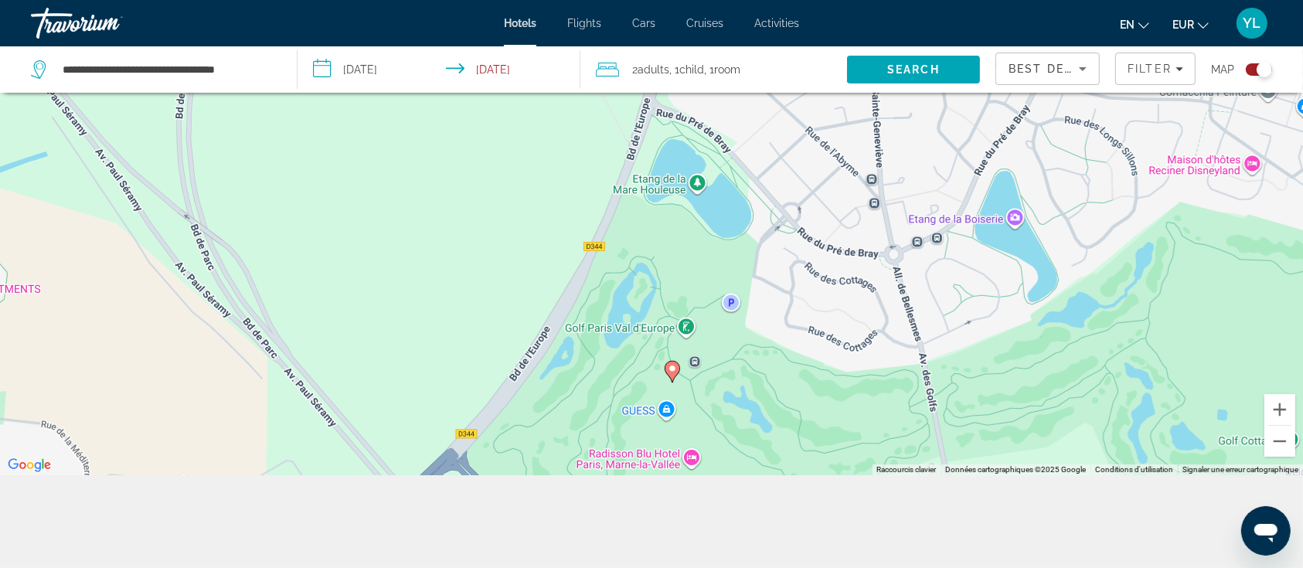
click at [676, 373] on image "Main content" at bounding box center [672, 368] width 9 height 9
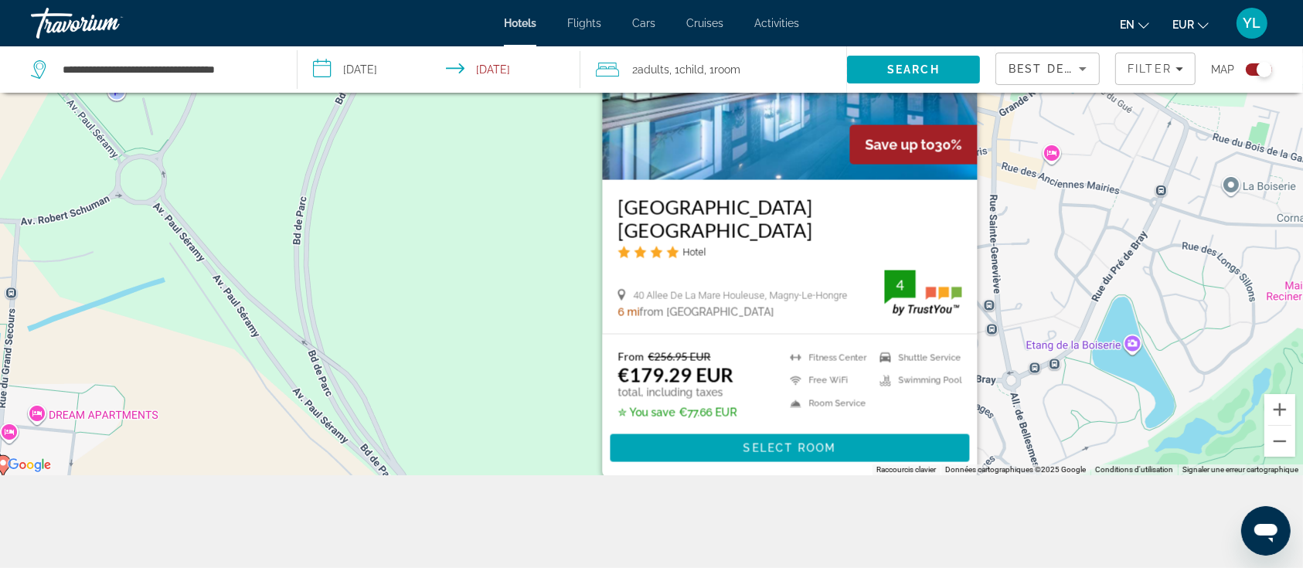
drag, startPoint x: 935, startPoint y: 338, endPoint x: 1045, endPoint y: 371, distance: 115.4
click at [1045, 371] on div "Pour activer le glissement avec le clavier, appuyez sur Alt+Entrée. Une fois ce…" at bounding box center [651, 191] width 1303 height 568
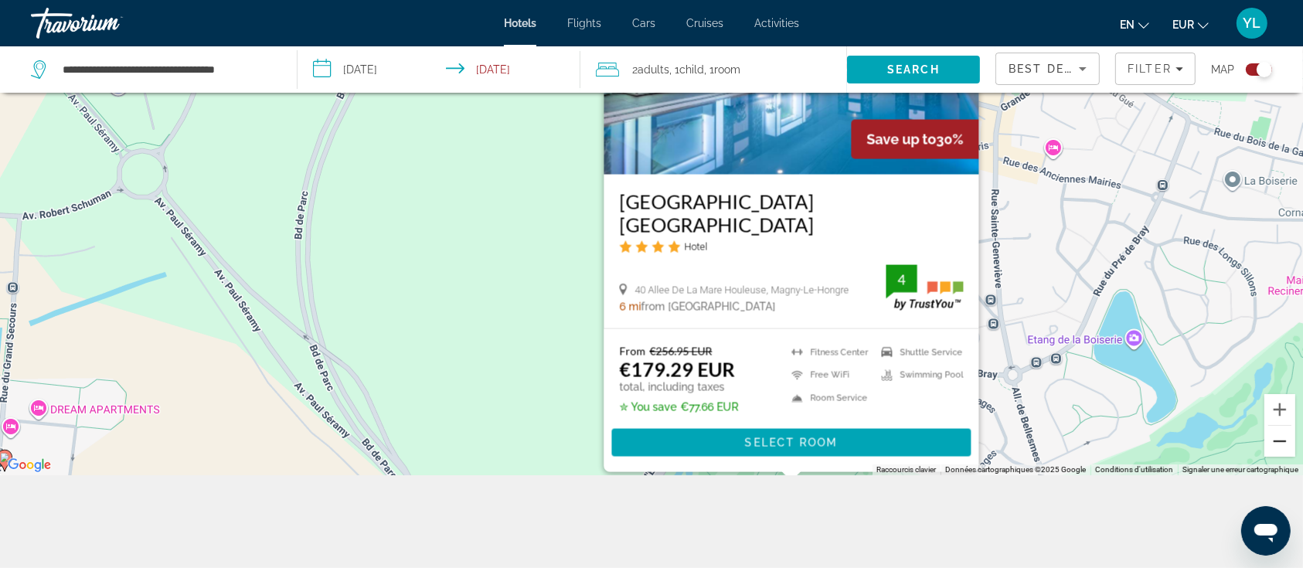
click at [1279, 441] on button "Zoom arrière" at bounding box center [1280, 441] width 31 height 31
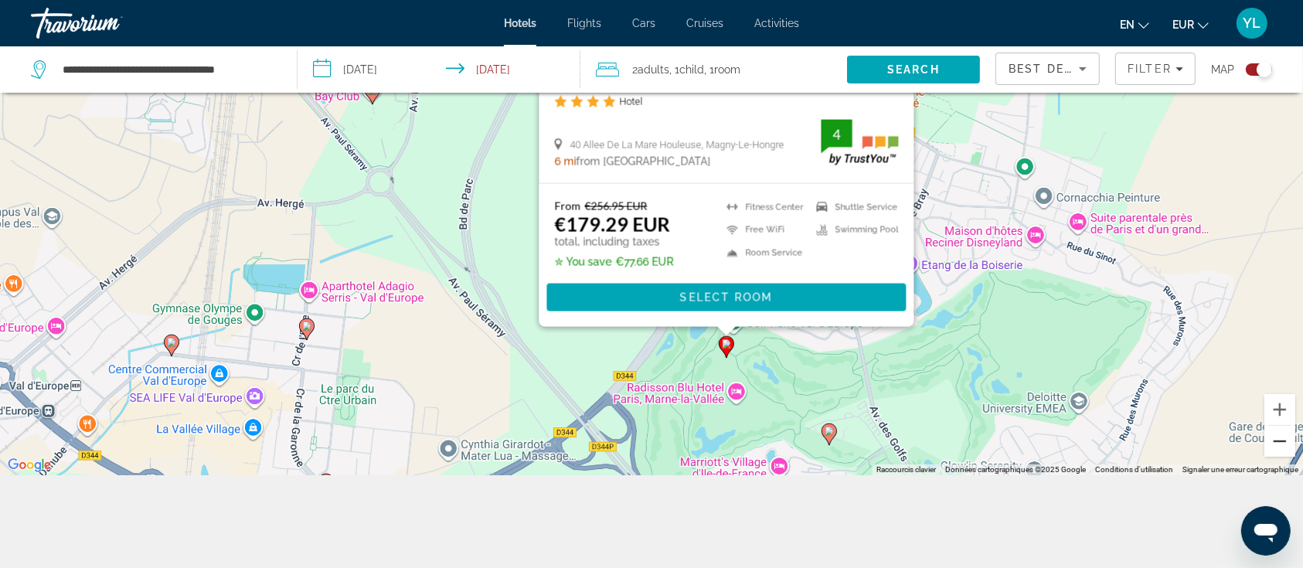
click at [1279, 442] on button "Zoom arrière" at bounding box center [1280, 441] width 31 height 31
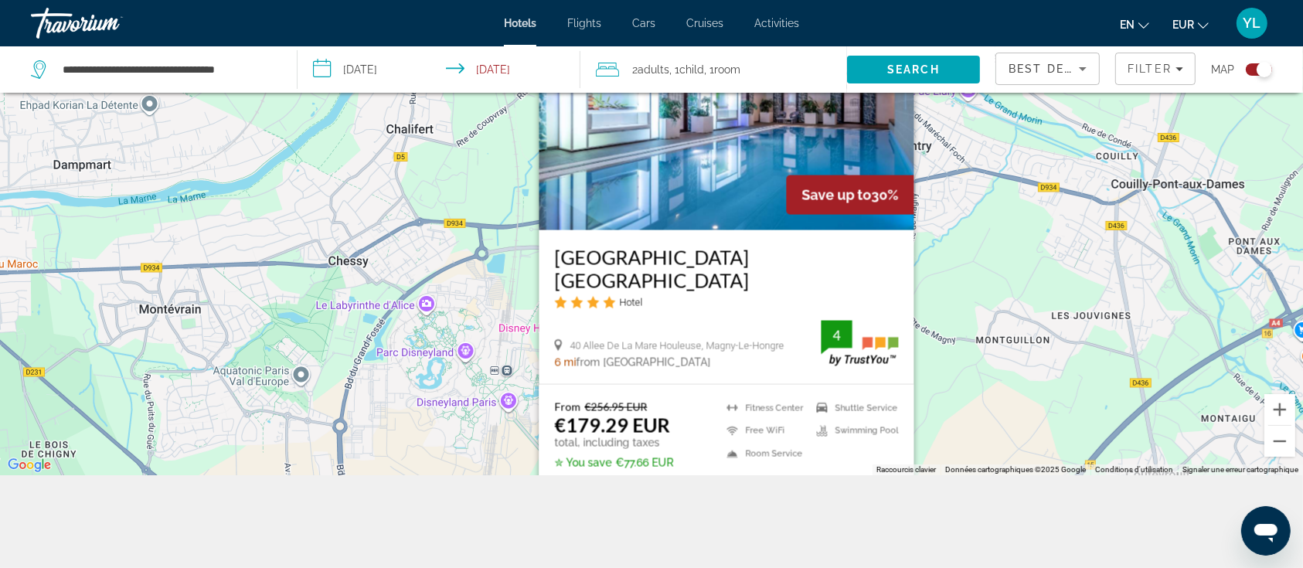
drag, startPoint x: 1020, startPoint y: 224, endPoint x: 1060, endPoint y: 516, distance: 294.9
click at [1060, 516] on div "**********" at bounding box center [651, 237] width 1303 height 661
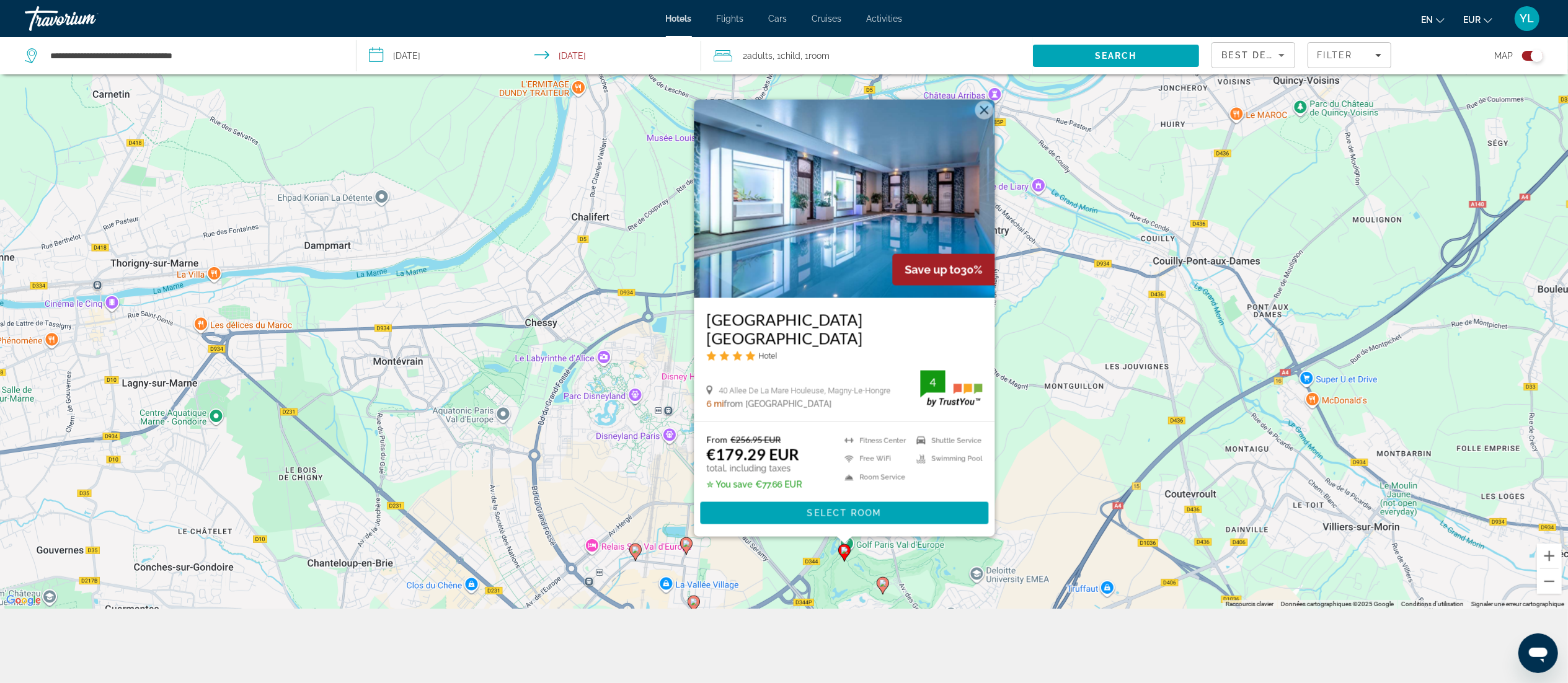
click at [1042, 287] on div "Pour activer le glissement avec le clavier, appuyez sur Alt+Entrée. Une fois ce…" at bounding box center [784, 267] width 1568 height 683
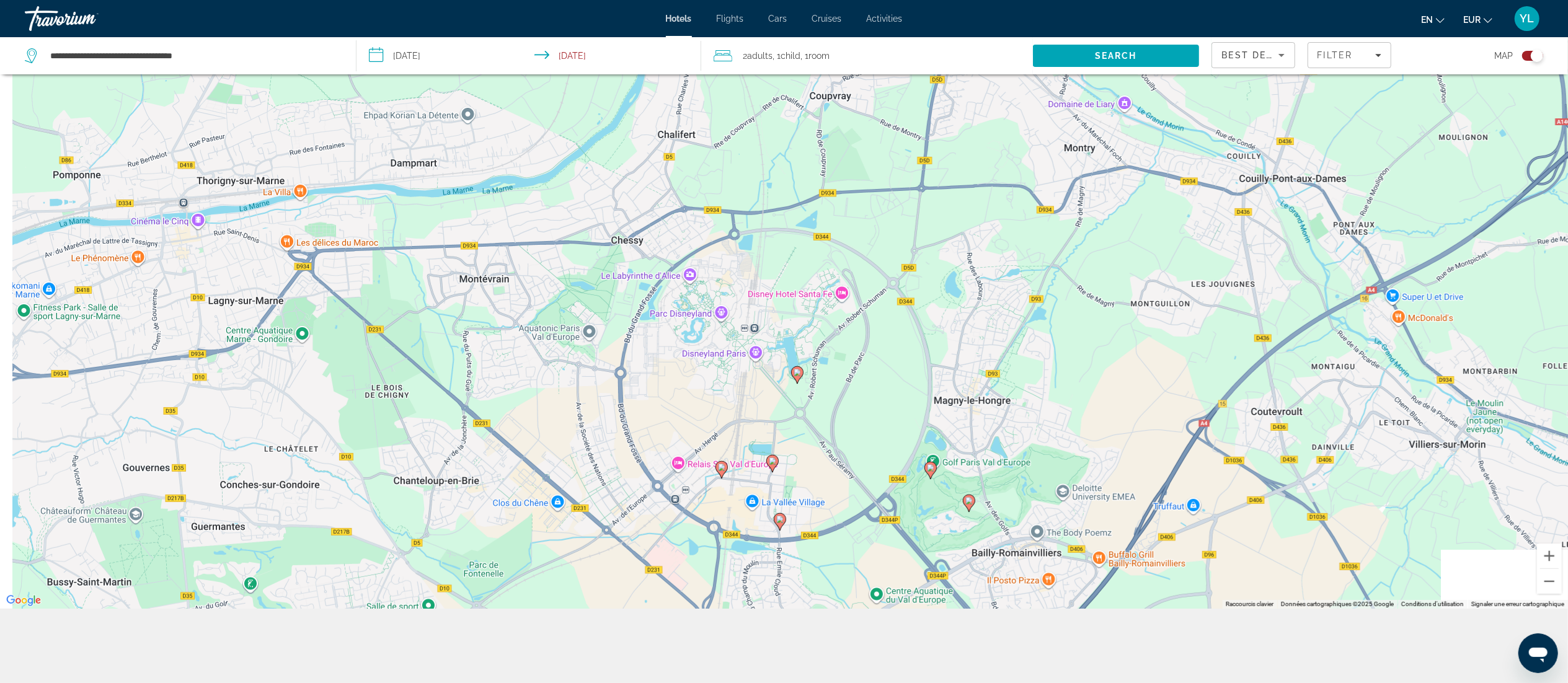
drag, startPoint x: 707, startPoint y: 430, endPoint x: 810, endPoint y: 321, distance: 150.0
click at [812, 312] on div "Pour activer le glissement avec le clavier, appuyez sur Alt+Entrée. Une fois ce…" at bounding box center [784, 267] width 1568 height 683
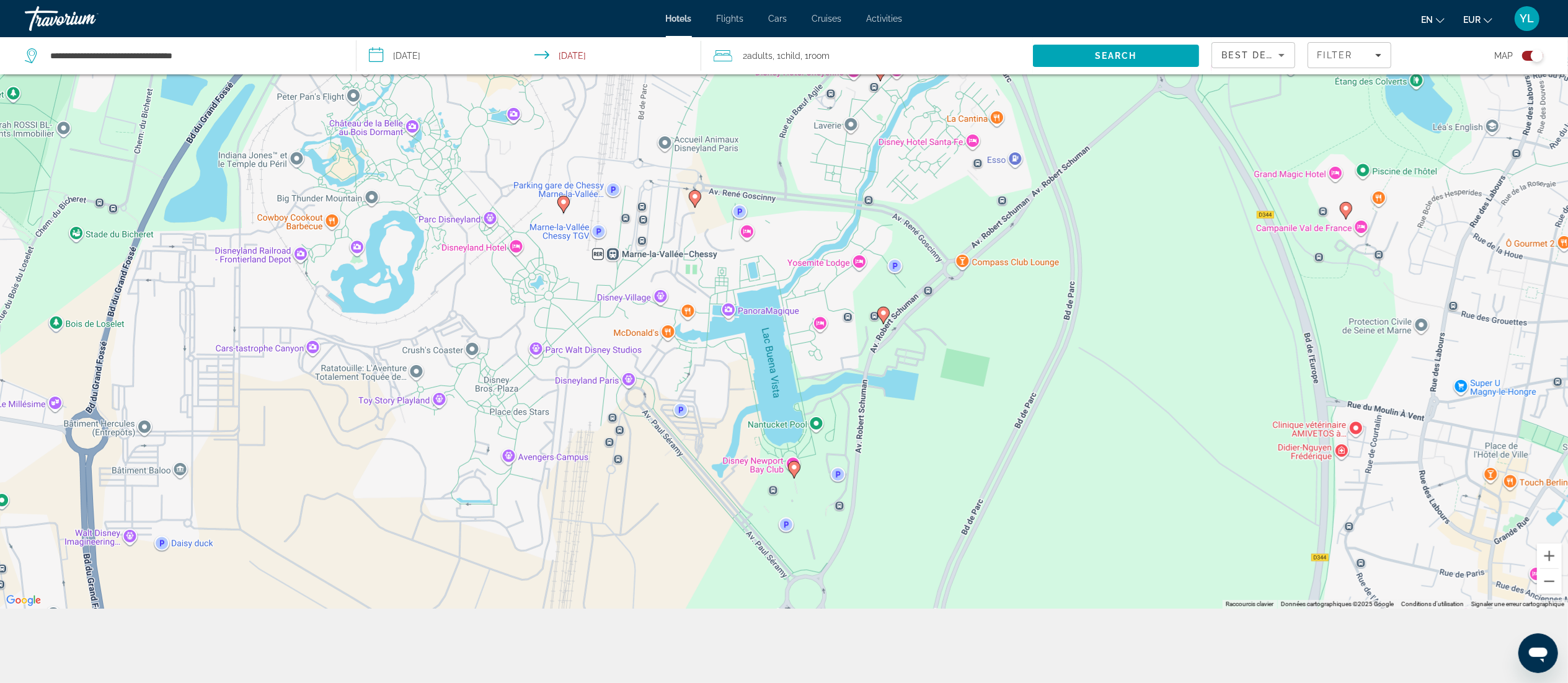
drag, startPoint x: 826, startPoint y: 239, endPoint x: 842, endPoint y: 357, distance: 119.1
click at [842, 357] on div "Pour activer le glissement avec le clavier, appuyez sur Alt+Entrée. Une fois ce…" at bounding box center [784, 267] width 1568 height 683
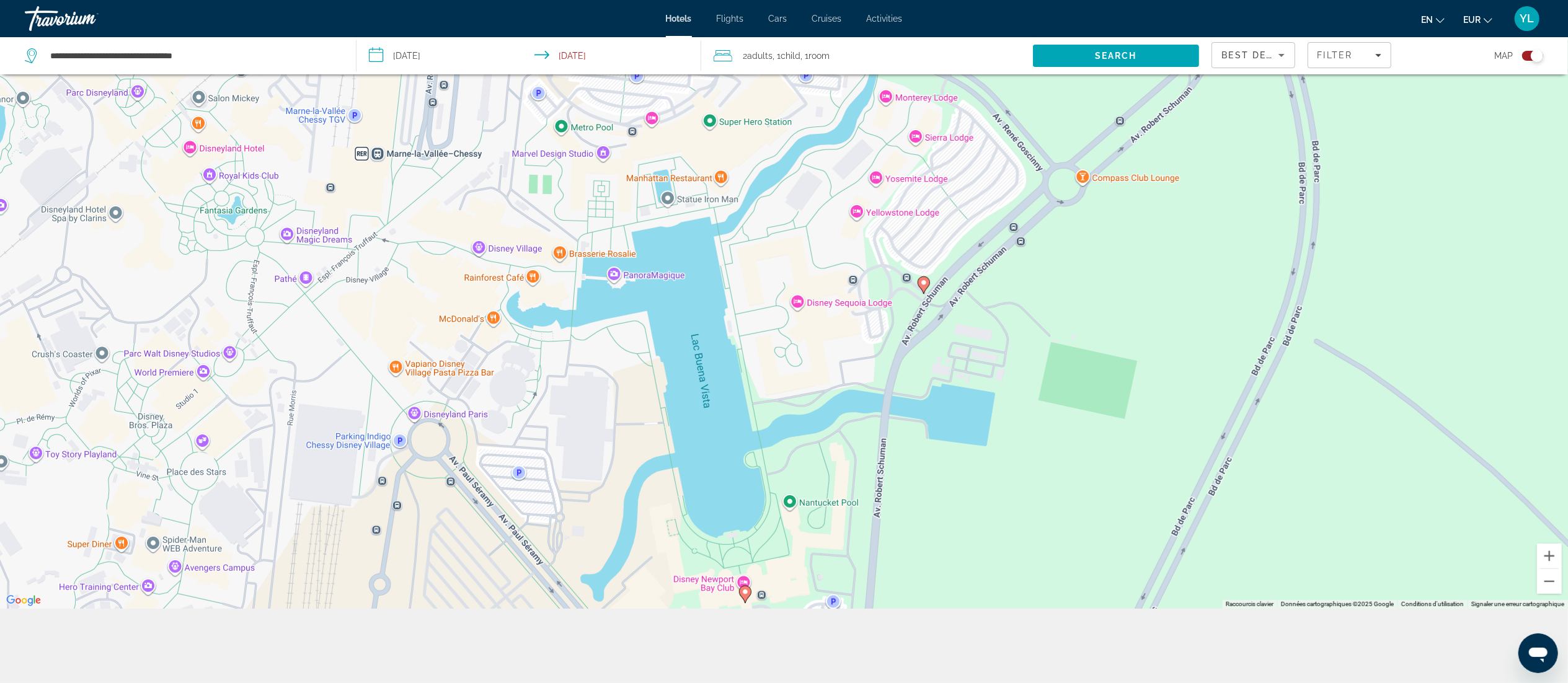
click at [923, 286] on image "Main content" at bounding box center [923, 282] width 7 height 7
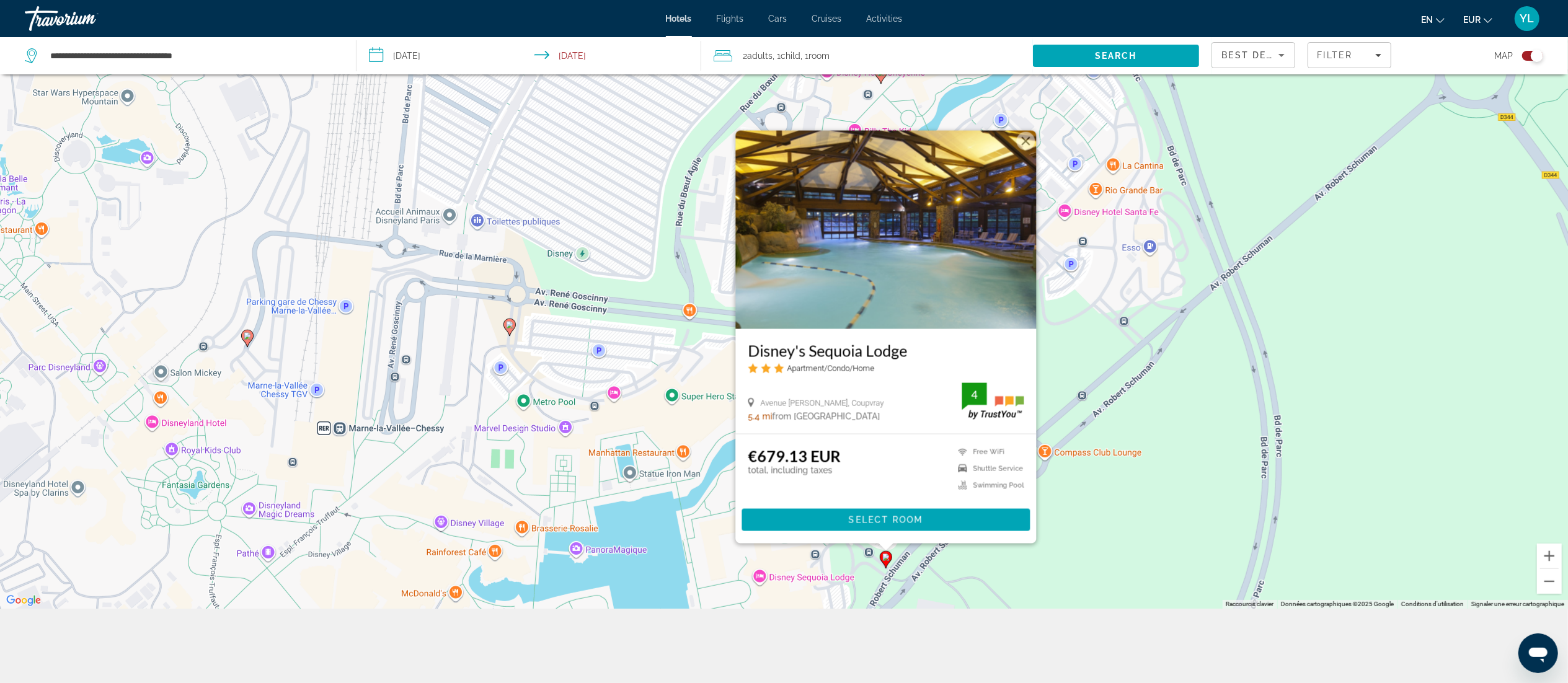
drag, startPoint x: 1218, startPoint y: 212, endPoint x: 1179, endPoint y: 381, distance: 173.4
click at [1058, 381] on div "Pour activer le glissement avec le clavier, appuyez sur Alt+Entrée. Une fois ce…" at bounding box center [784, 267] width 1568 height 683
